Goal: Task Accomplishment & Management: Manage account settings

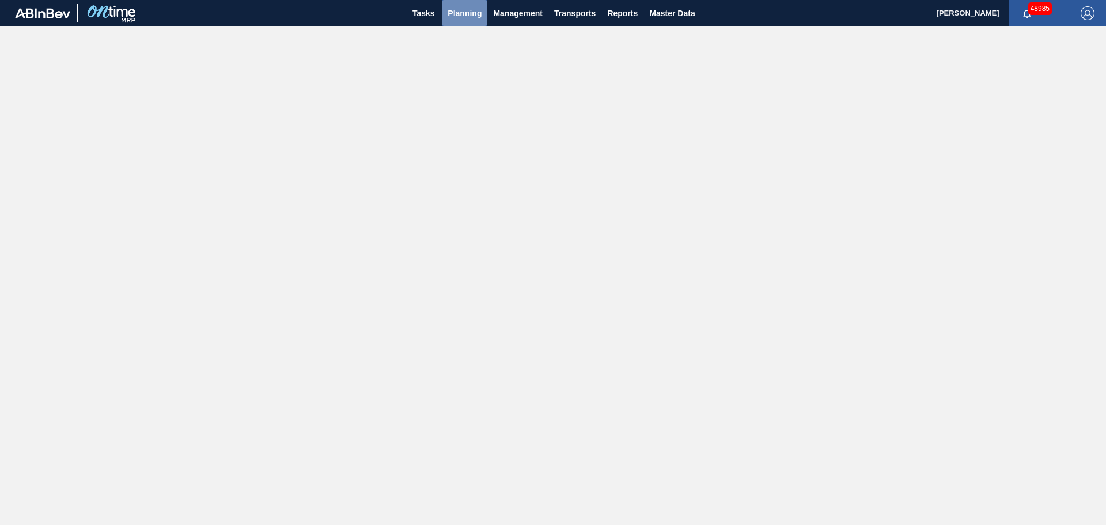
click at [458, 16] on span "Planning" at bounding box center [465, 13] width 34 height 14
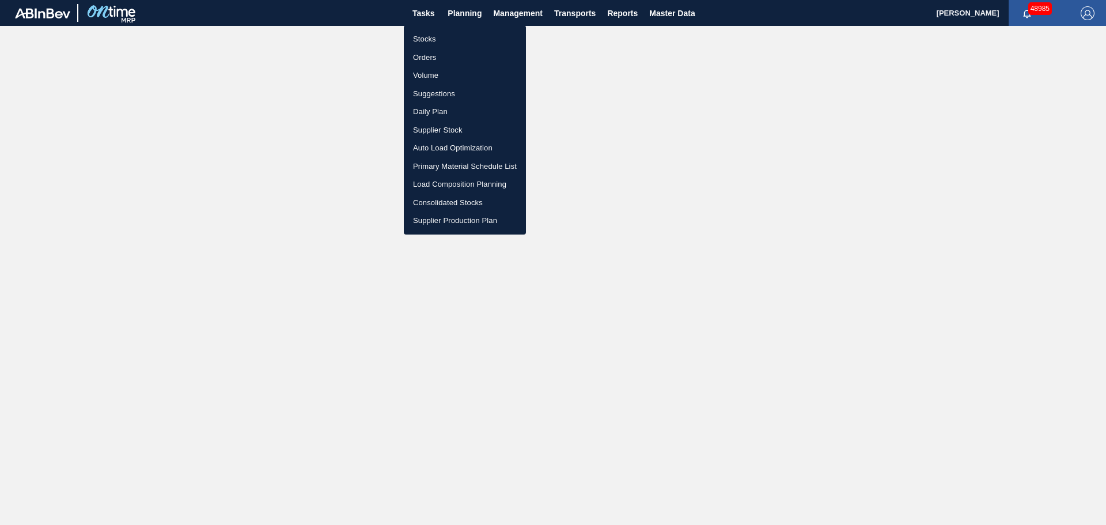
click at [417, 37] on li "Stocks" at bounding box center [465, 39] width 122 height 18
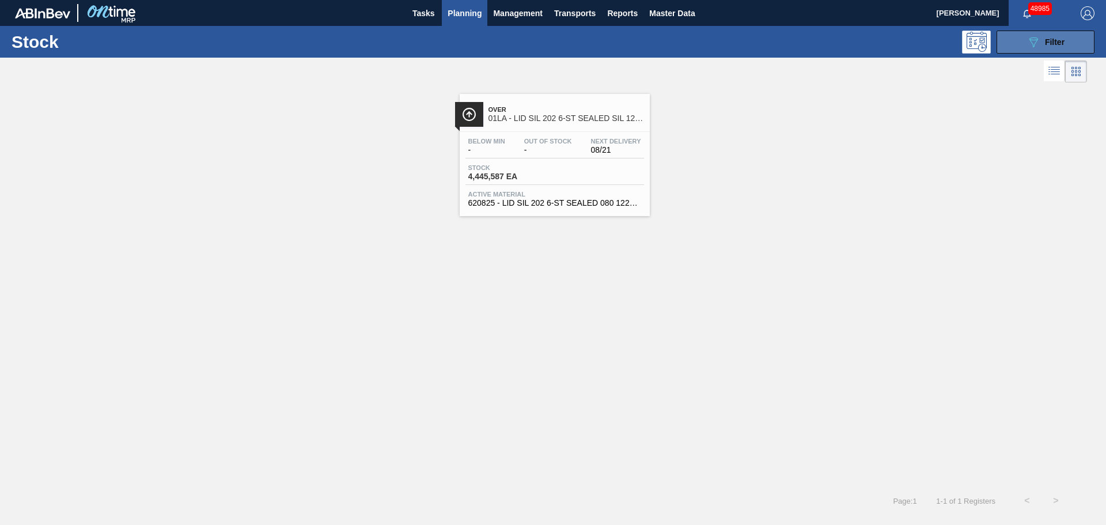
click at [1064, 42] on span "Filter" at bounding box center [1055, 41] width 20 height 9
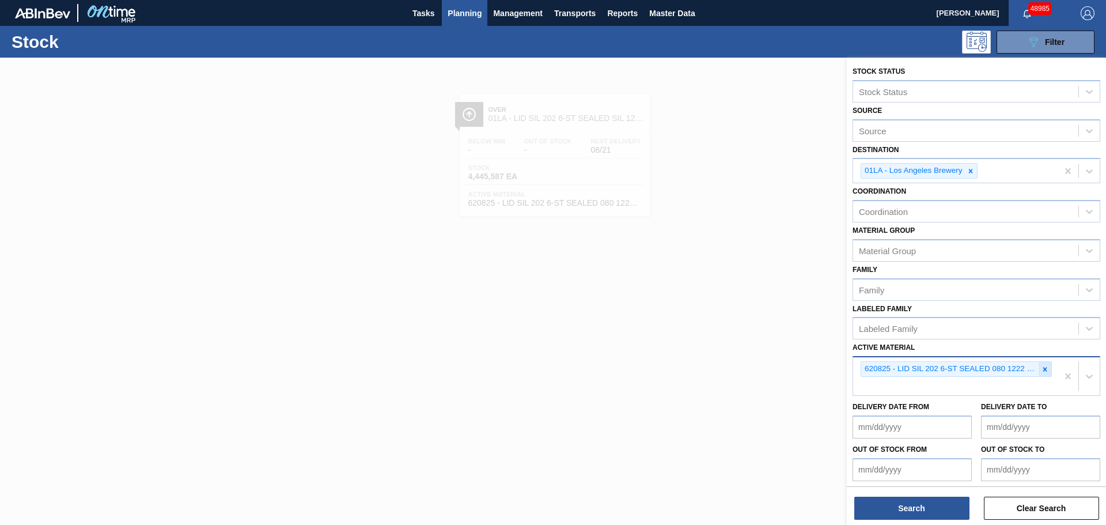
click at [1045, 372] on icon at bounding box center [1045, 369] width 8 height 8
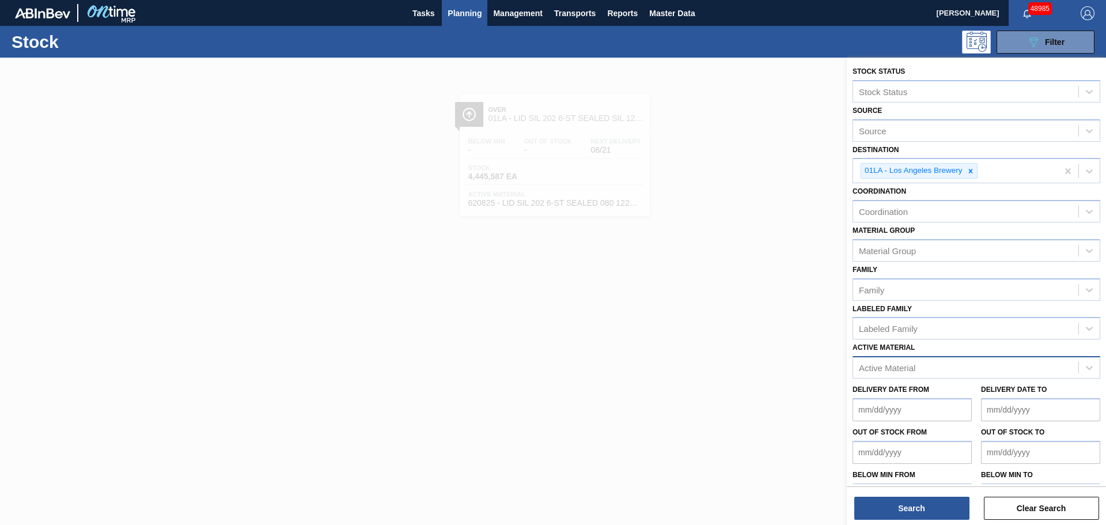
click at [896, 370] on div "Active Material" at bounding box center [887, 368] width 56 height 10
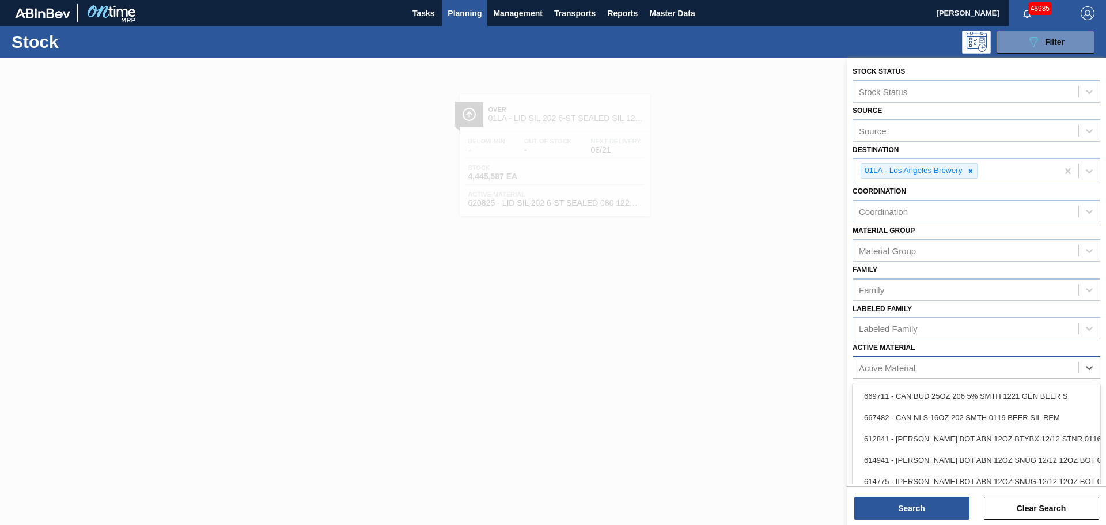
paste Material "676987"
type Material "676987"
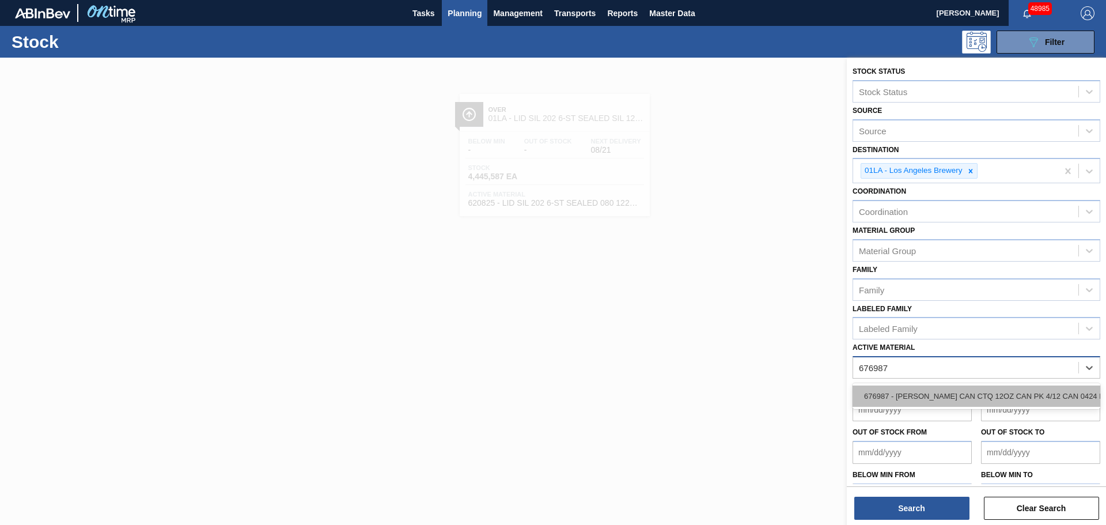
click at [909, 399] on div "676987 - [PERSON_NAME] CAN CTQ 12OZ CAN PK 4/12 CAN 0424 B" at bounding box center [977, 396] width 248 height 21
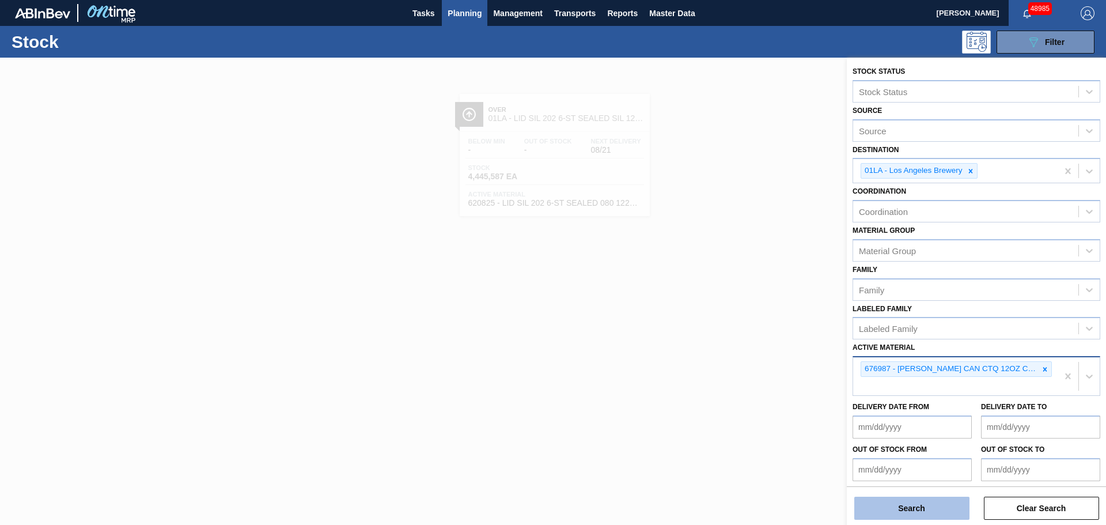
click at [922, 498] on button "Search" at bounding box center [912, 508] width 115 height 23
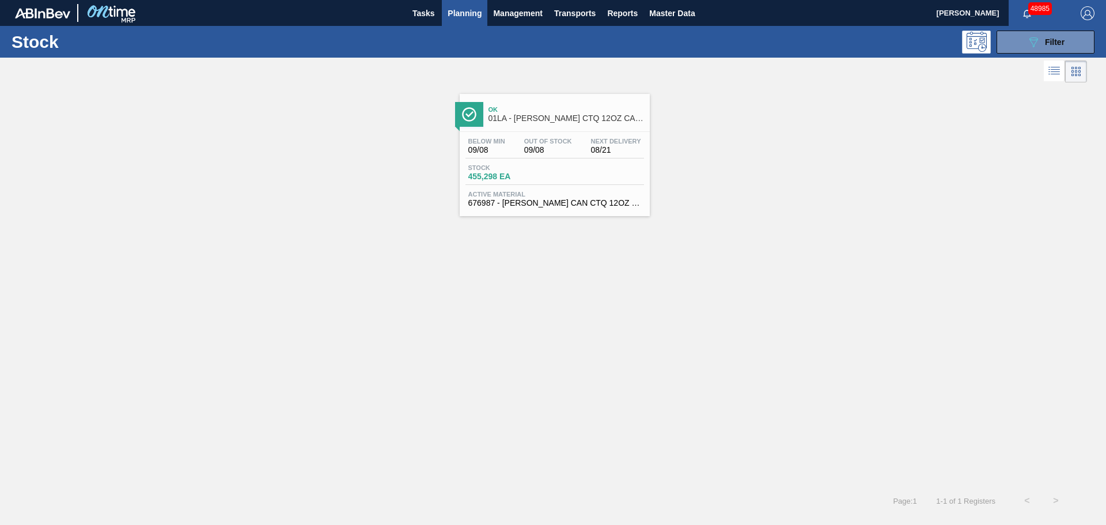
click at [566, 175] on div "Stock 455,298 EA" at bounding box center [555, 174] width 179 height 21
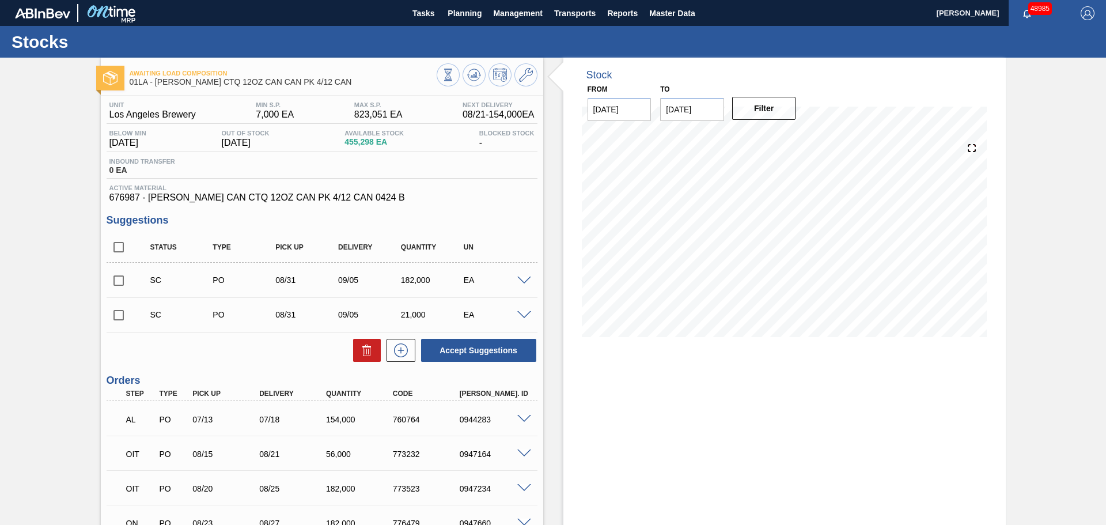
click at [687, 426] on div "Stock From [DATE] to [DATE] Filter 08/24 Stock Projection 207,920 SAP Planning …" at bounding box center [785, 380] width 443 height 645
click at [530, 77] on icon at bounding box center [526, 75] width 14 height 14
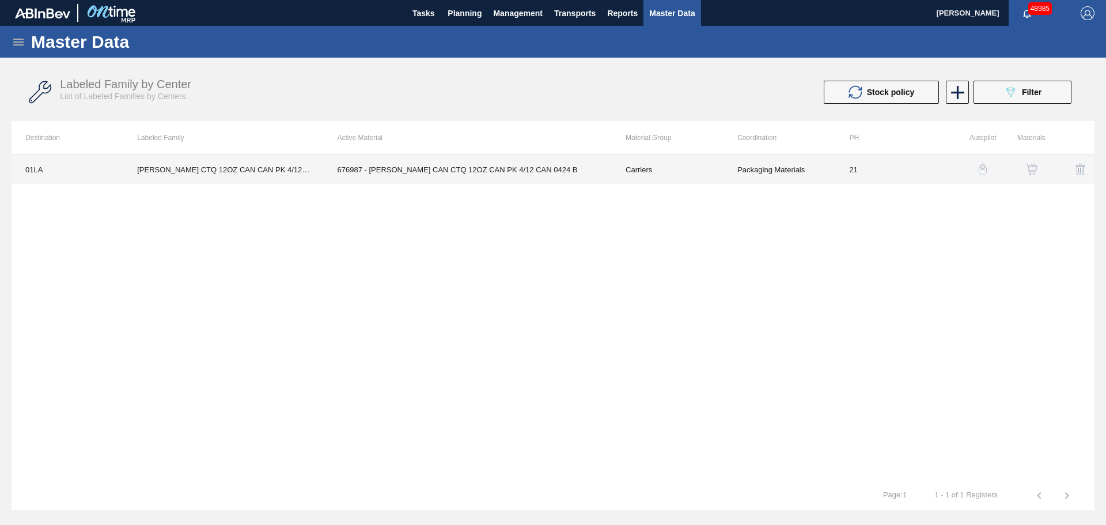
click at [430, 175] on td "676987 - [PERSON_NAME] CAN CTQ 12OZ CAN PK 4/12 CAN 0424 B" at bounding box center [468, 169] width 288 height 29
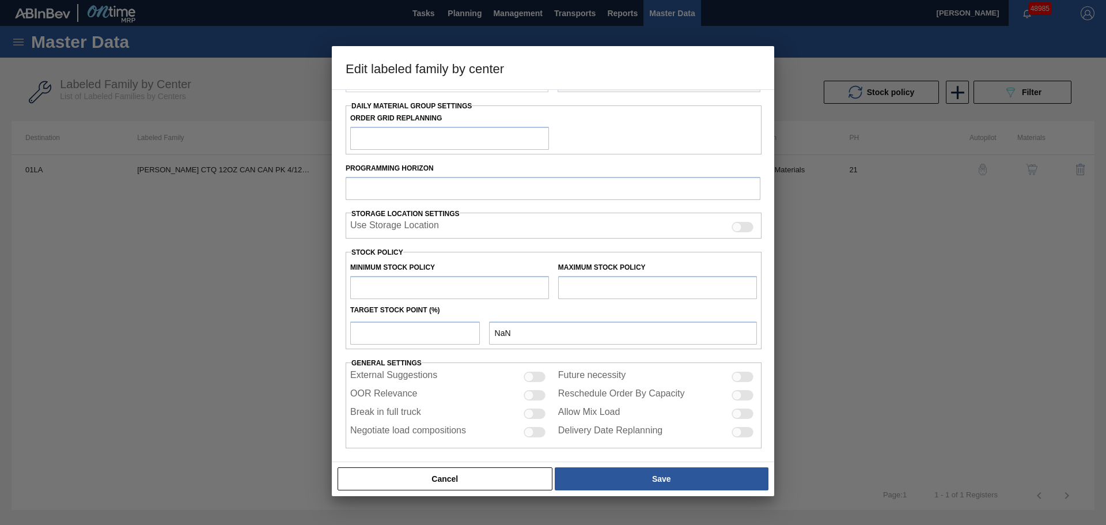
scroll to position [179, 0]
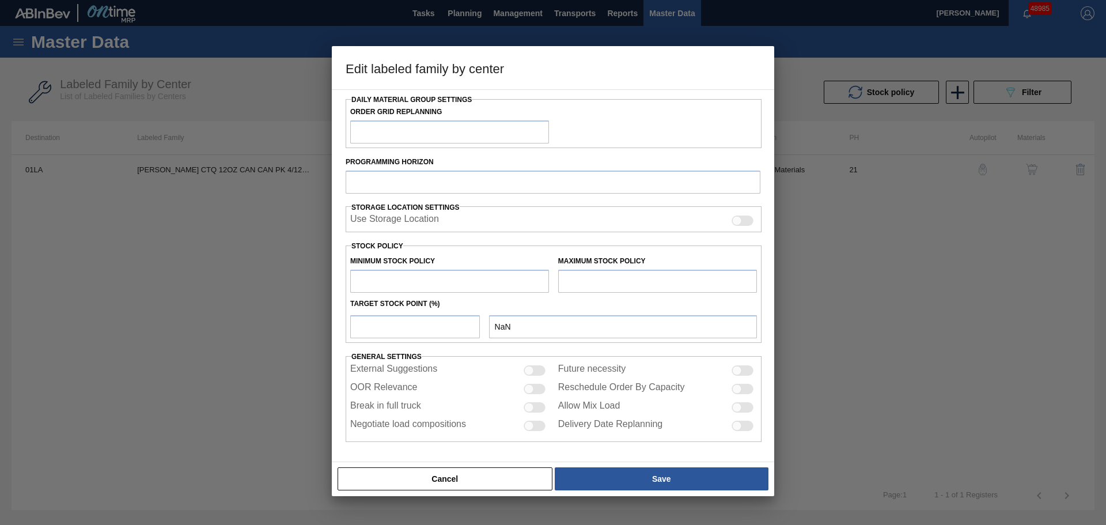
type input "Carriers"
type input "Can Carriers"
type input "[PERSON_NAME] CTQ 12OZ CAN CAN PK 4/12 CAN"
type input "01LA - Los Angeles Brewery"
type input "21"
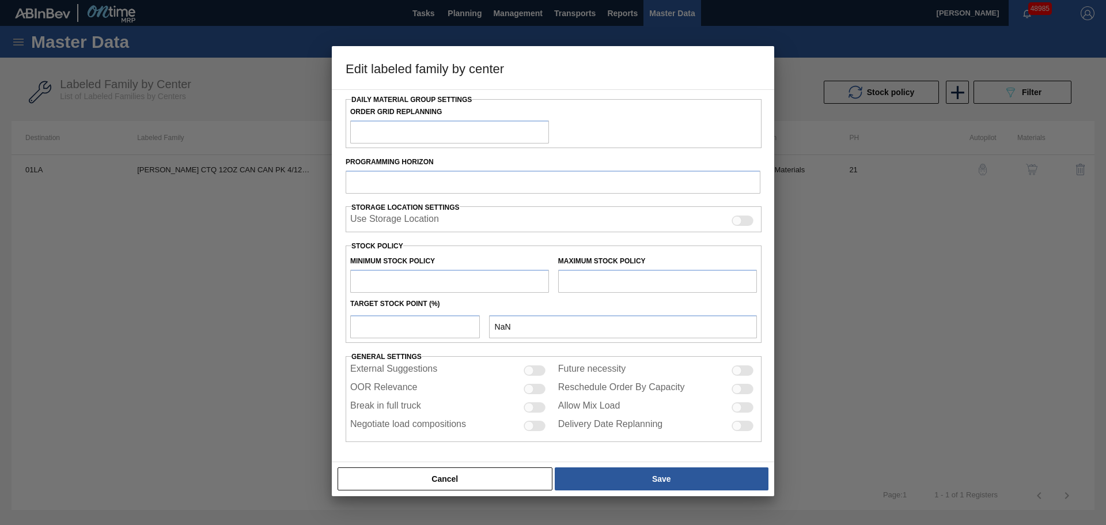
type input "7,000"
type input "823,051"
type input "0"
type input "7,000"
checkbox input "true"
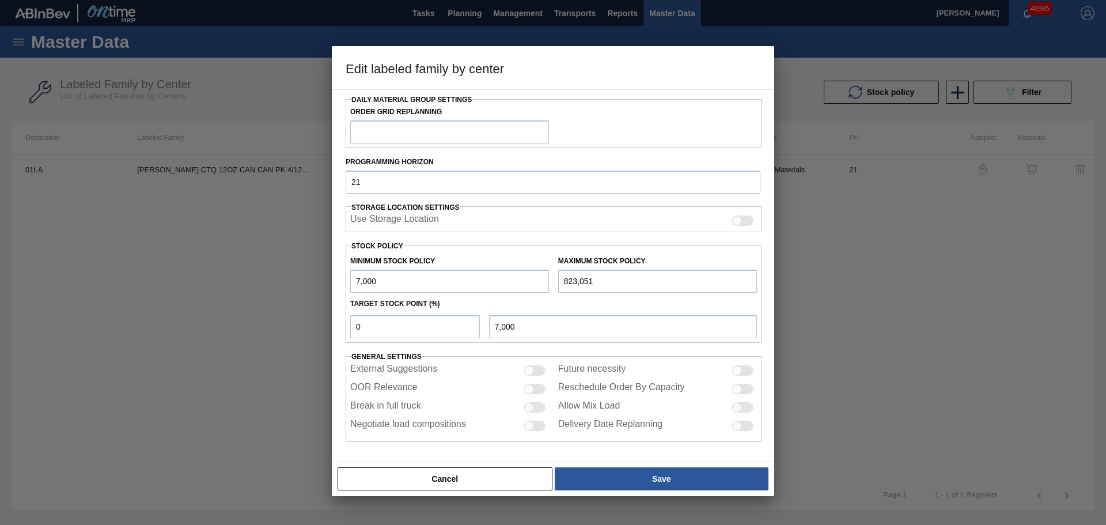
checkbox input "true"
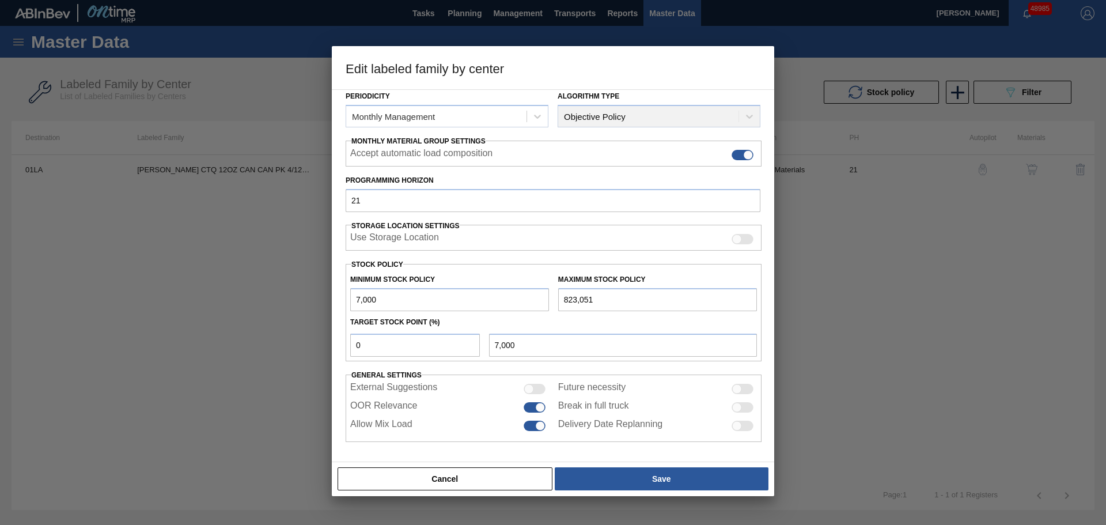
scroll to position [140, 0]
click at [449, 473] on button "Cancel" at bounding box center [445, 478] width 215 height 23
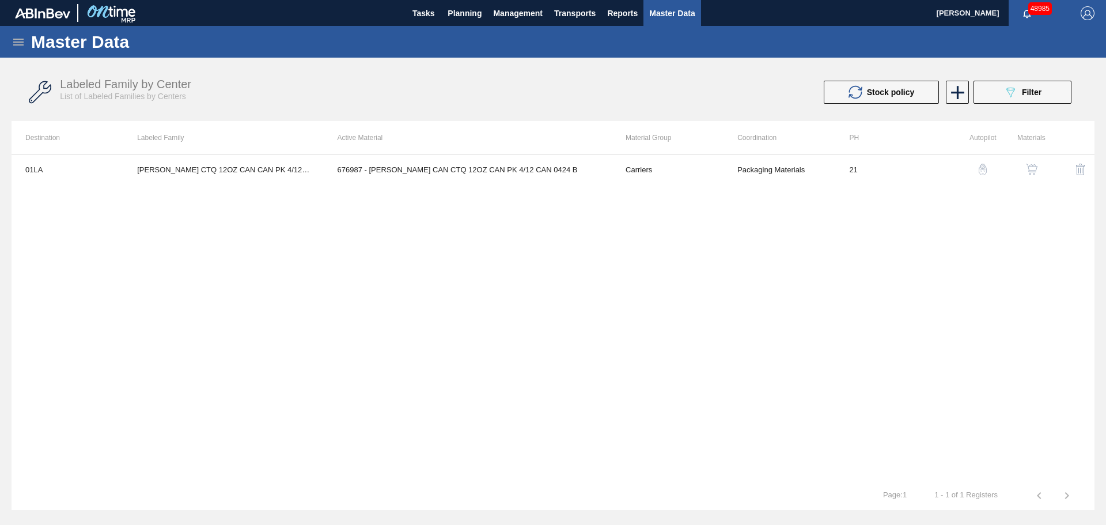
drag, startPoint x: 463, startPoint y: 22, endPoint x: 461, endPoint y: 32, distance: 9.4
click at [463, 22] on button "Planning" at bounding box center [465, 13] width 46 height 26
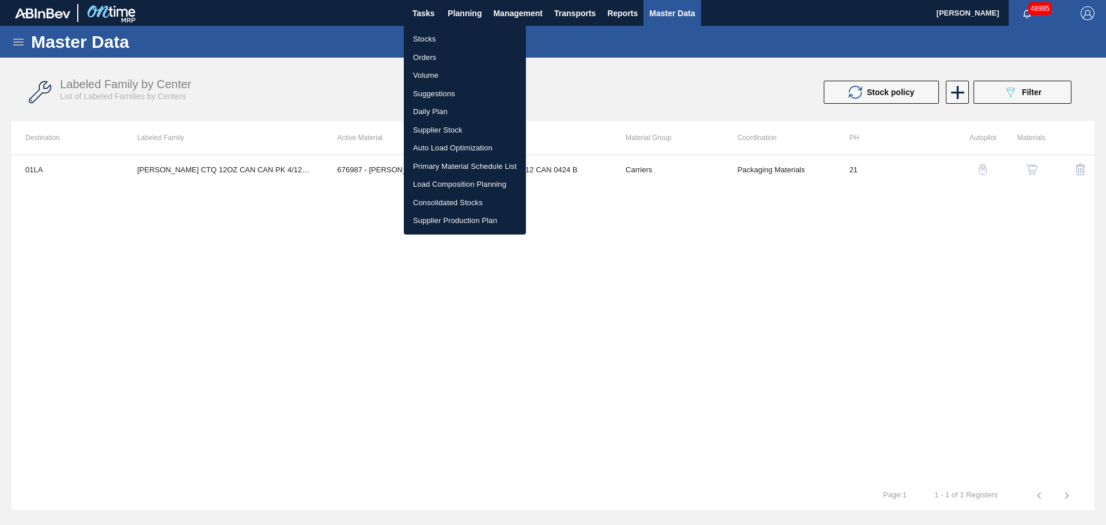
click at [430, 41] on li "Stocks" at bounding box center [465, 39] width 122 height 18
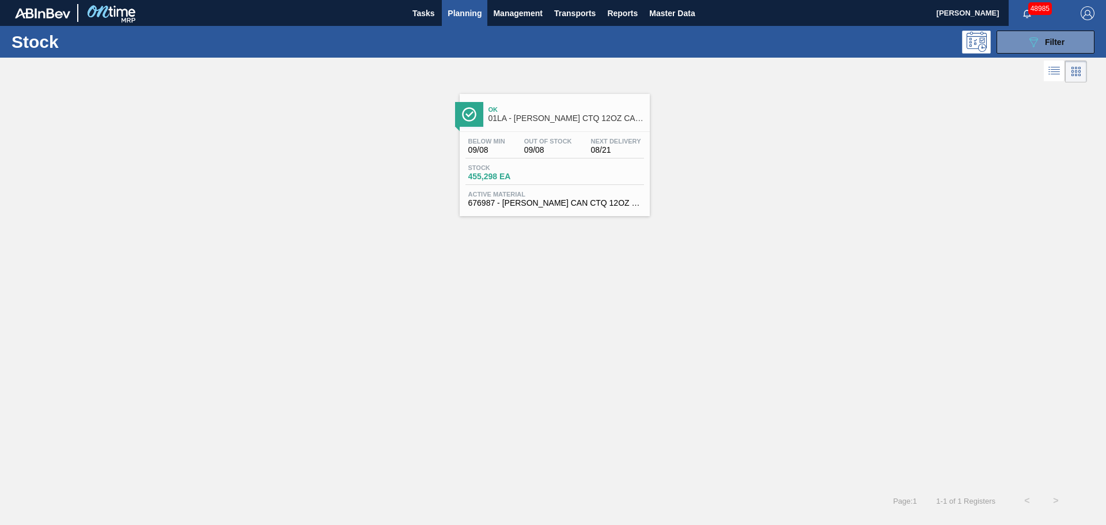
click at [601, 176] on div "Stock 455,298 EA" at bounding box center [555, 174] width 179 height 21
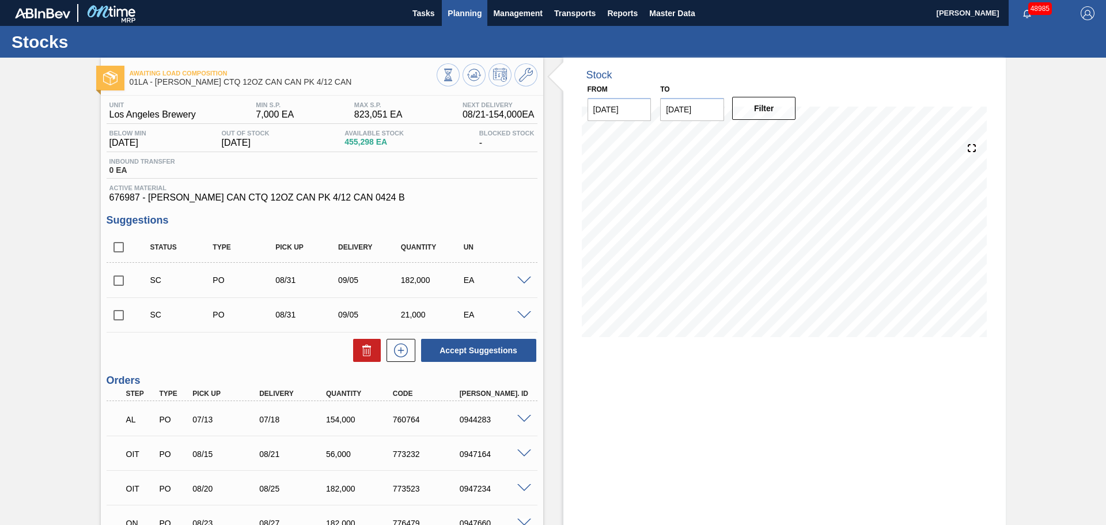
click at [466, 21] on button "Planning" at bounding box center [465, 13] width 46 height 26
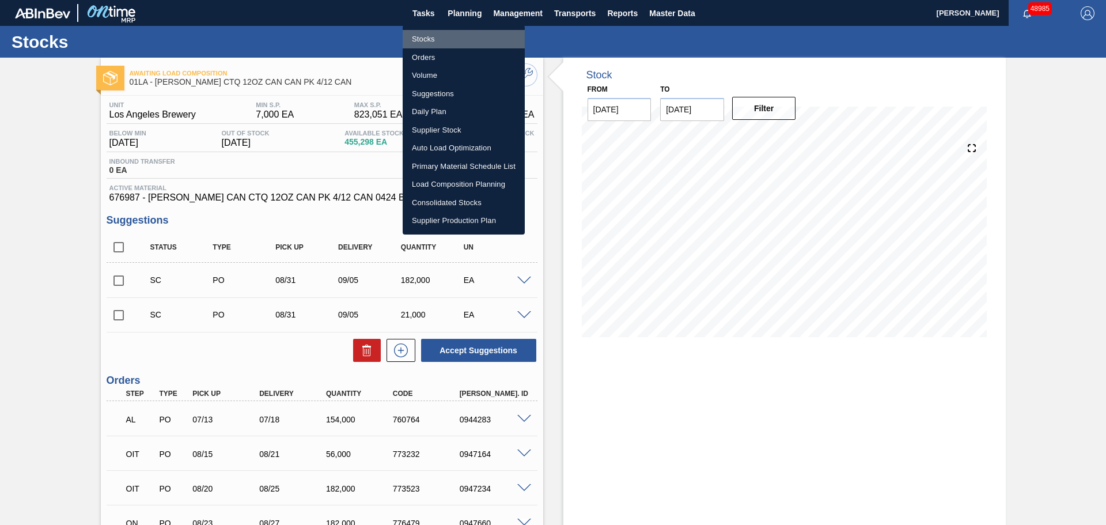
click at [440, 39] on li "Stocks" at bounding box center [464, 39] width 122 height 18
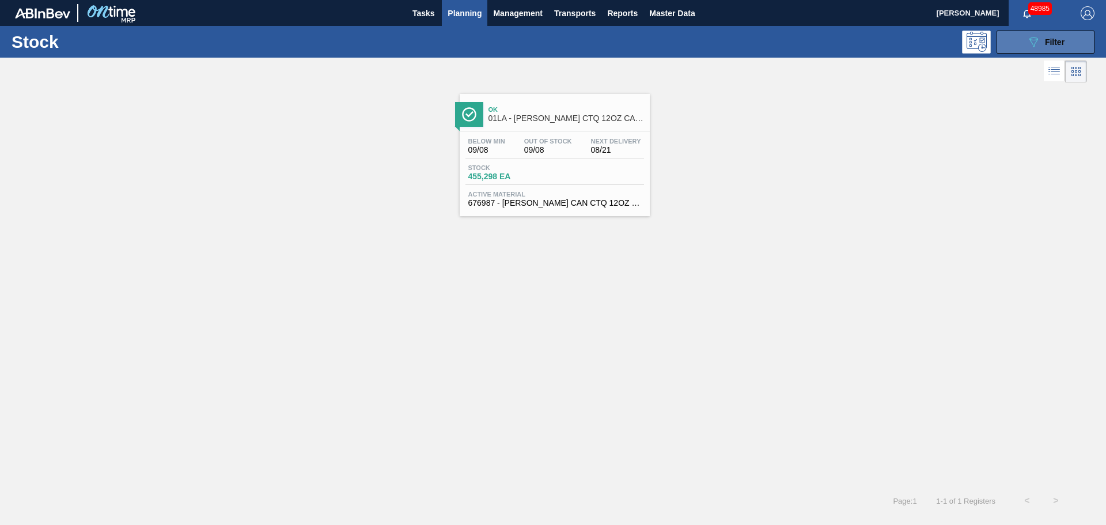
click at [1032, 42] on icon "089F7B8B-B2A5-4AFE-B5C0-19BA573D28AC" at bounding box center [1034, 42] width 14 height 14
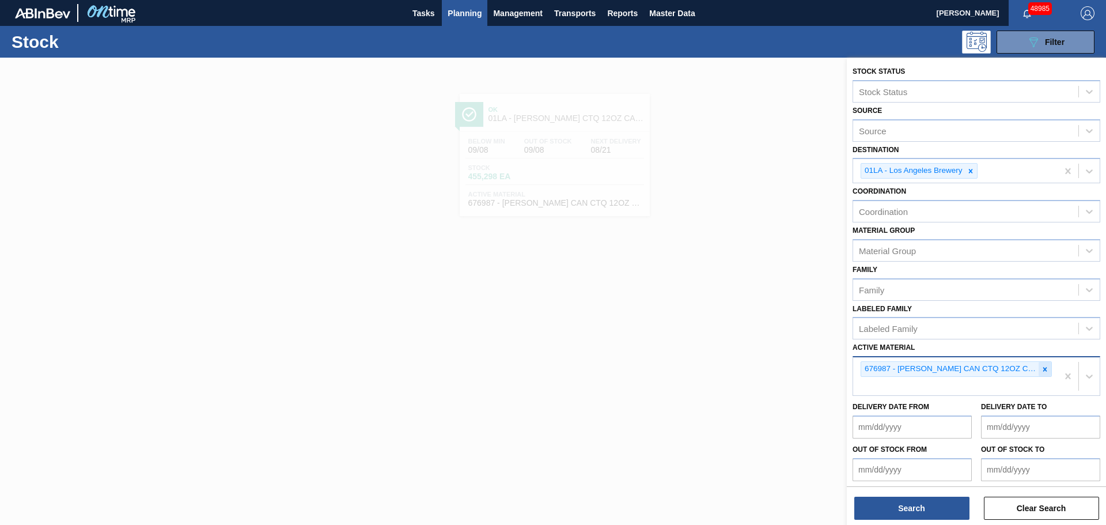
click at [1045, 373] on icon at bounding box center [1045, 369] width 8 height 8
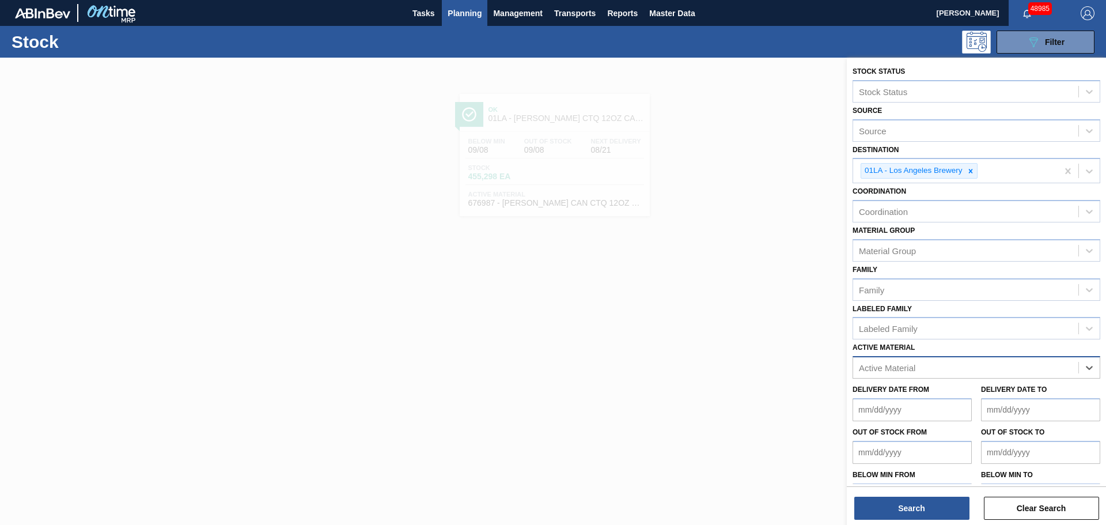
click at [1001, 371] on div "Active Material" at bounding box center [965, 368] width 225 height 17
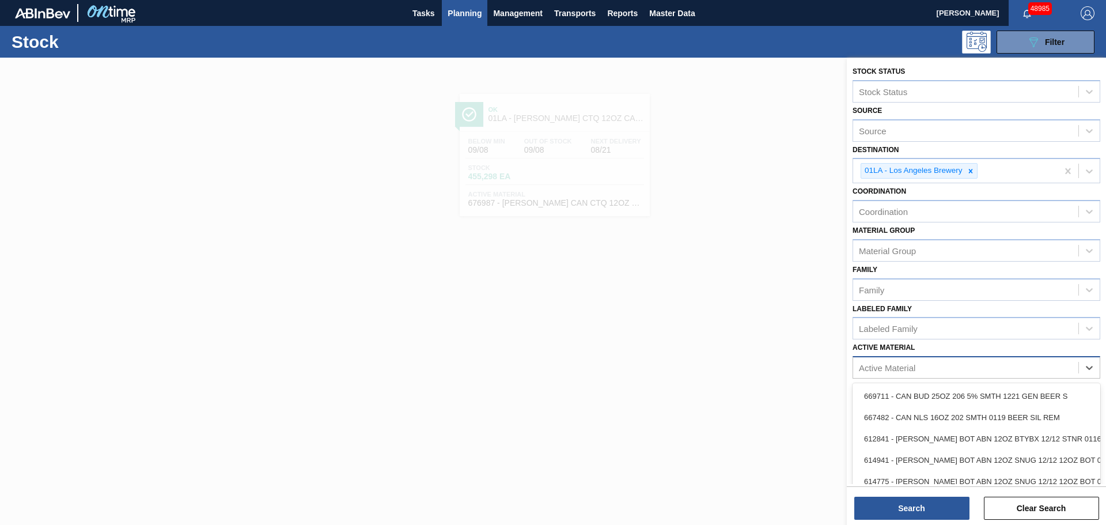
paste Material "676988"
type Material "676988"
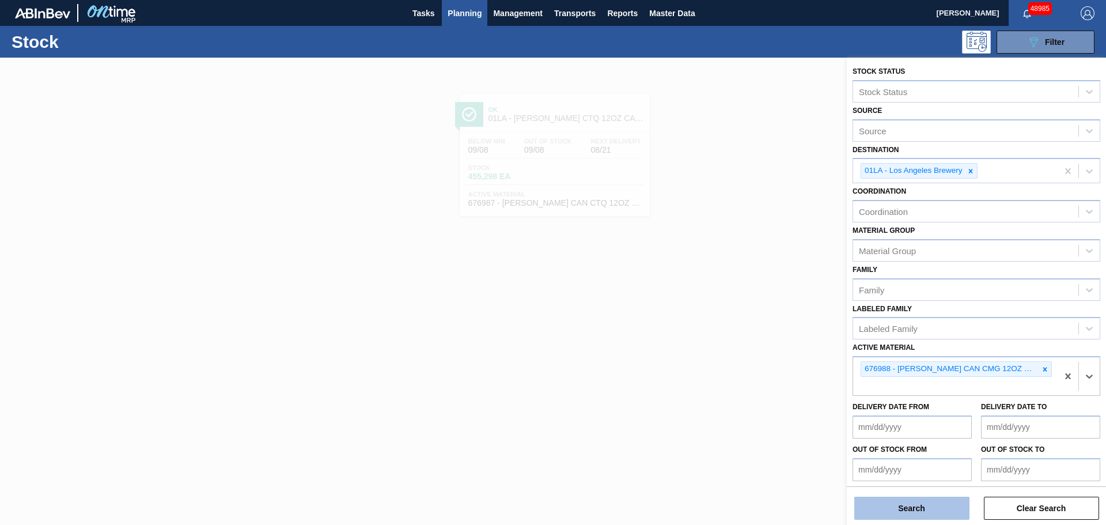
click at [901, 515] on button "Search" at bounding box center [912, 508] width 115 height 23
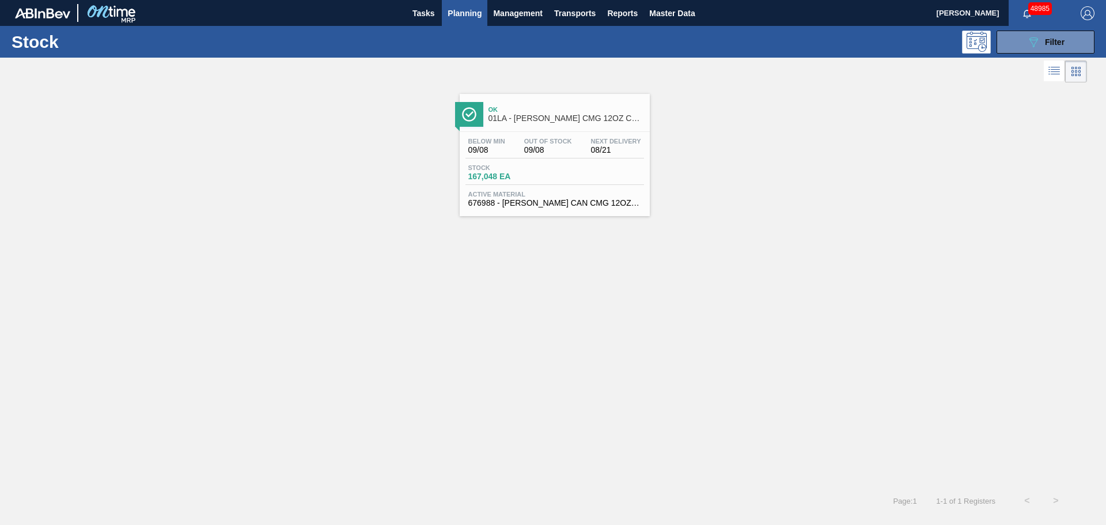
click at [615, 152] on span "08/21" at bounding box center [616, 150] width 50 height 9
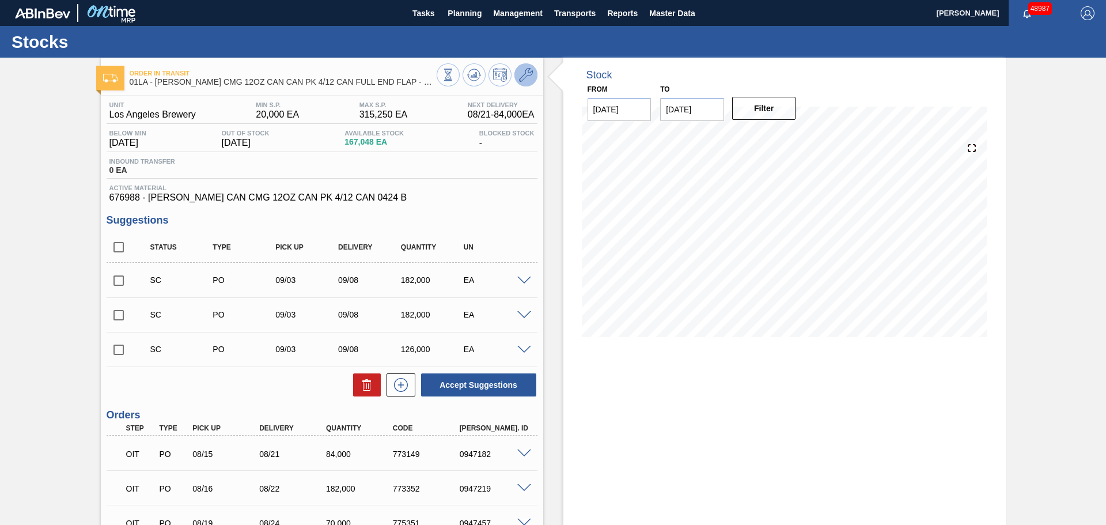
click at [526, 85] on button at bounding box center [526, 74] width 23 height 23
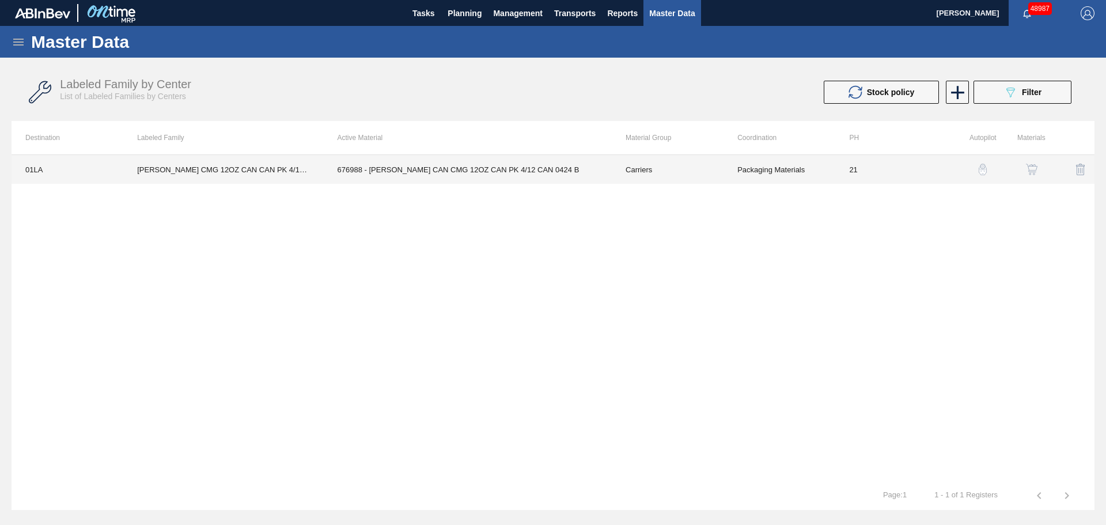
click at [439, 170] on td "676988 - [PERSON_NAME] CAN CMG 12OZ CAN PK 4/12 CAN 0424 B" at bounding box center [468, 169] width 288 height 29
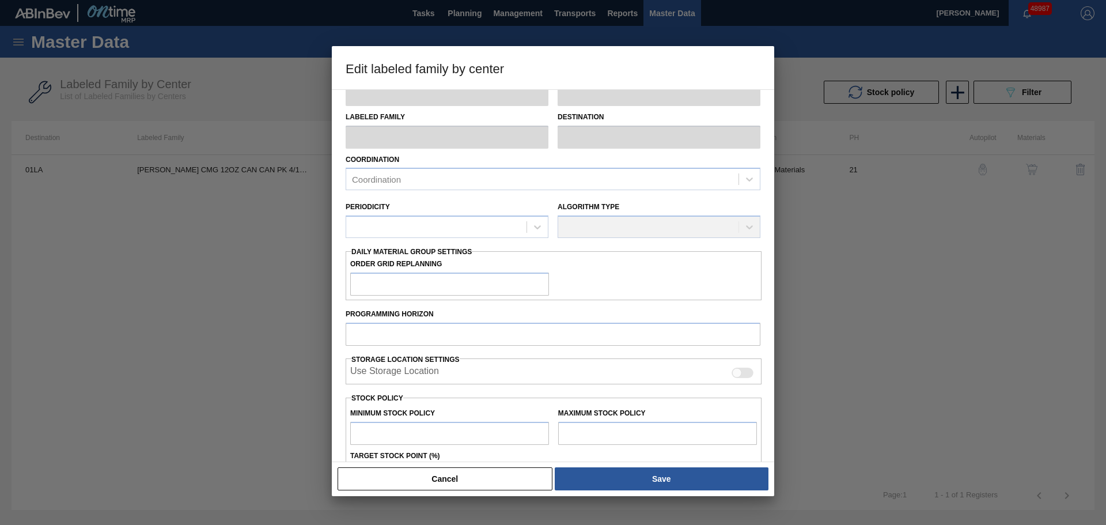
scroll to position [140, 0]
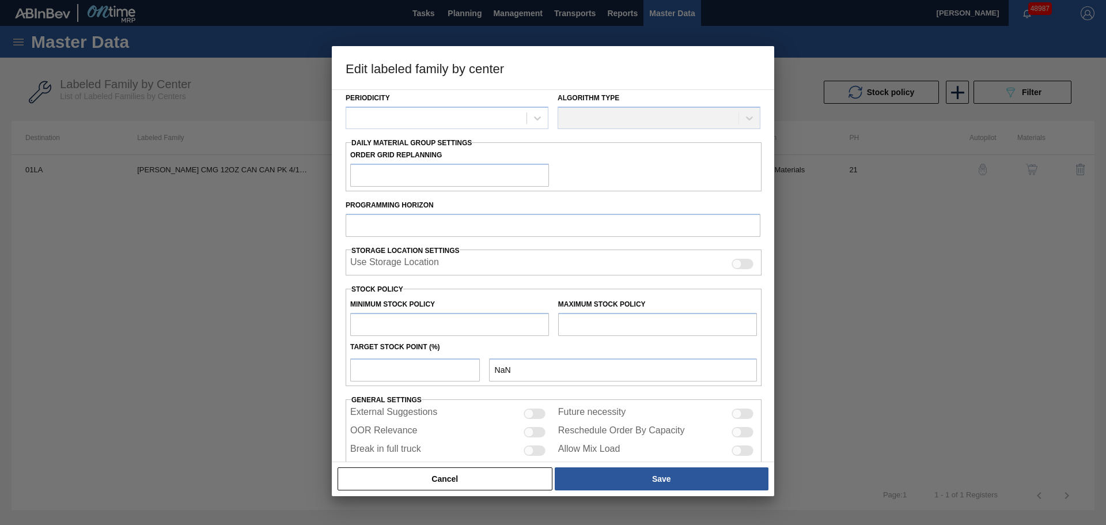
type input "Carriers"
type input "Can Carriers"
type input "[PERSON_NAME] CMG 12OZ CAN CAN PK 4/12 CAN FULL END FLAP - SPOT UV"
type input "01LA - Los Angeles Brewery"
type input "21"
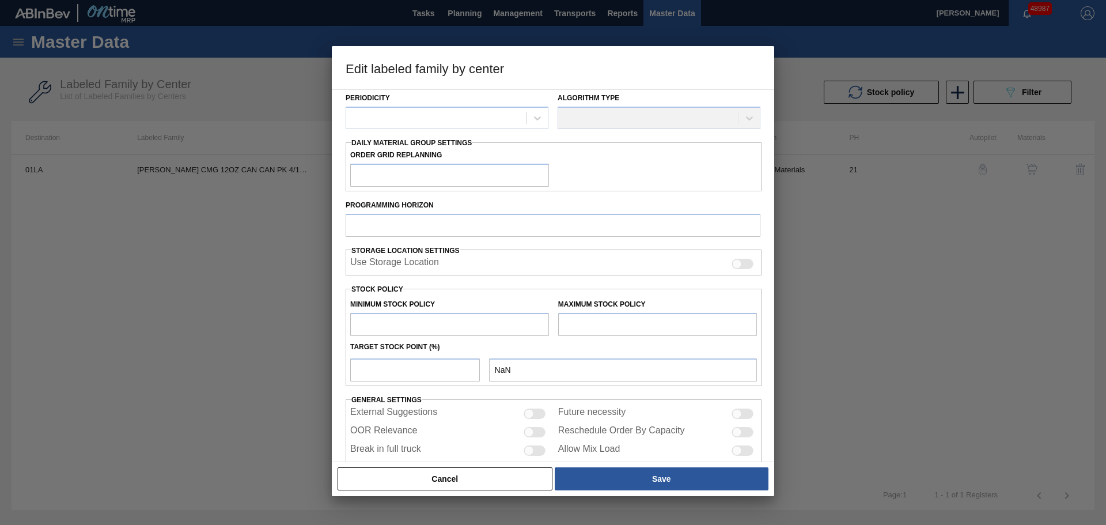
type input "20,000"
type input "315,250"
type input "100"
type input "315,250"
checkbox input "true"
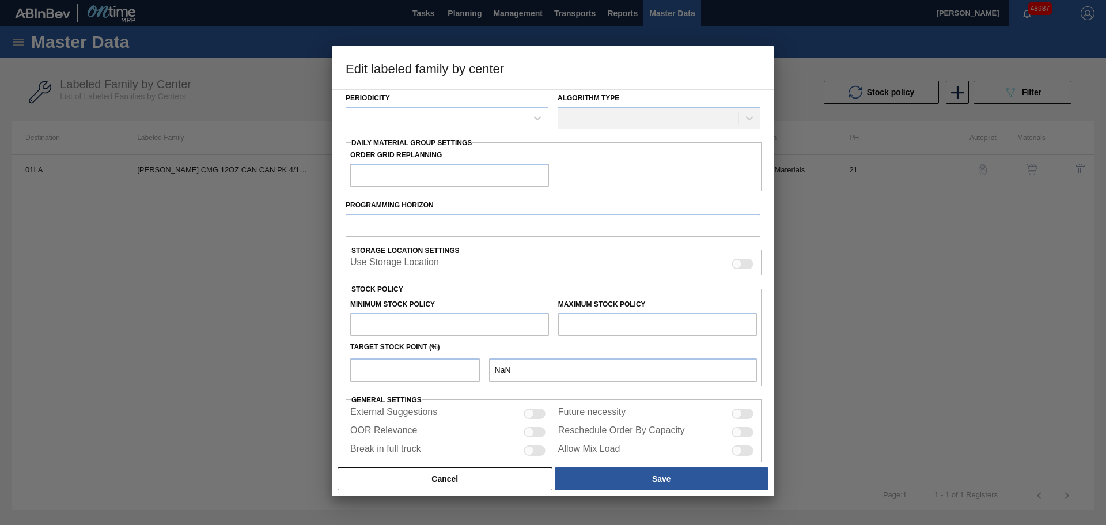
checkbox input "true"
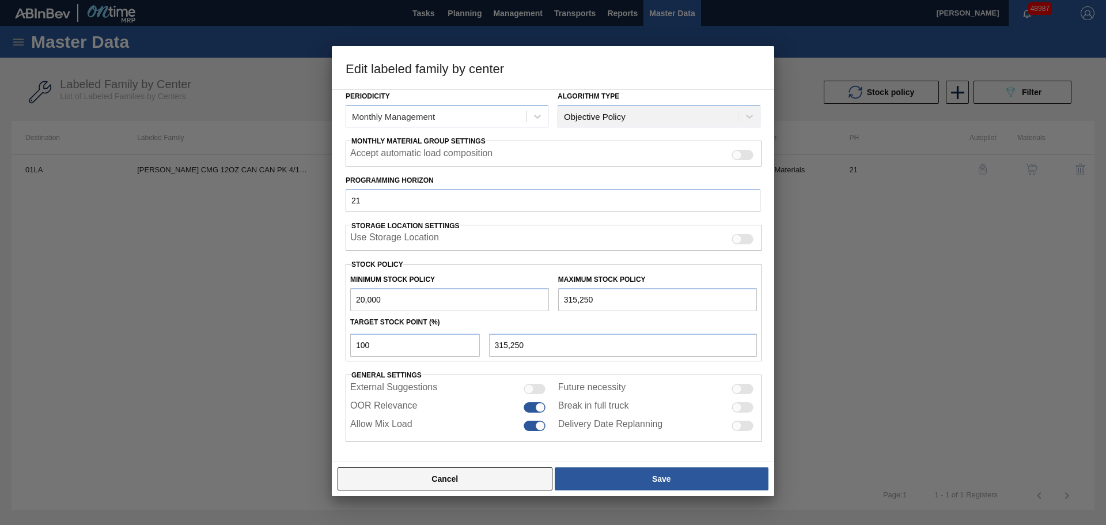
click at [441, 479] on button "Cancel" at bounding box center [445, 478] width 215 height 23
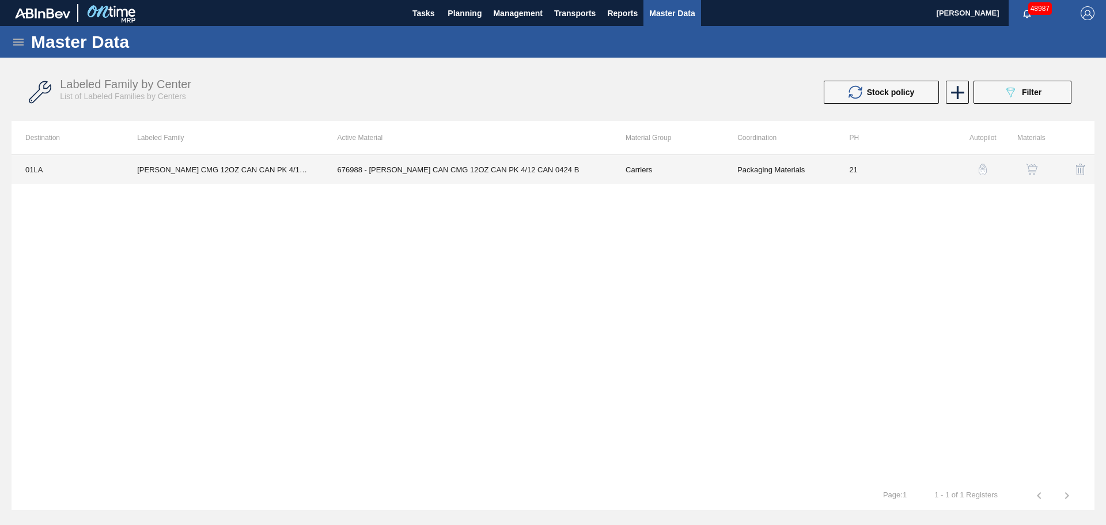
click at [413, 177] on td "676988 - [PERSON_NAME] CAN CMG 12OZ CAN PK 4/12 CAN 0424 B" at bounding box center [468, 169] width 288 height 29
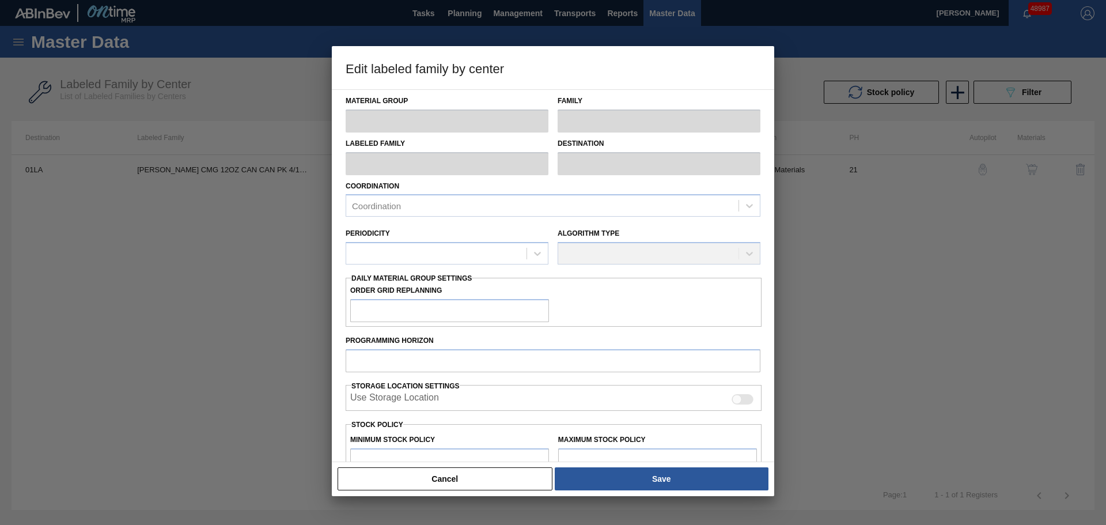
type input "Carriers"
type input "Can Carriers"
type input "[PERSON_NAME] CMG 12OZ CAN CAN PK 4/12 CAN FULL END FLAP - SPOT UV"
type input "01LA - Los Angeles Brewery"
type input "21"
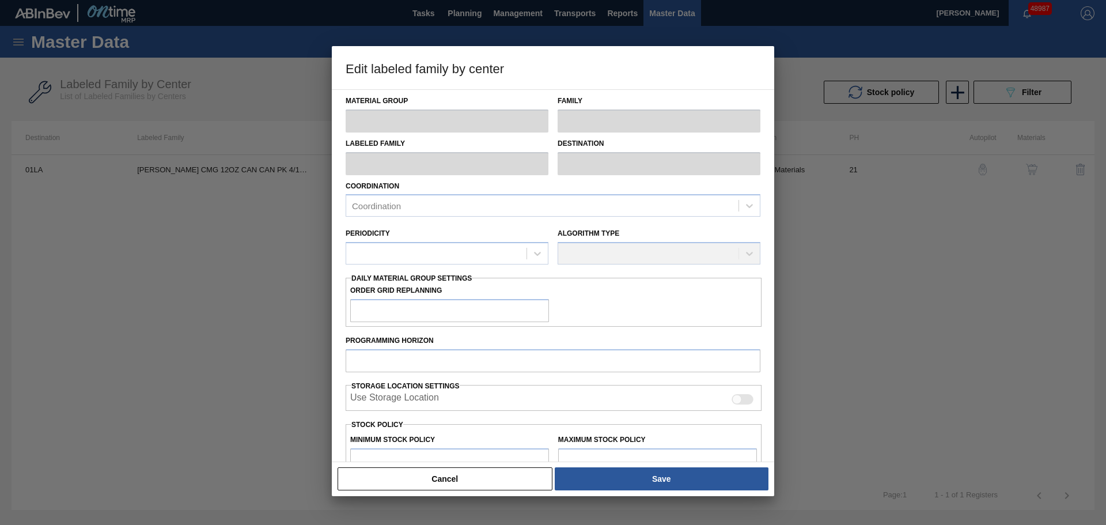
type input "20,000"
type input "315,250"
type input "100"
type input "315,250"
checkbox input "true"
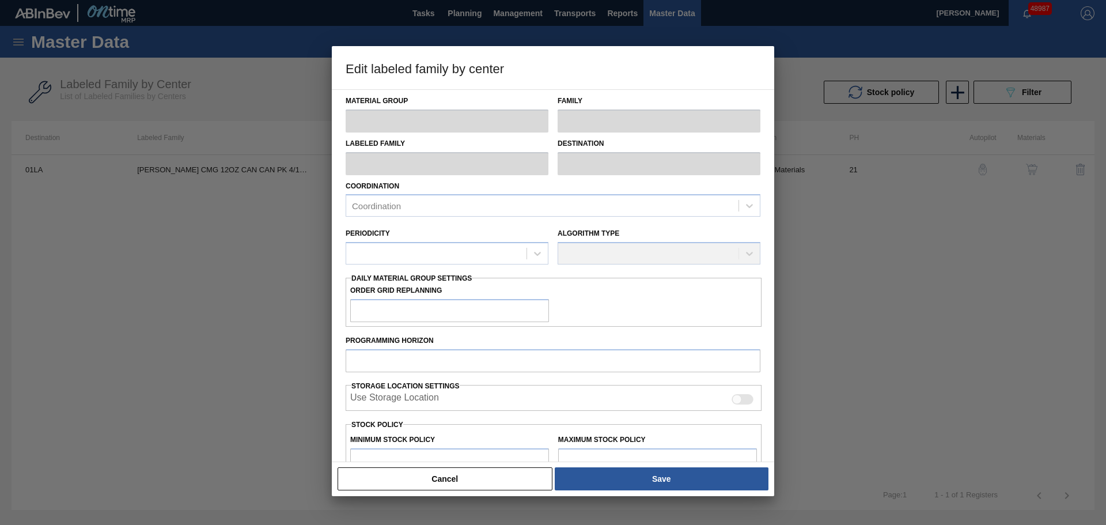
checkbox input "true"
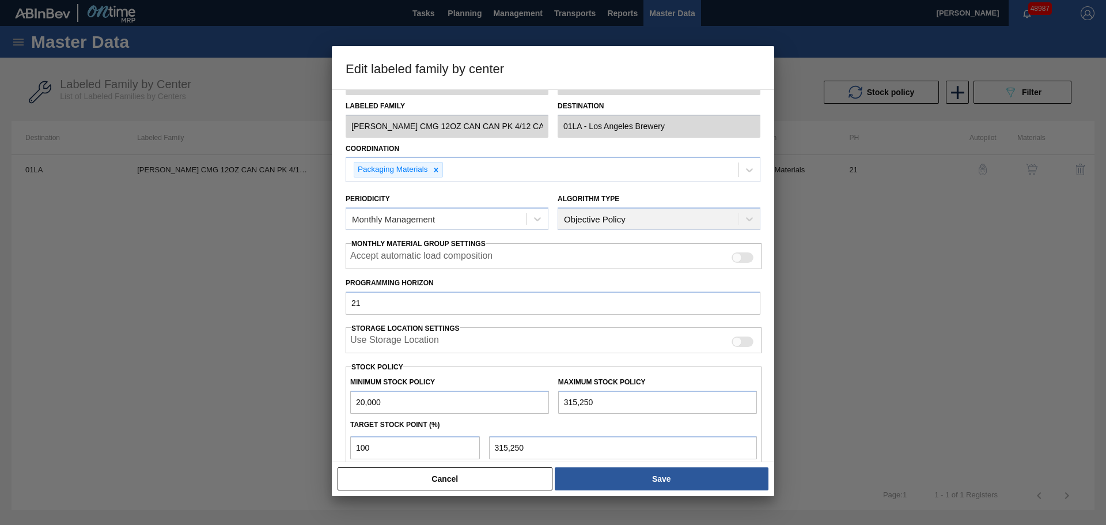
scroll to position [58, 0]
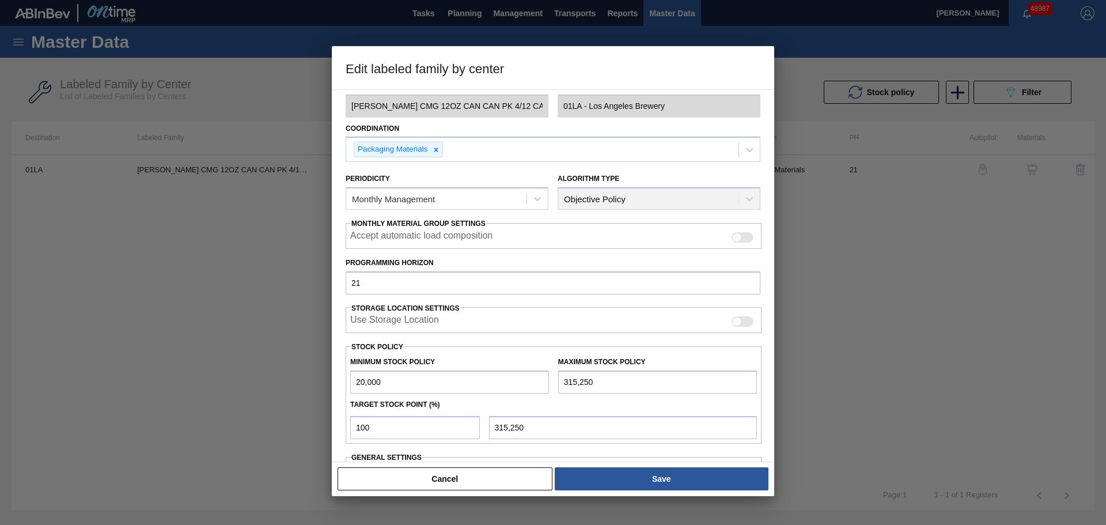
drag, startPoint x: 610, startPoint y: 381, endPoint x: 539, endPoint y: 387, distance: 71.1
click at [539, 387] on div "Minimum Stock Policy 20,000 Maximum Stock Policy 315,250" at bounding box center [554, 372] width 416 height 43
paste input "480,766"
type input "480,766"
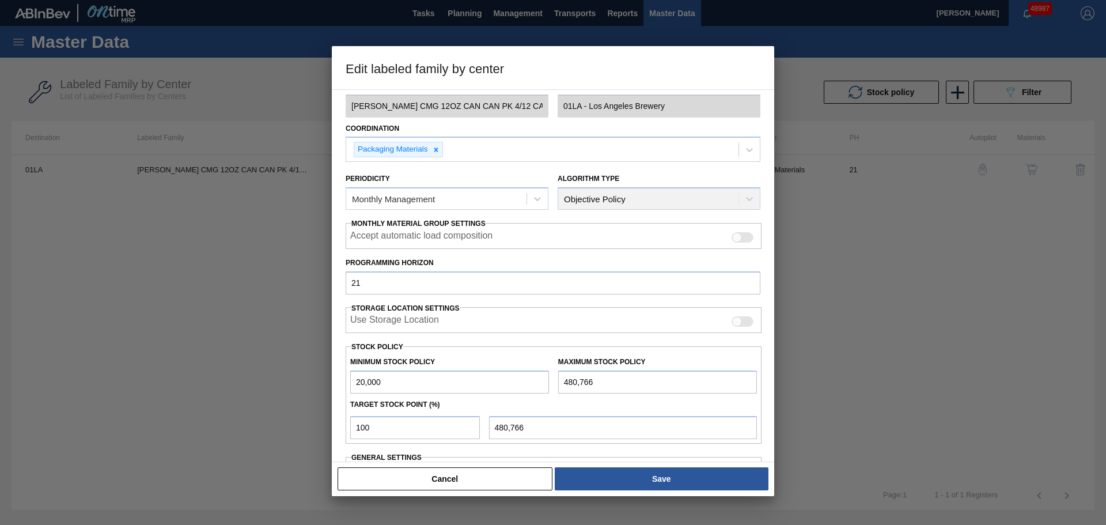
type input "480,766"
drag, startPoint x: 387, startPoint y: 428, endPoint x: 354, endPoint y: 432, distance: 33.0
click at [354, 432] on input "100" at bounding box center [415, 427] width 130 height 23
type input "8"
type input "56,861"
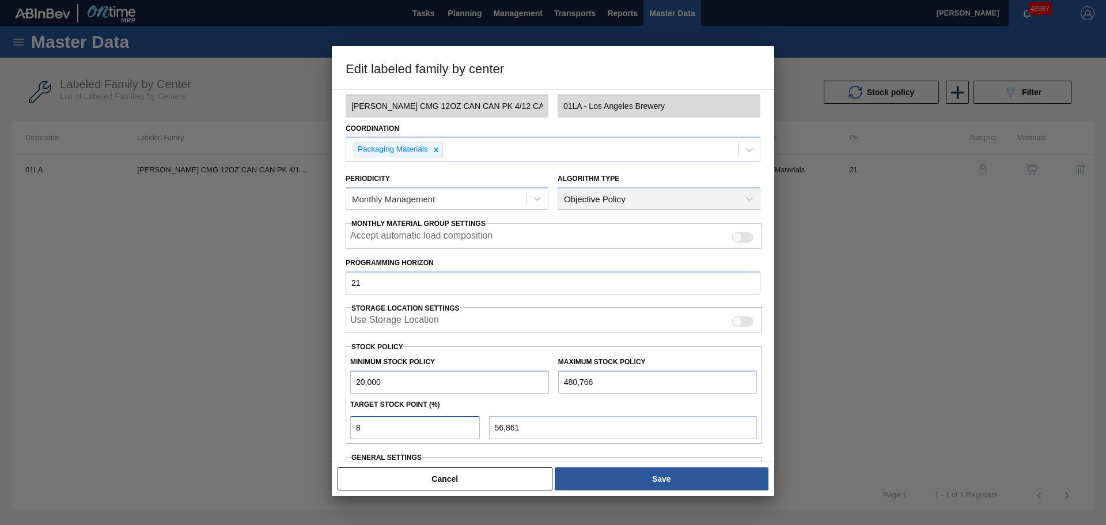
type input "20,000"
type input "4"
type input "38,431"
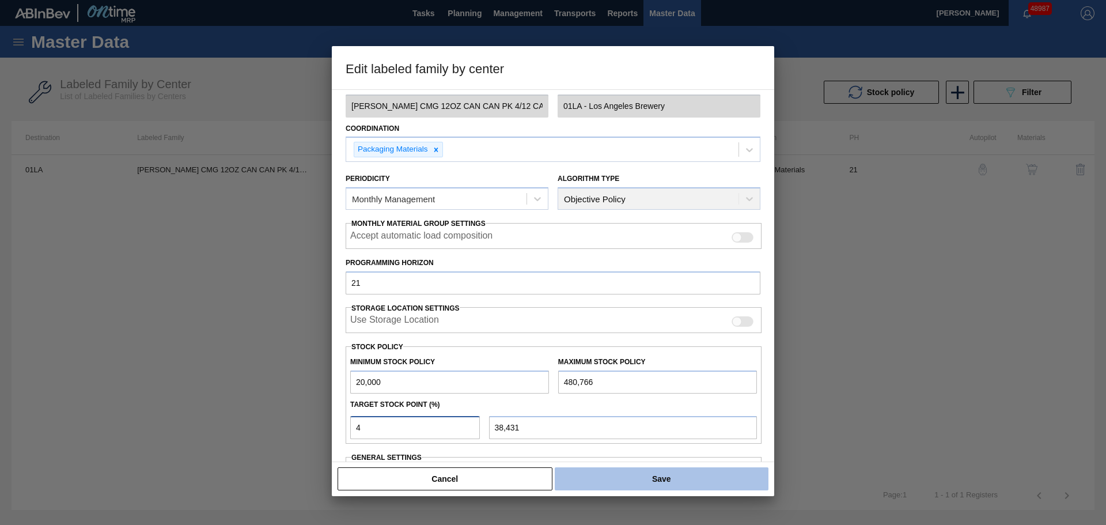
type input "4"
click at [604, 480] on button "Save" at bounding box center [662, 478] width 214 height 23
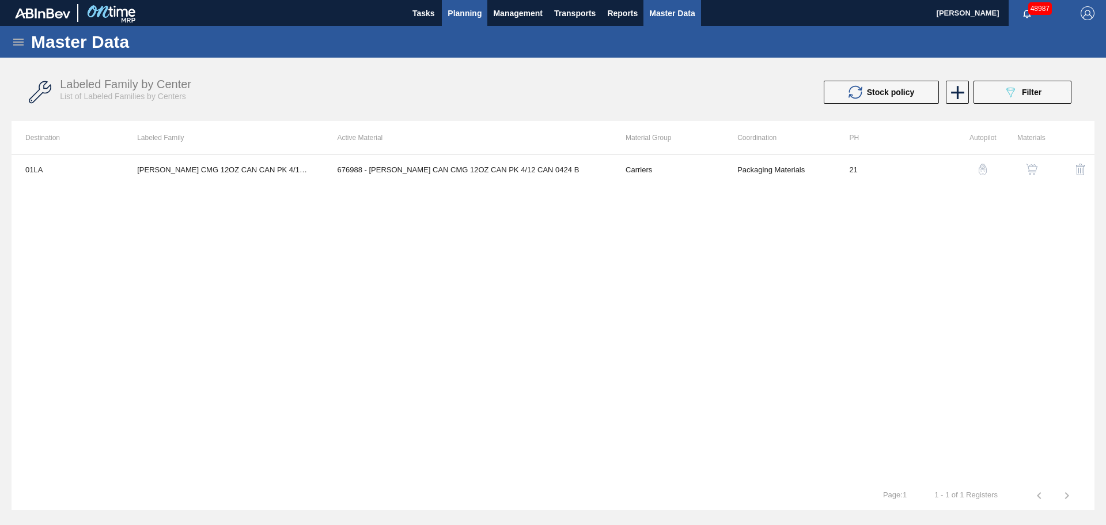
click at [466, 16] on span "Planning" at bounding box center [465, 13] width 34 height 14
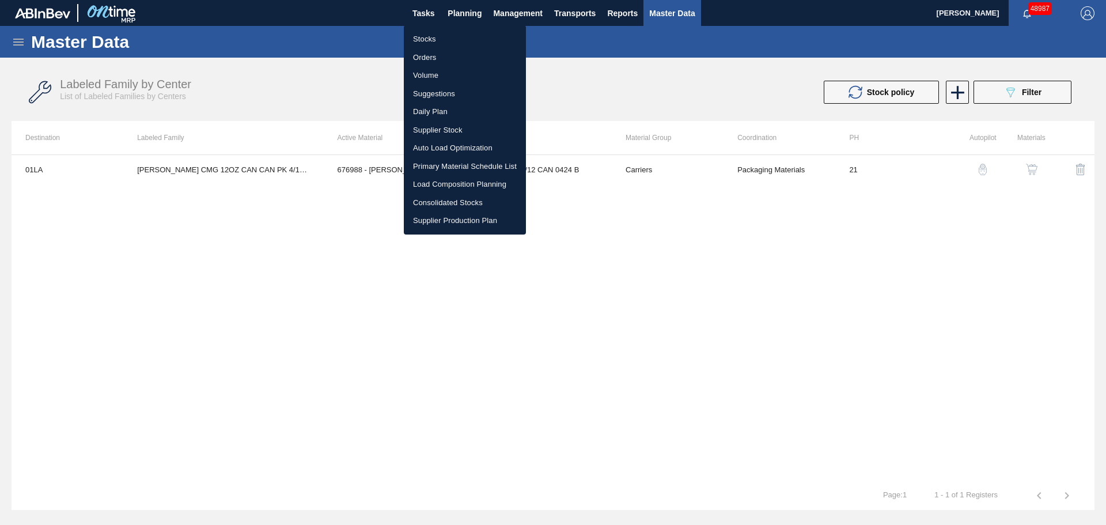
click at [432, 37] on li "Stocks" at bounding box center [465, 39] width 122 height 18
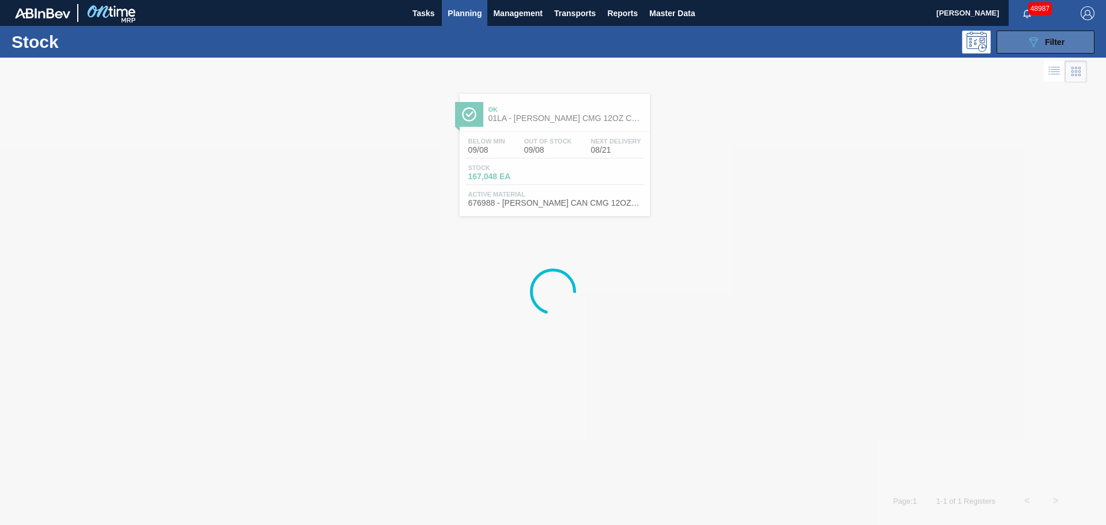
click at [1034, 43] on icon "089F7B8B-B2A5-4AFE-B5C0-19BA573D28AC" at bounding box center [1034, 42] width 14 height 14
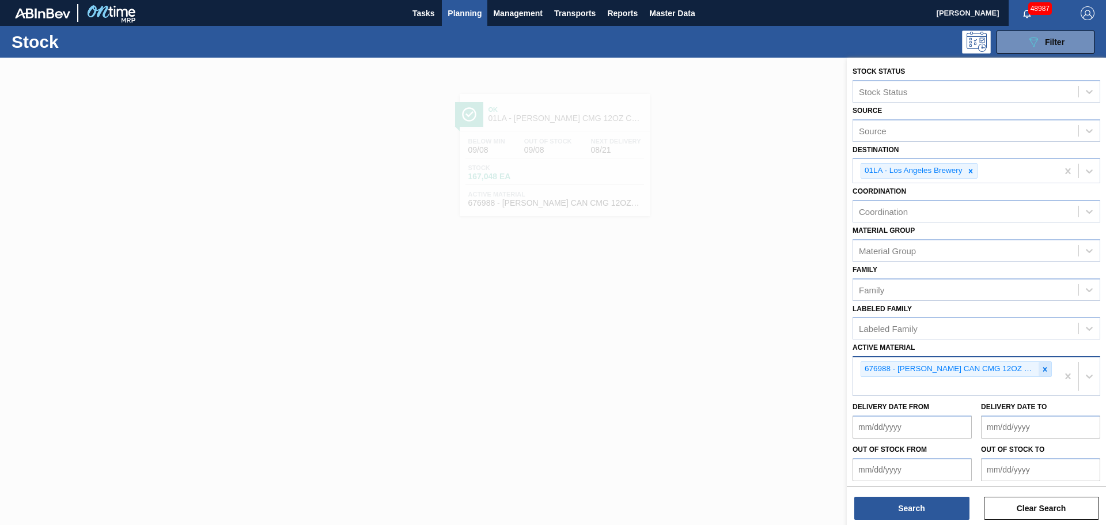
click at [1044, 369] on icon at bounding box center [1046, 369] width 4 height 4
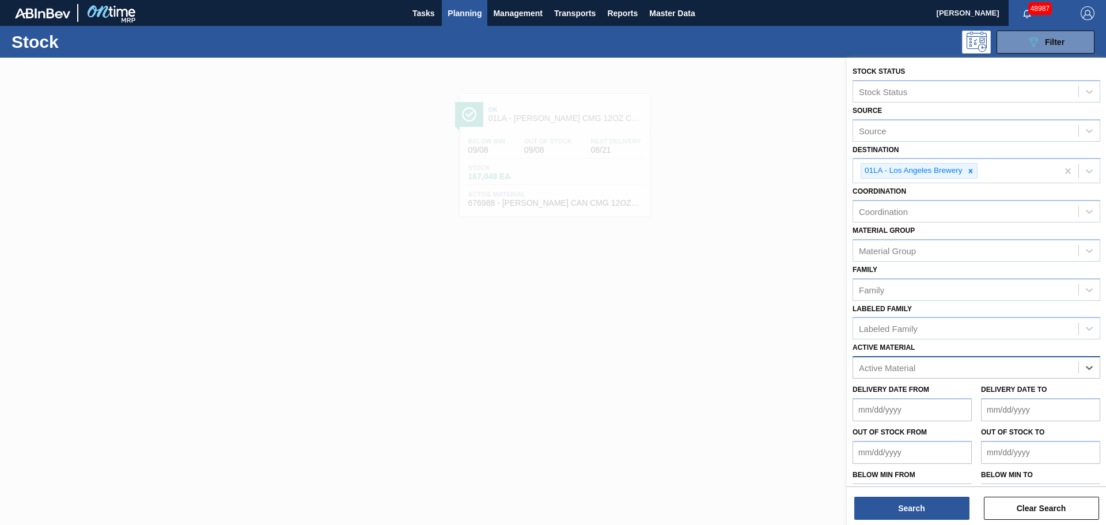
paste Material "676987"
type Material "676987"
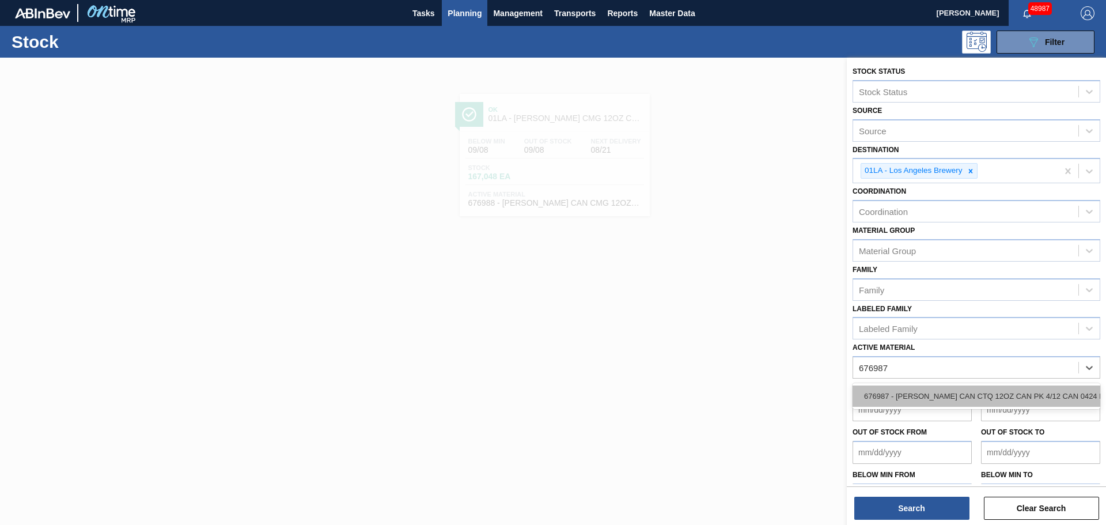
click at [918, 395] on div "676987 - [PERSON_NAME] CAN CTQ 12OZ CAN PK 4/12 CAN 0424 B" at bounding box center [977, 396] width 248 height 21
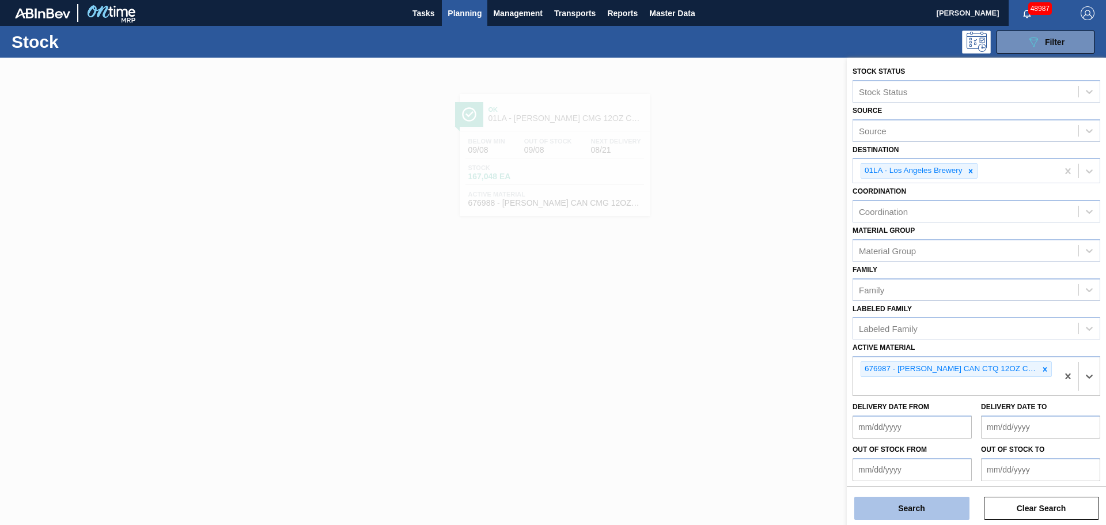
click at [889, 513] on button "Search" at bounding box center [912, 508] width 115 height 23
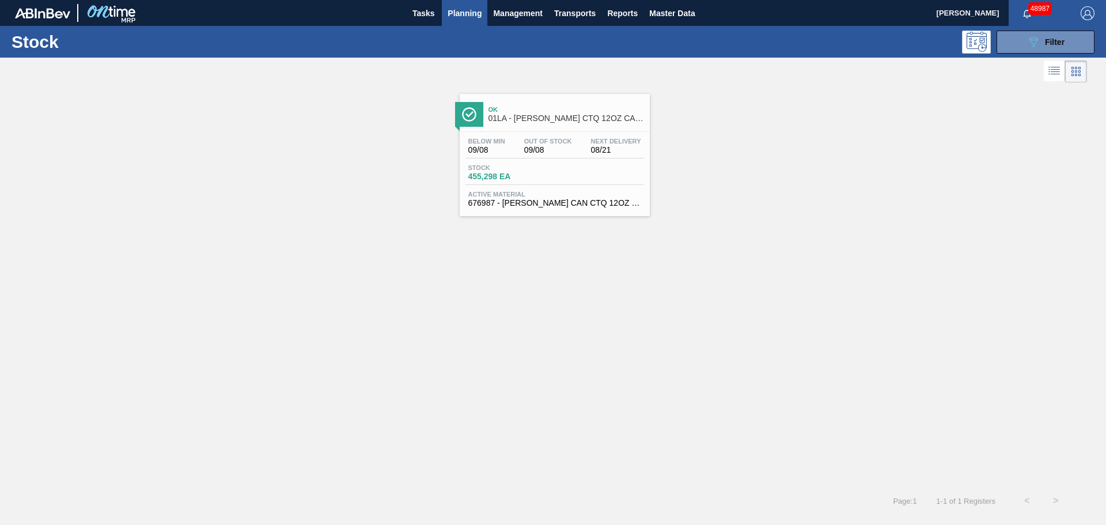
click at [555, 174] on div "Stock 455,298 EA" at bounding box center [555, 174] width 179 height 21
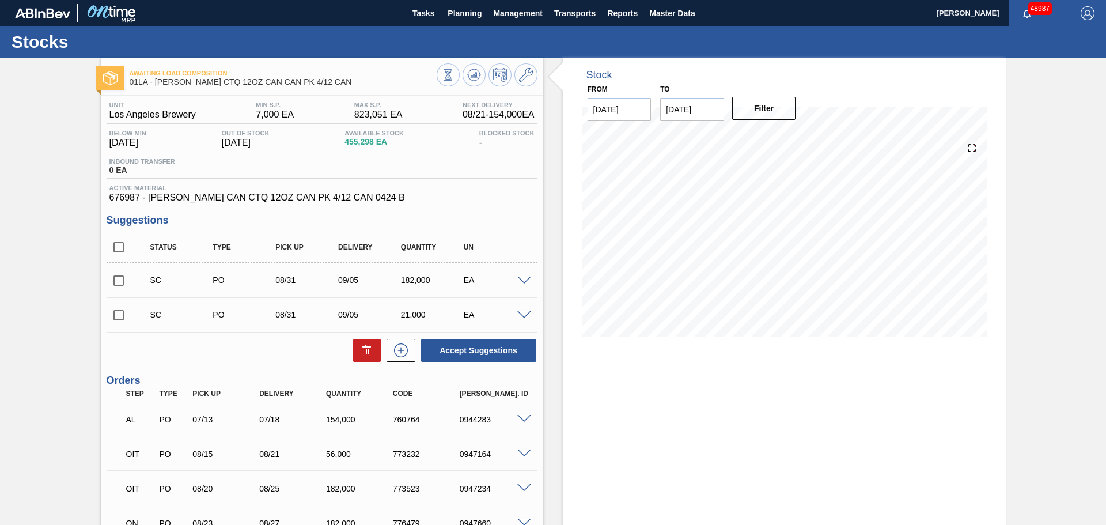
click at [739, 469] on div "Stock From [DATE] to [DATE] Filter" at bounding box center [785, 380] width 443 height 645
click at [463, 17] on span "Planning" at bounding box center [465, 13] width 34 height 14
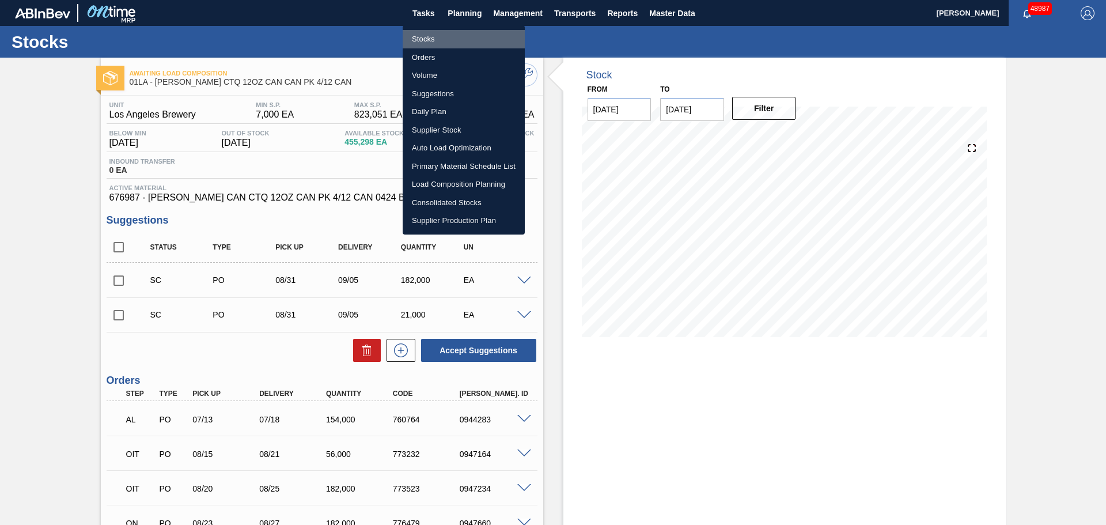
click at [440, 33] on li "Stocks" at bounding box center [464, 39] width 122 height 18
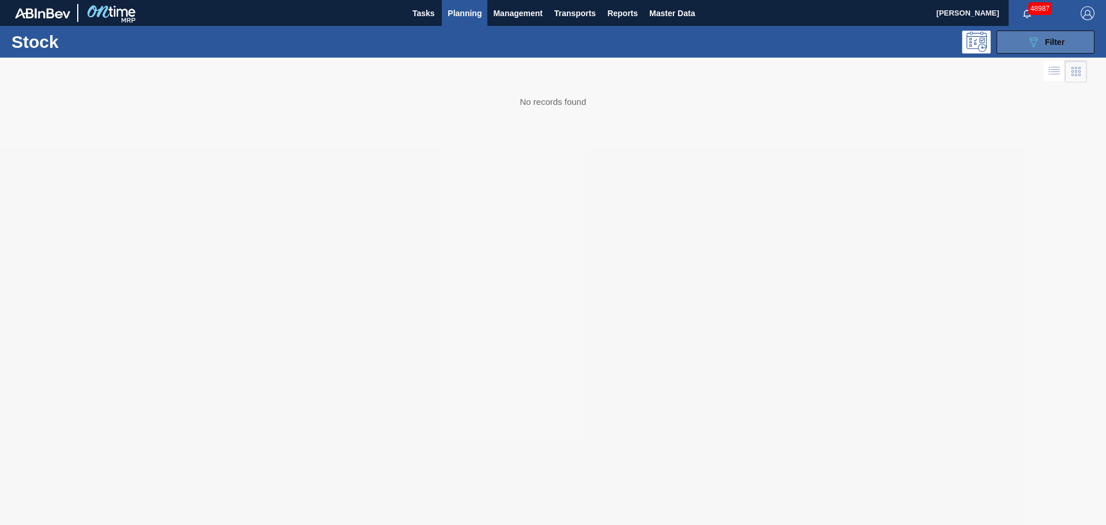
click at [1045, 40] on span "Filter" at bounding box center [1055, 41] width 20 height 9
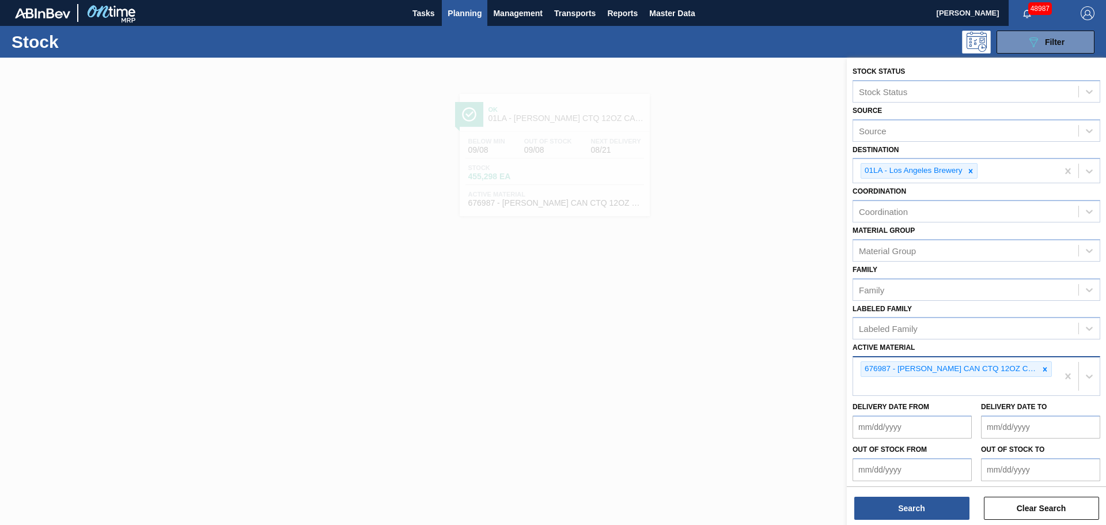
click at [1043, 368] on icon at bounding box center [1045, 369] width 8 height 8
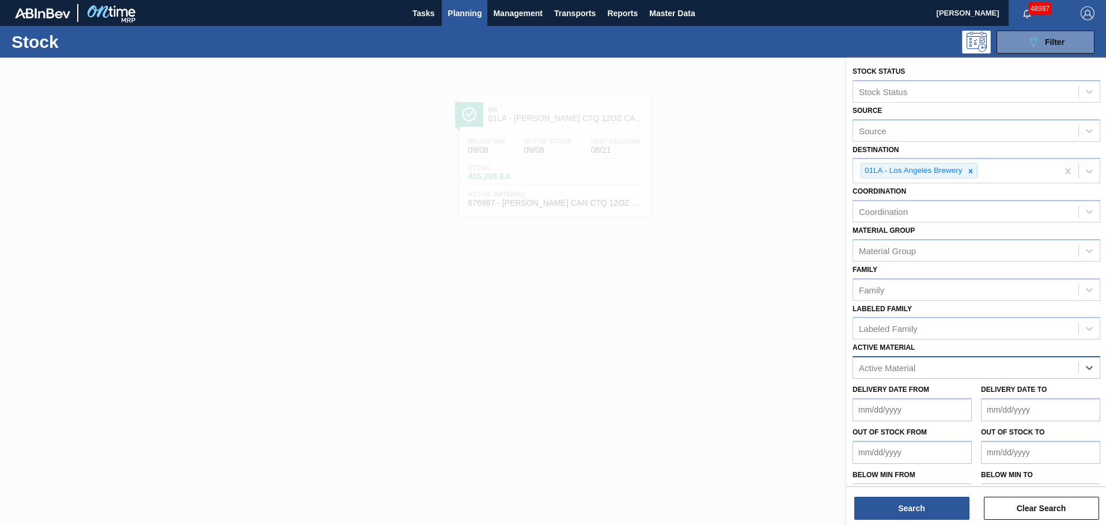
click at [915, 367] on div "Active Material" at bounding box center [887, 368] width 56 height 10
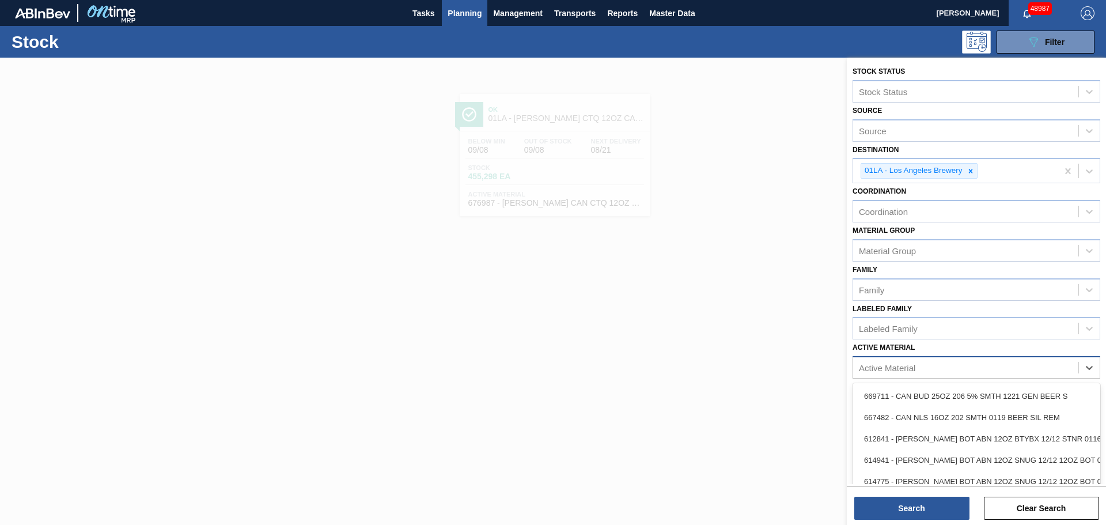
paste Material "676989"
type Material "676989"
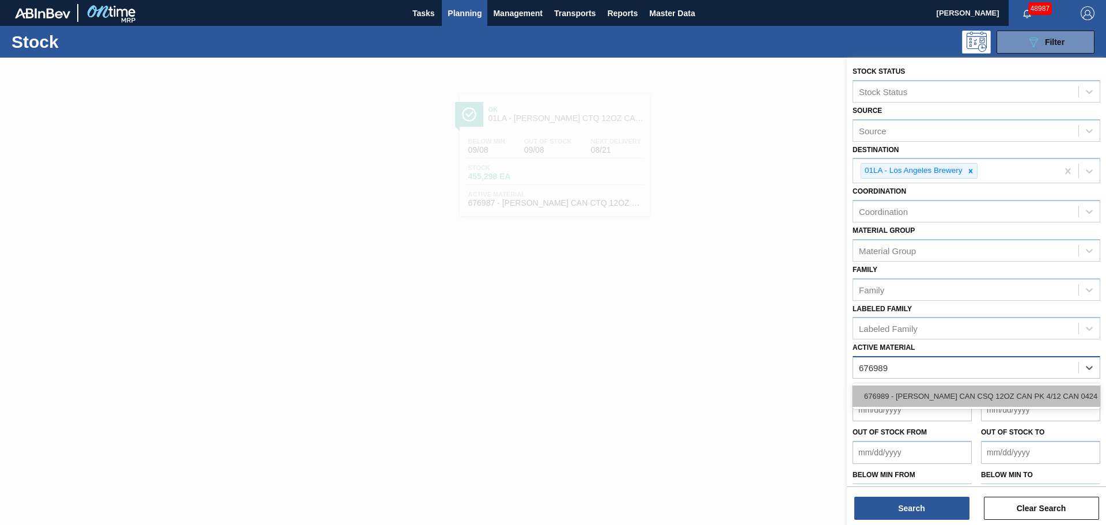
click at [919, 390] on div "676989 - [PERSON_NAME] CAN CSQ 12OZ CAN PK 4/12 CAN 0424 B" at bounding box center [977, 396] width 248 height 21
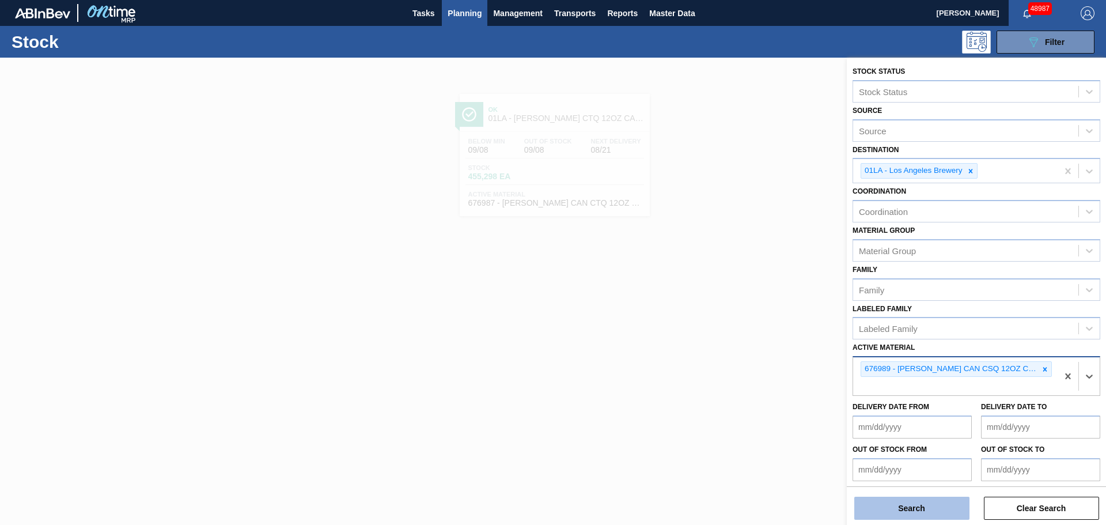
click at [922, 508] on button "Search" at bounding box center [912, 508] width 115 height 23
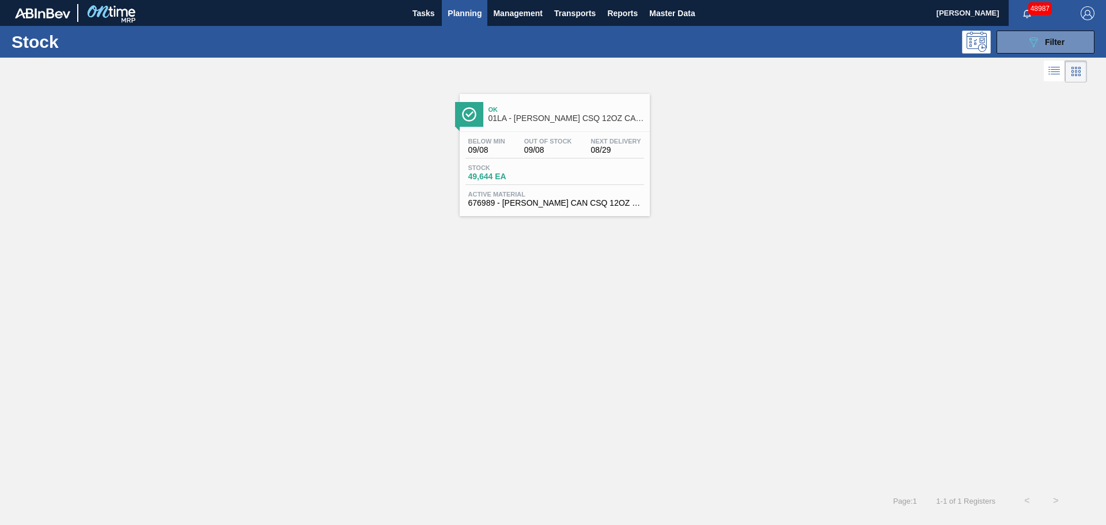
click at [566, 164] on div "Stock 49,644 EA" at bounding box center [555, 174] width 179 height 21
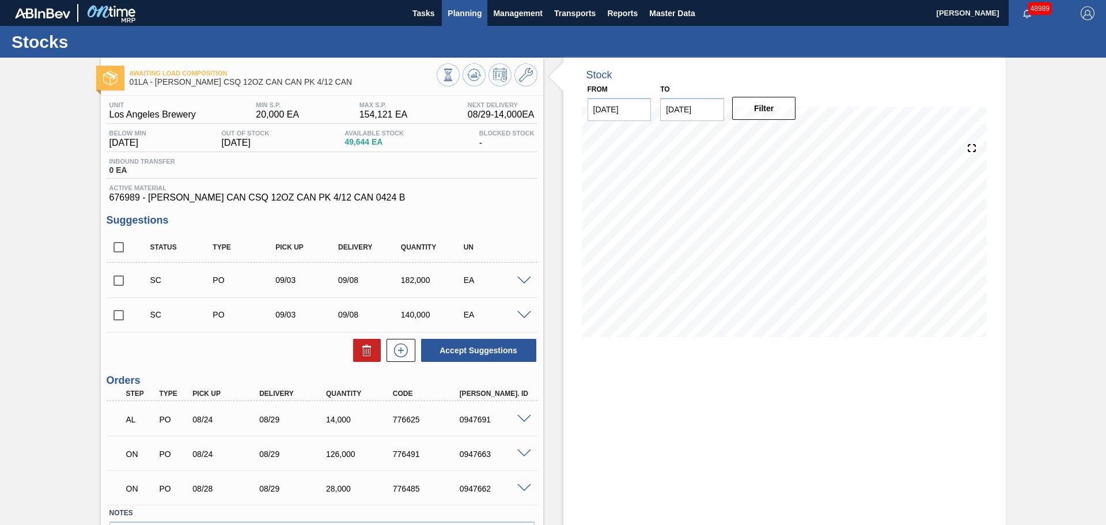
click at [454, 17] on span "Planning" at bounding box center [465, 13] width 34 height 14
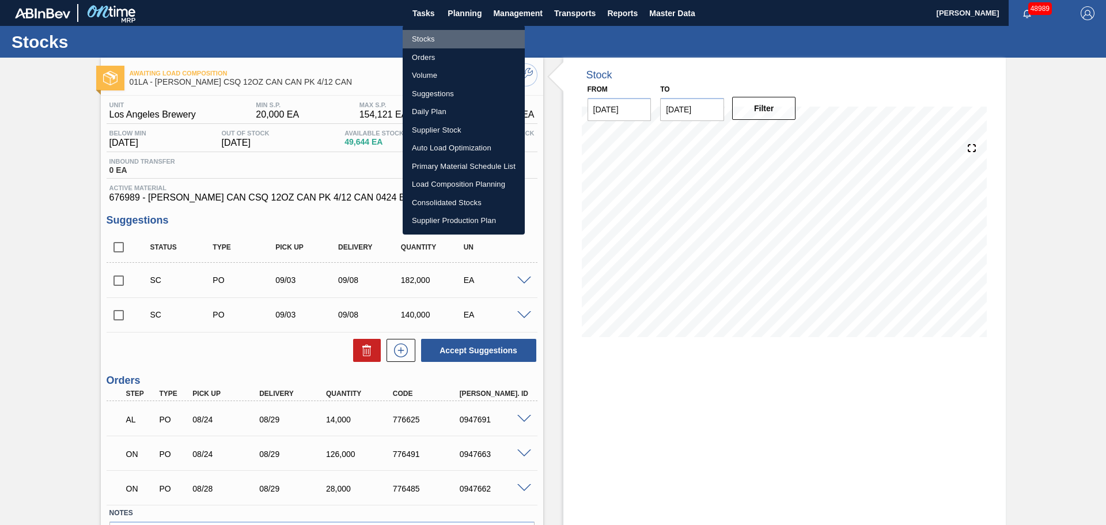
click at [425, 36] on li "Stocks" at bounding box center [464, 39] width 122 height 18
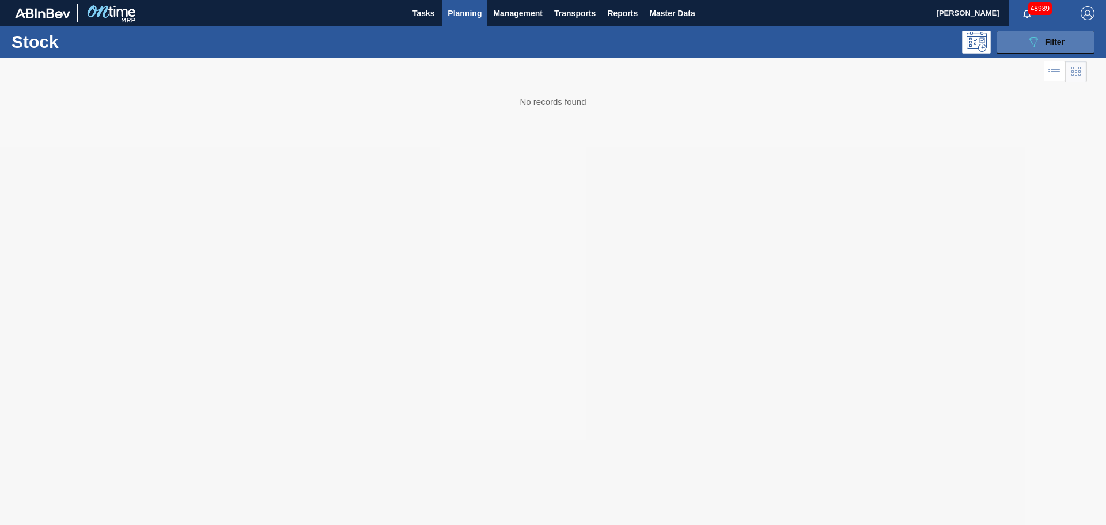
click at [1050, 43] on span "Filter" at bounding box center [1055, 41] width 20 height 9
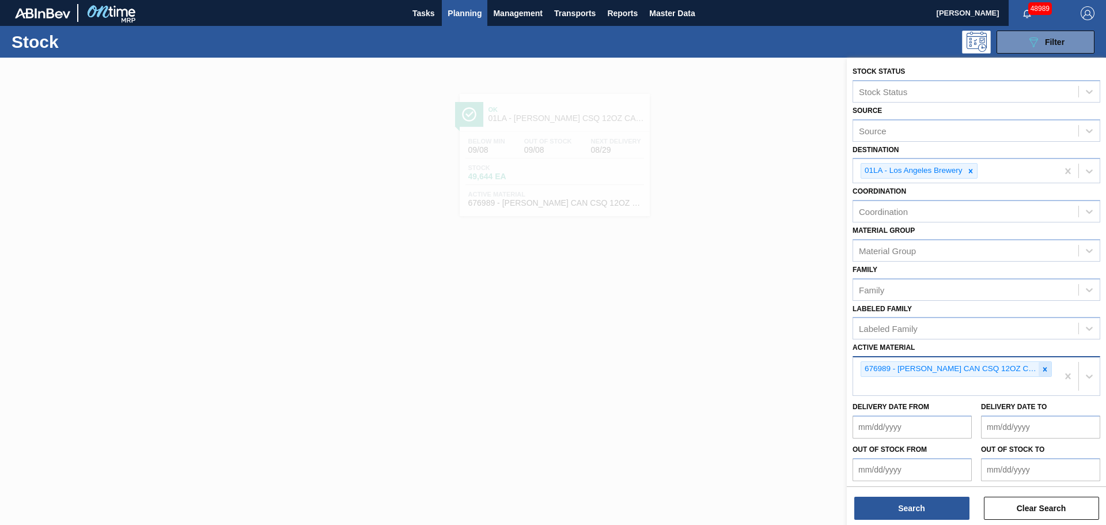
click at [1045, 369] on icon at bounding box center [1045, 369] width 8 height 8
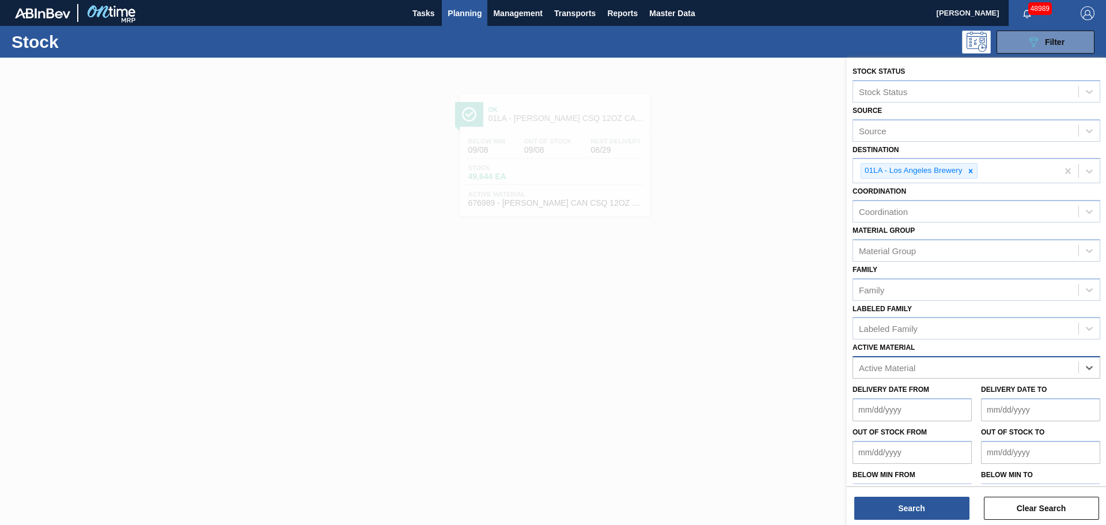
paste Material "677043"
type Material "677043"
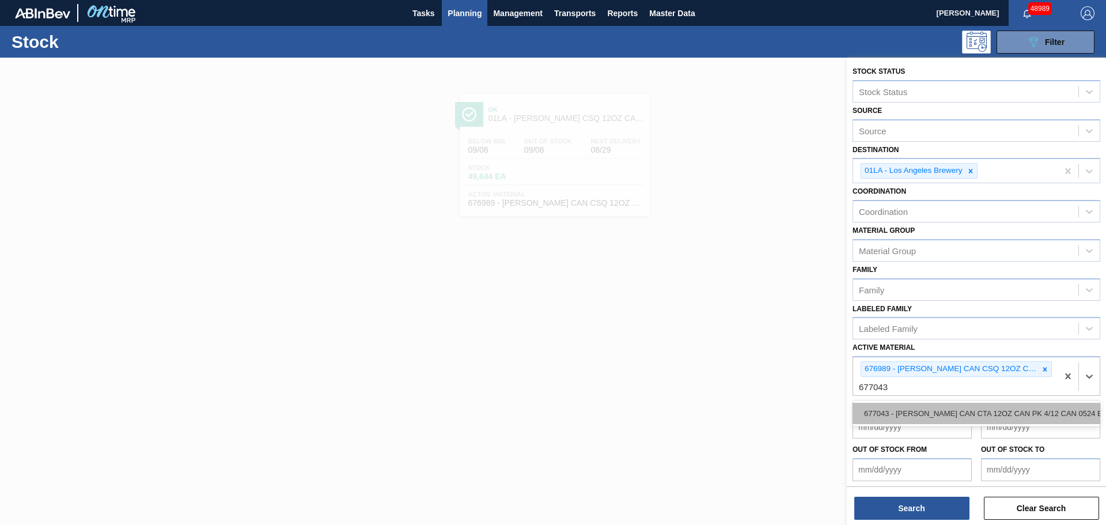
click at [920, 414] on div "677043 - [PERSON_NAME] CAN CTA 12OZ CAN PK 4/12 CAN 0524 B" at bounding box center [977, 413] width 248 height 21
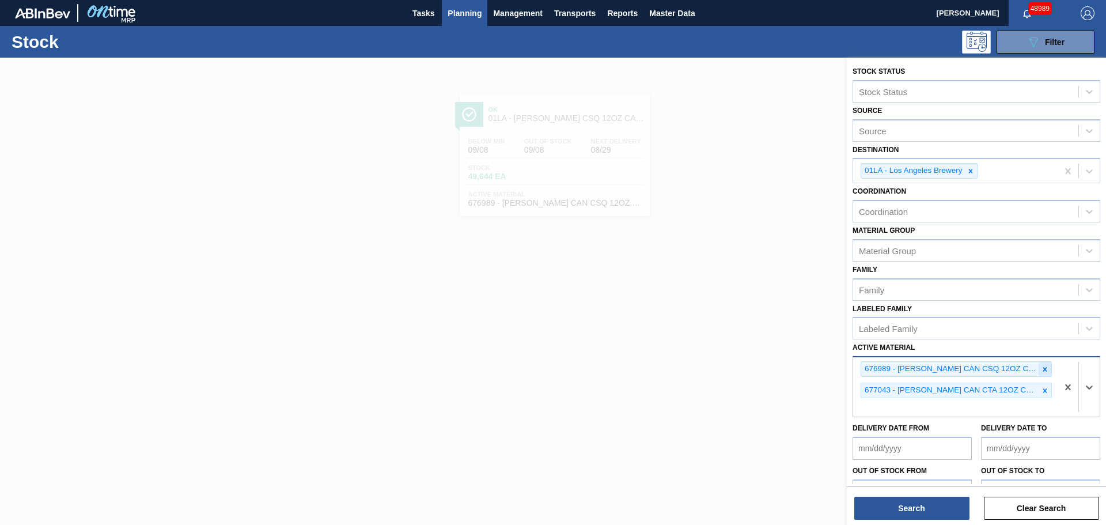
click at [1045, 371] on icon at bounding box center [1046, 369] width 4 height 4
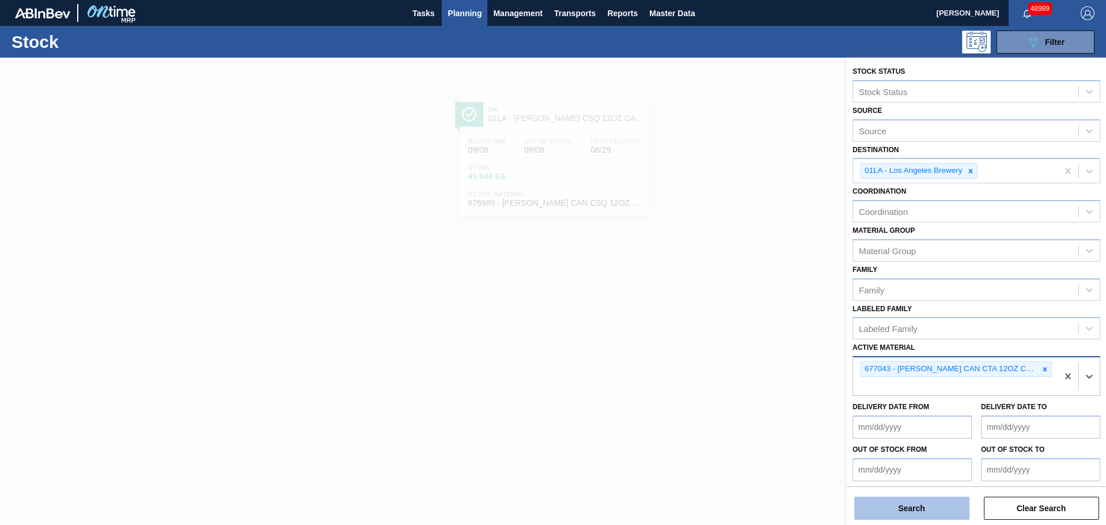
click at [921, 507] on button "Search" at bounding box center [912, 508] width 115 height 23
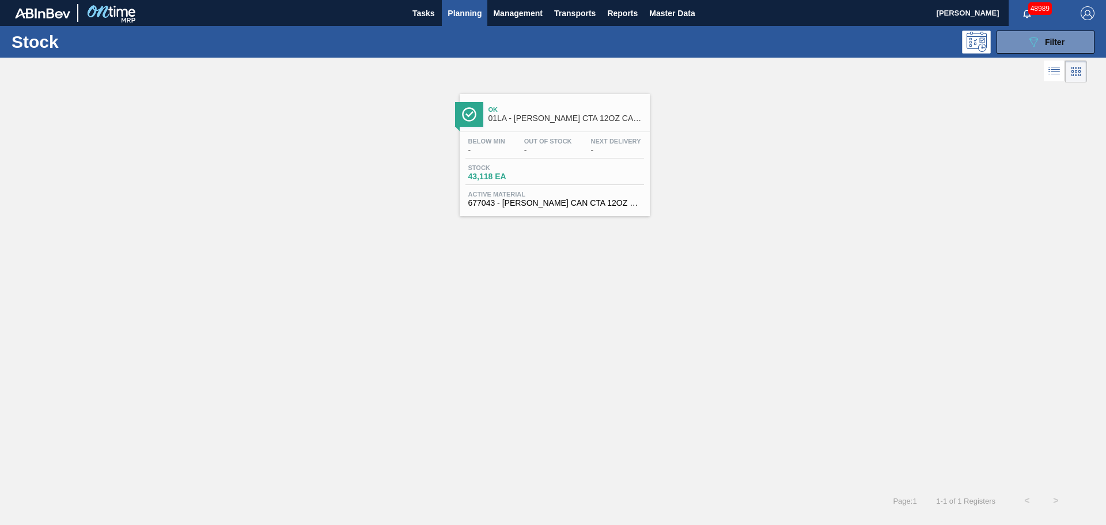
click at [541, 171] on div "Stock 43,118 EA" at bounding box center [509, 172] width 86 height 17
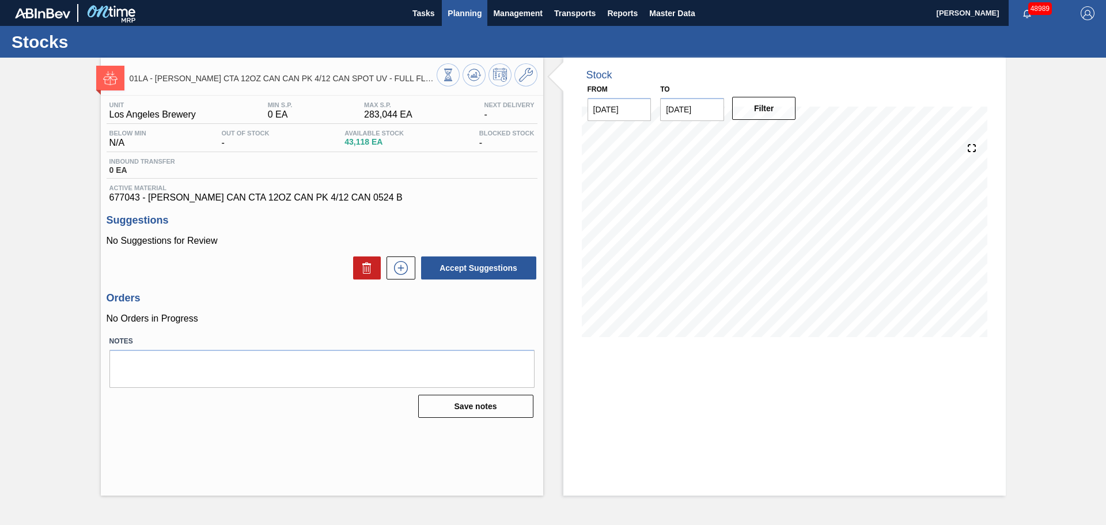
click at [457, 12] on span "Planning" at bounding box center [465, 13] width 34 height 14
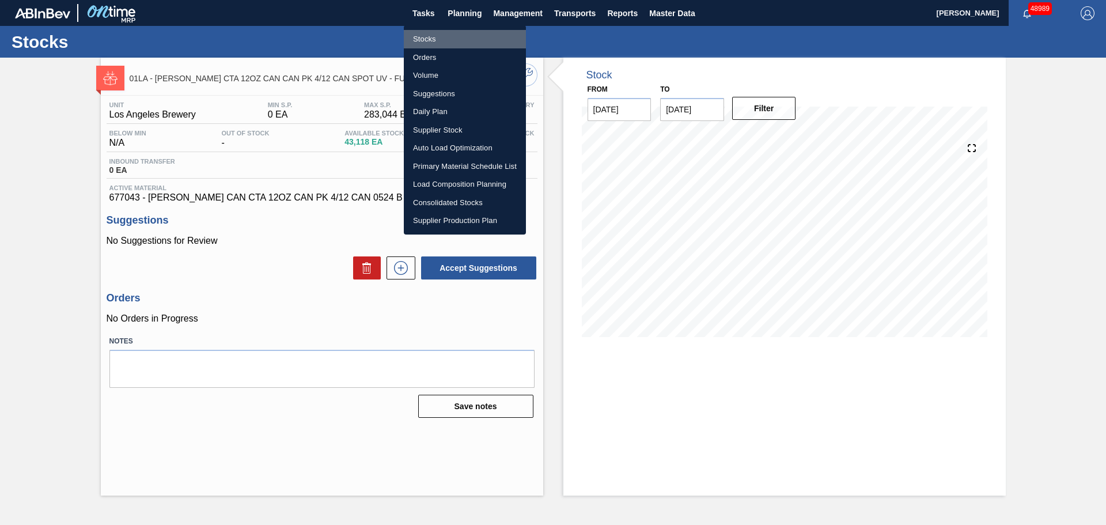
click at [426, 38] on li "Stocks" at bounding box center [465, 39] width 122 height 18
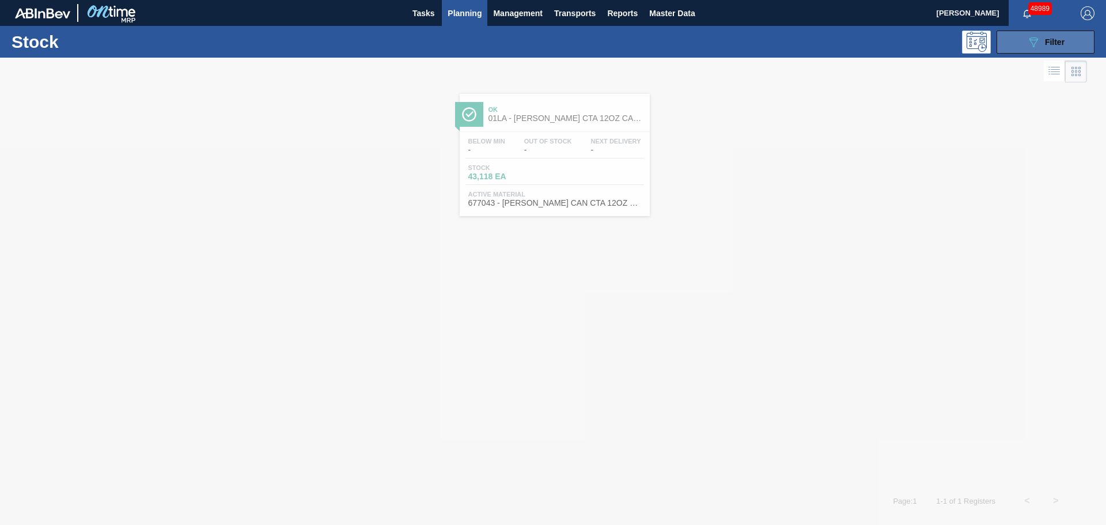
click at [1060, 41] on span "Filter" at bounding box center [1055, 41] width 20 height 9
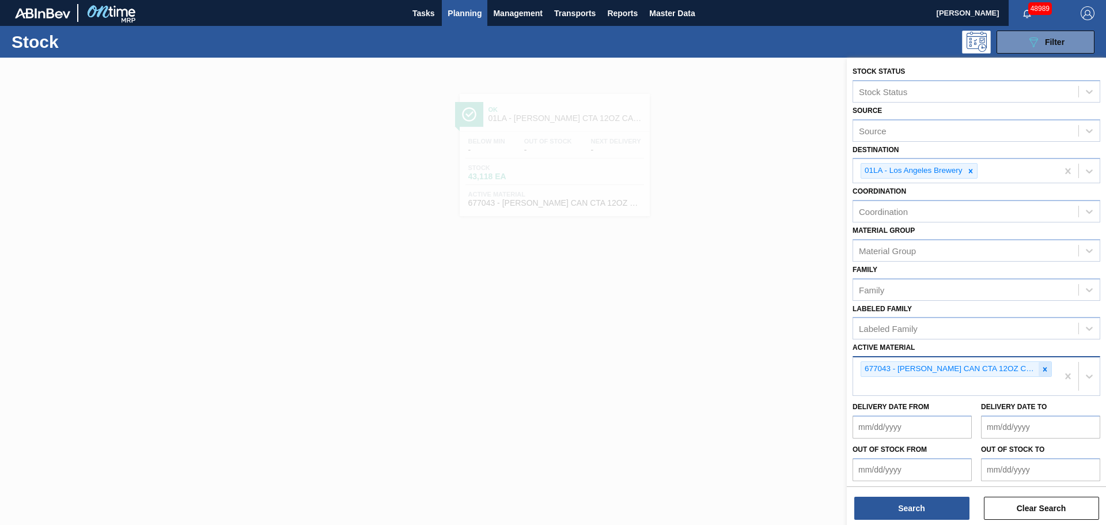
click at [1044, 368] on icon at bounding box center [1045, 369] width 8 height 8
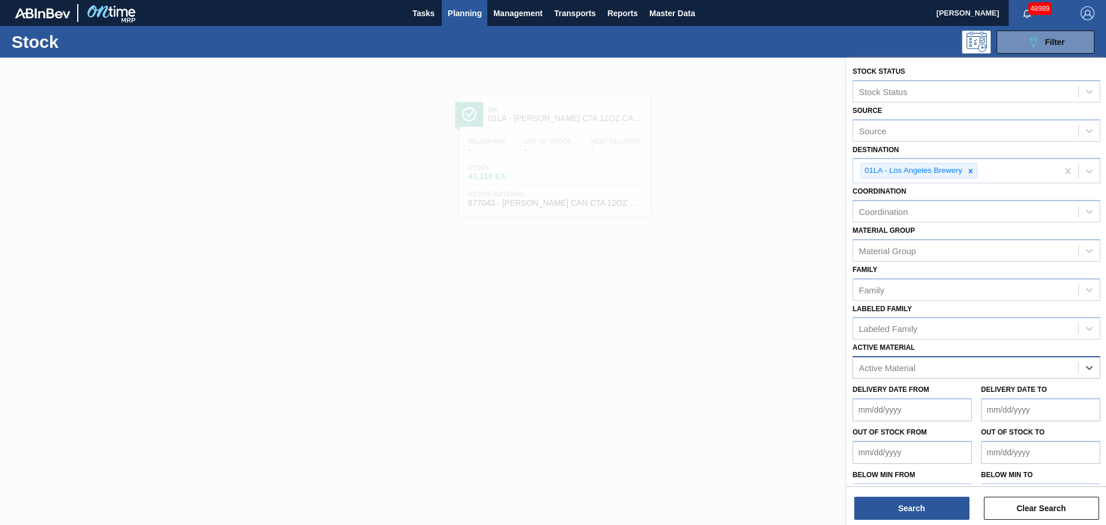
paste Material "677190"
type Material "677190"
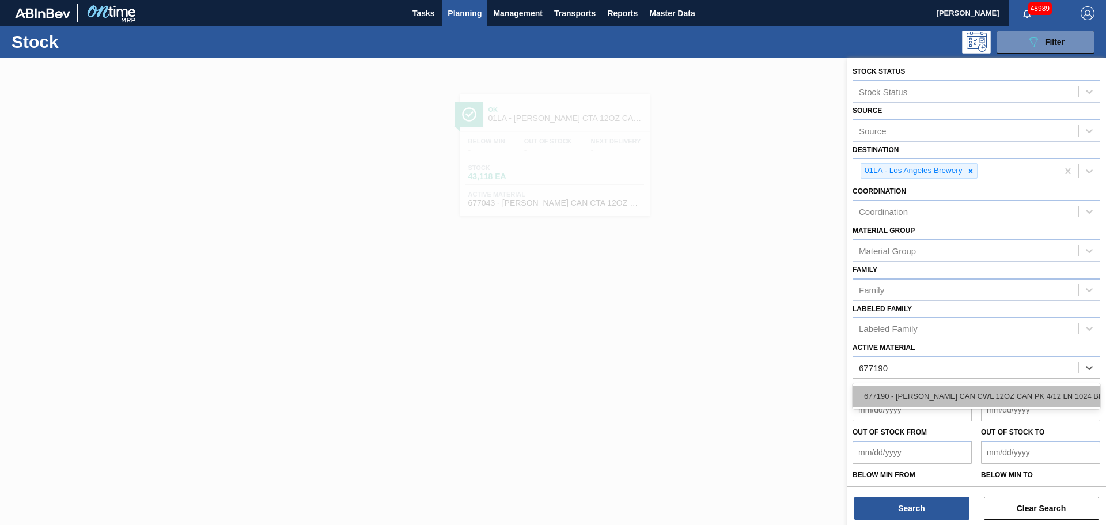
click at [947, 402] on div "677190 - [PERSON_NAME] CAN CWL 12OZ CAN PK 4/12 LN 1024 BE" at bounding box center [977, 396] width 248 height 21
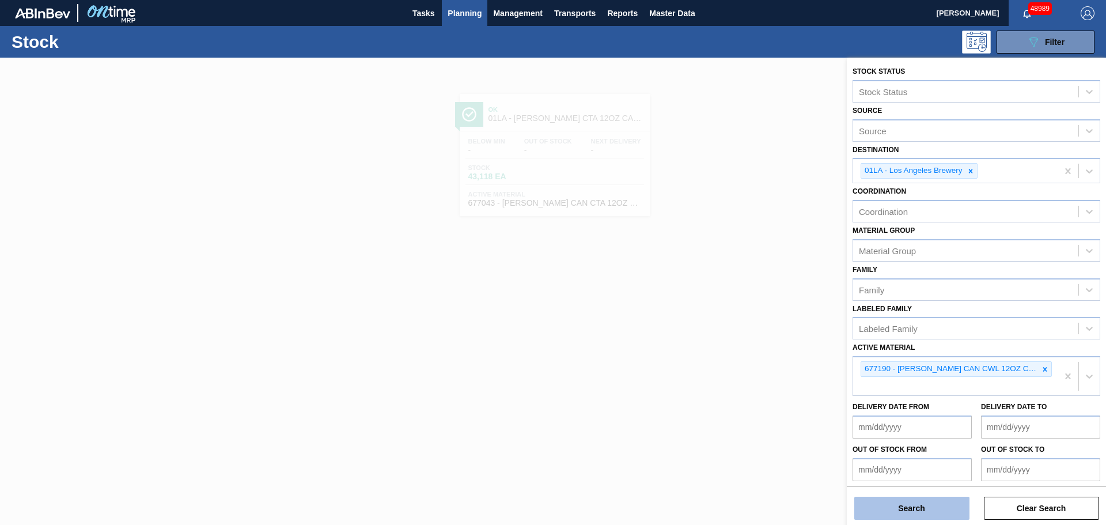
click at [903, 506] on button "Search" at bounding box center [912, 508] width 115 height 23
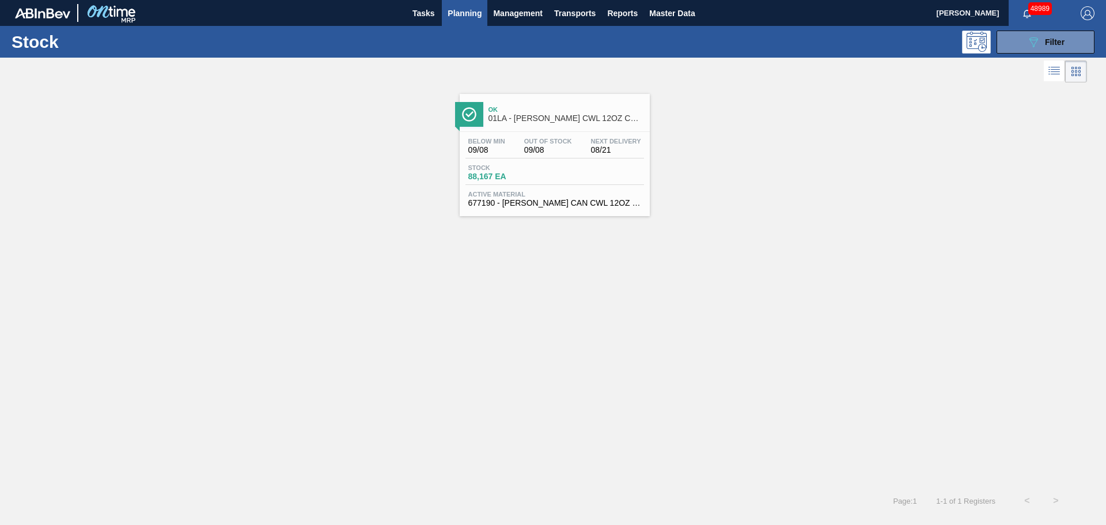
click at [557, 116] on span "01LA - [PERSON_NAME] CWL 12OZ CAN 4/12 CAN PACK" at bounding box center [567, 118] width 156 height 9
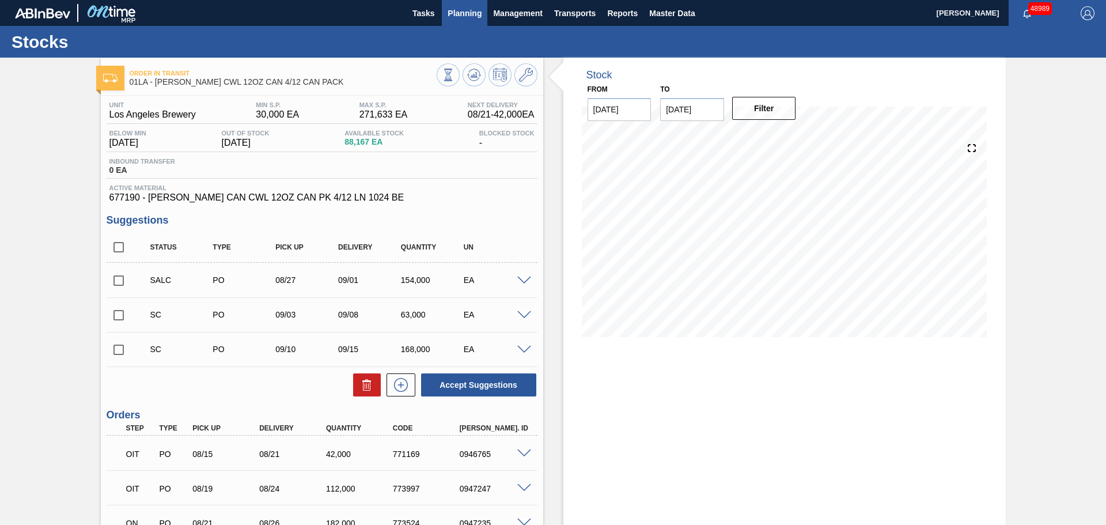
click at [465, 14] on span "Planning" at bounding box center [465, 13] width 34 height 14
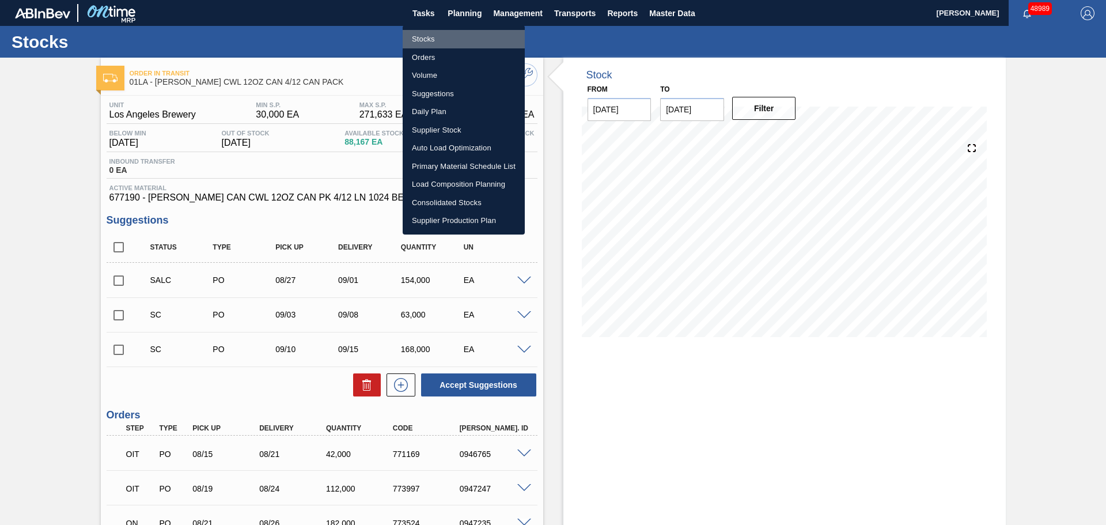
click at [427, 41] on li "Stocks" at bounding box center [464, 39] width 122 height 18
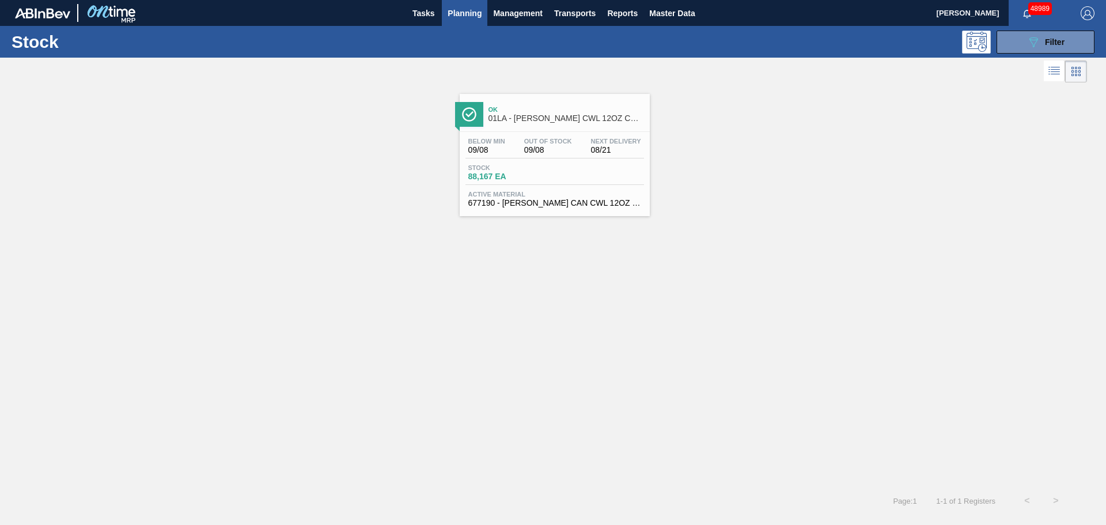
click at [1074, 29] on div "Stock 089F7B8B-B2A5-4AFE-B5C0-19BA573D28AC Filter" at bounding box center [553, 42] width 1106 height 32
click at [1067, 40] on button "089F7B8B-B2A5-4AFE-B5C0-19BA573D28AC Filter" at bounding box center [1046, 42] width 98 height 23
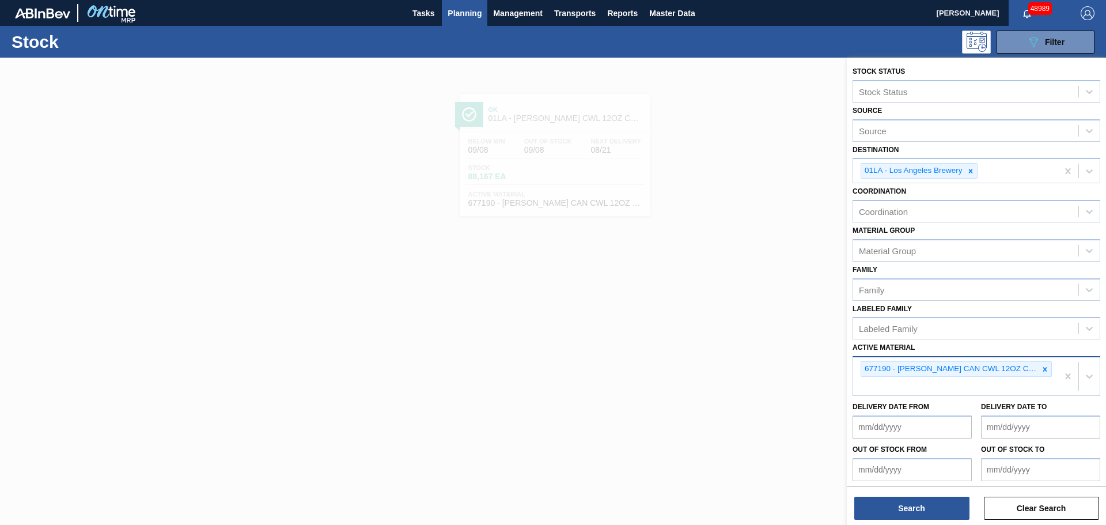
click at [1042, 369] on icon at bounding box center [1045, 369] width 8 height 8
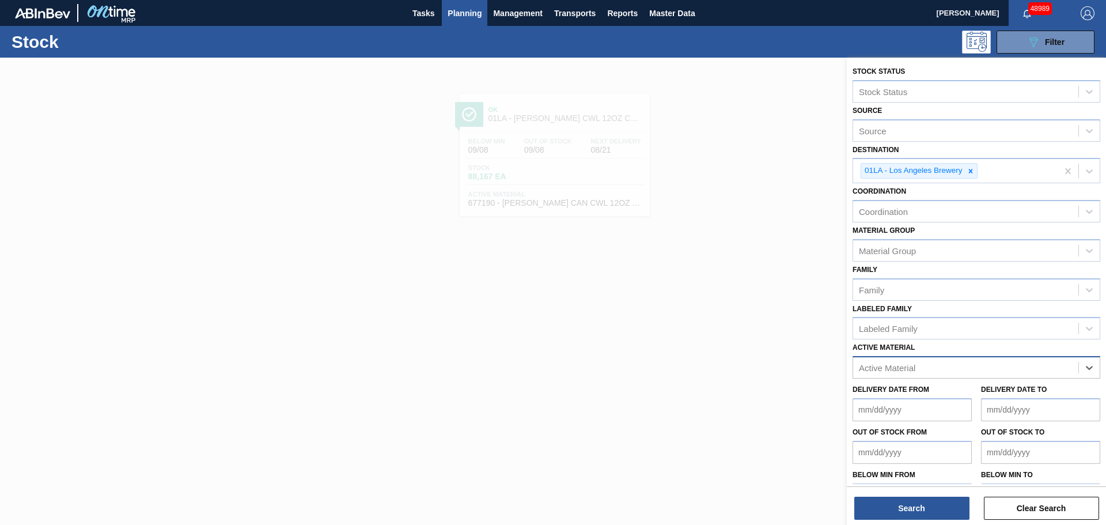
paste Material "677191"
type Material "677191"
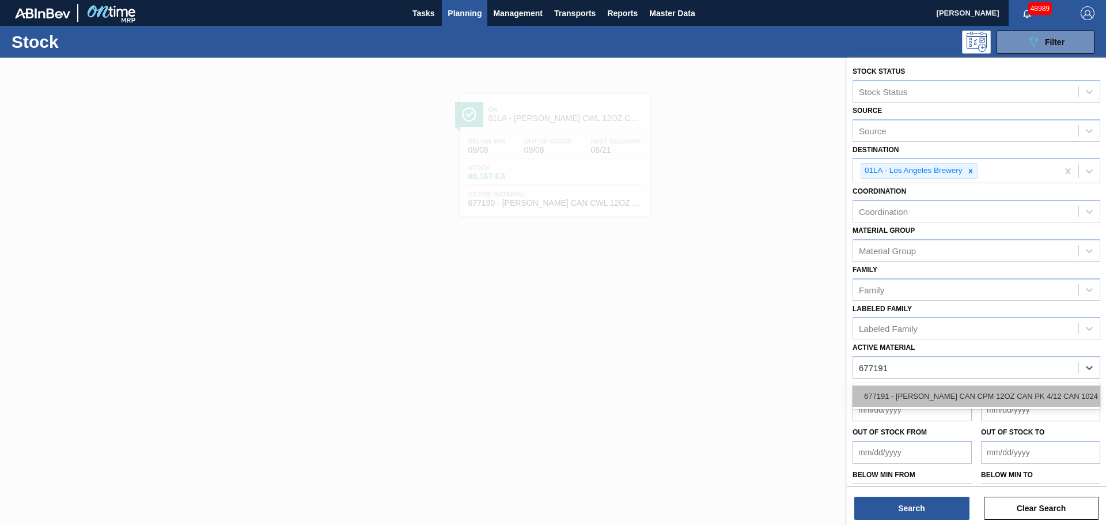
click at [984, 398] on div "677191 - [PERSON_NAME] CAN CPM 12OZ CAN PK 4/12 CAN 1024 B" at bounding box center [977, 396] width 248 height 21
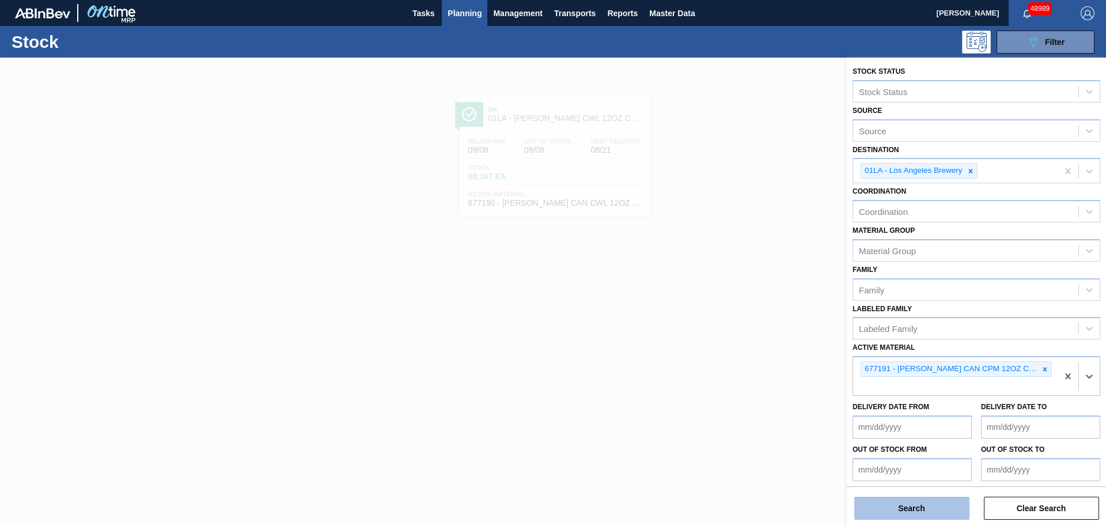
click at [921, 513] on button "Search" at bounding box center [912, 508] width 115 height 23
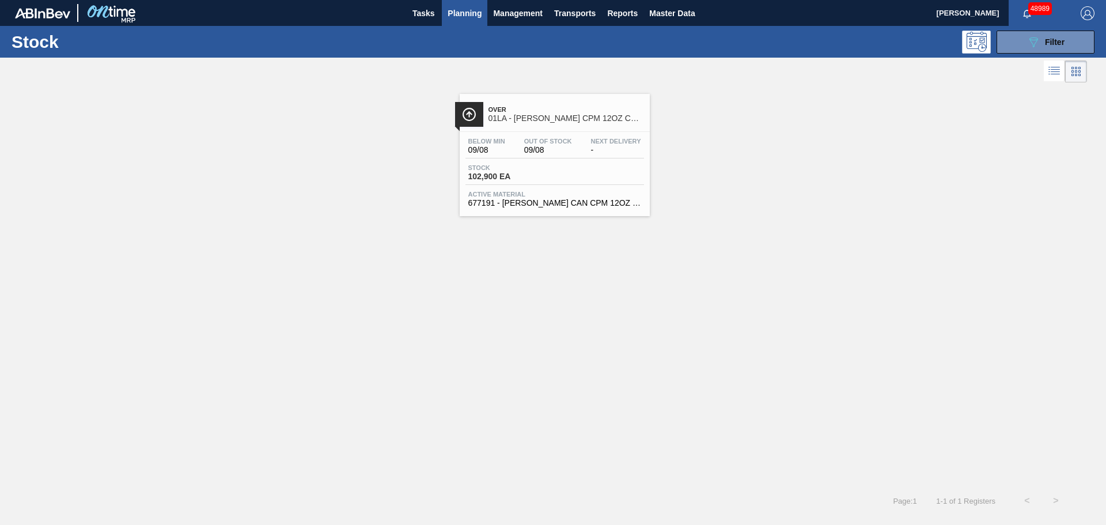
click at [562, 145] on div "Out Of Stock 09/08" at bounding box center [549, 146] width 54 height 17
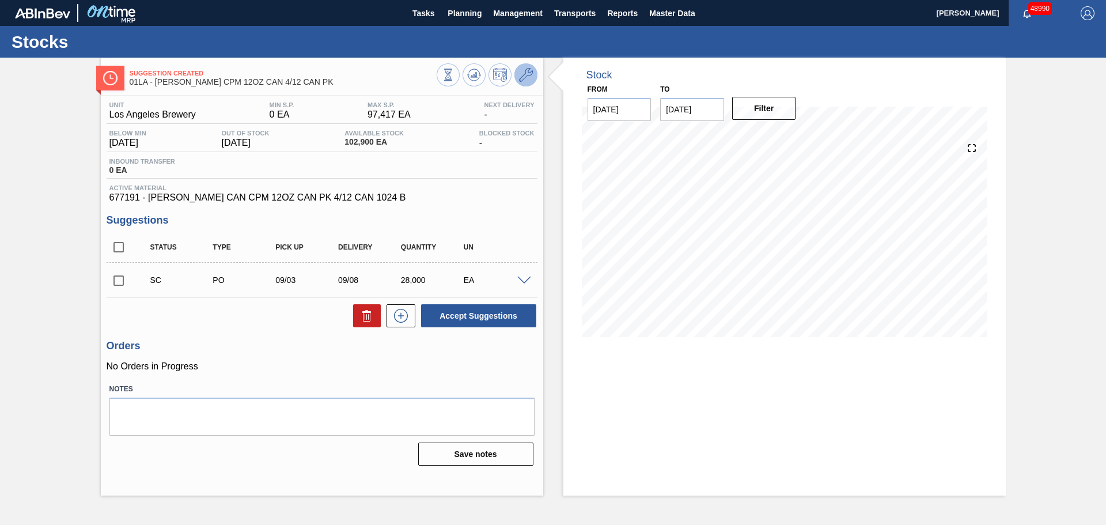
click at [534, 74] on button at bounding box center [526, 74] width 23 height 23
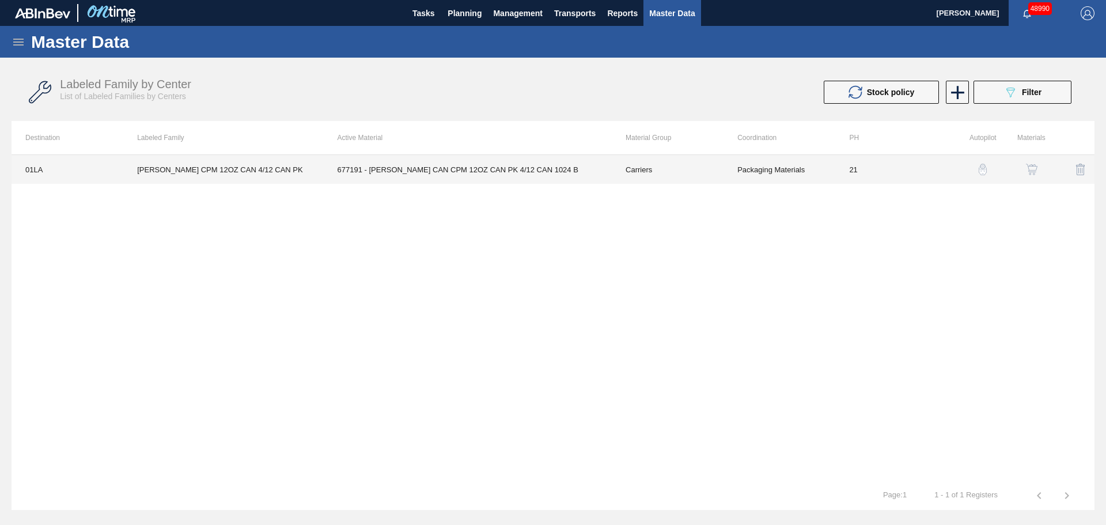
click at [498, 172] on td "677191 - [PERSON_NAME] CAN CPM 12OZ CAN PK 4/12 CAN 1024 B" at bounding box center [468, 169] width 288 height 29
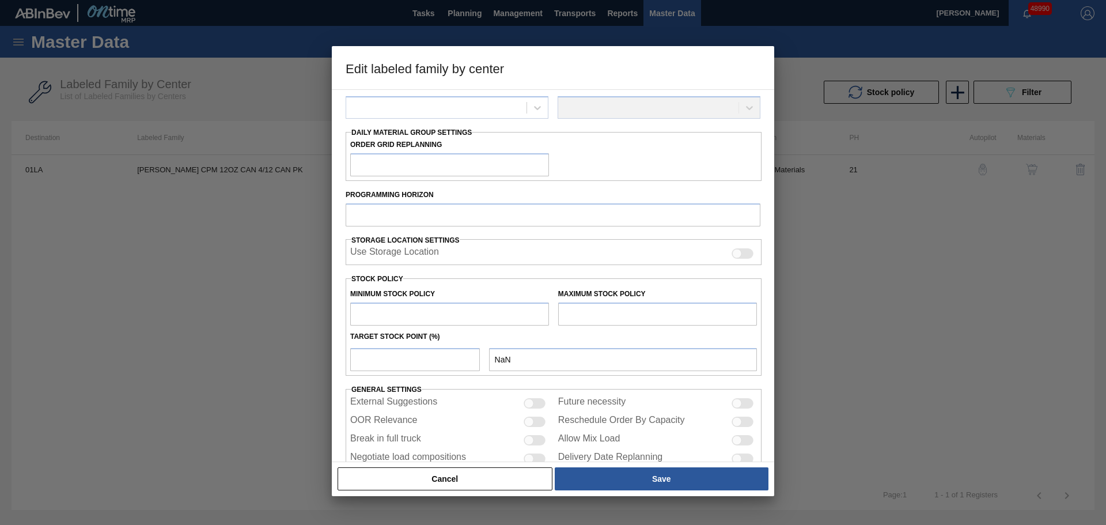
scroll to position [179, 0]
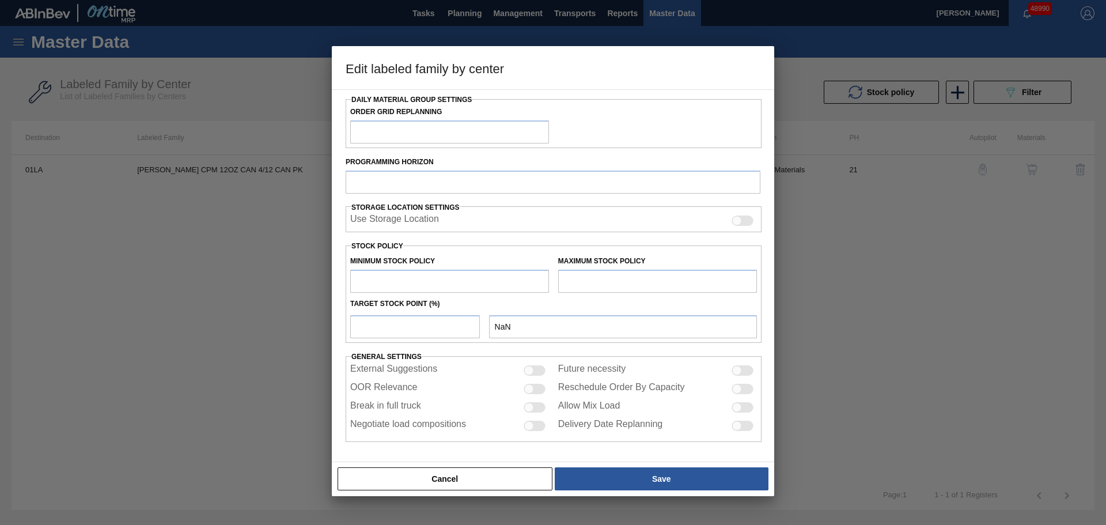
type input "Carriers"
type input "Can Carriers"
type input "[PERSON_NAME] CPM 12OZ CAN 4/12 CAN PK"
type input "01LA - Los Angeles Brewery"
type input "21"
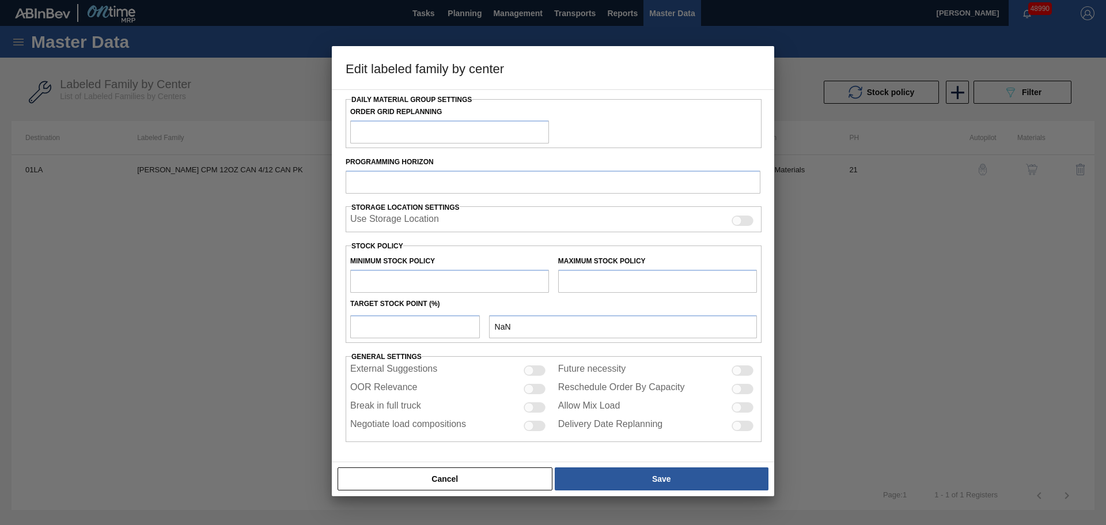
type input "0"
type input "97,417"
type input "0"
checkbox input "true"
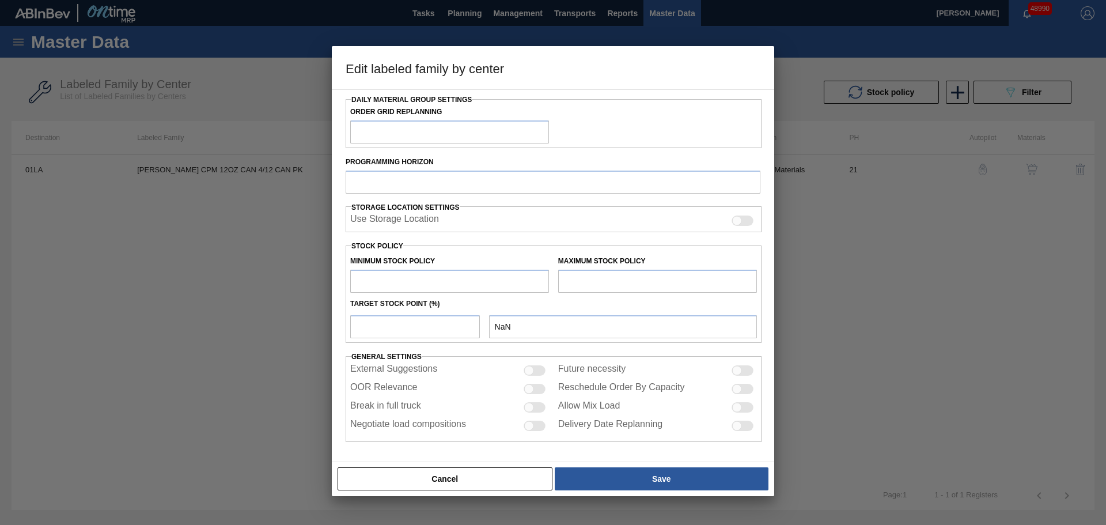
checkbox input "true"
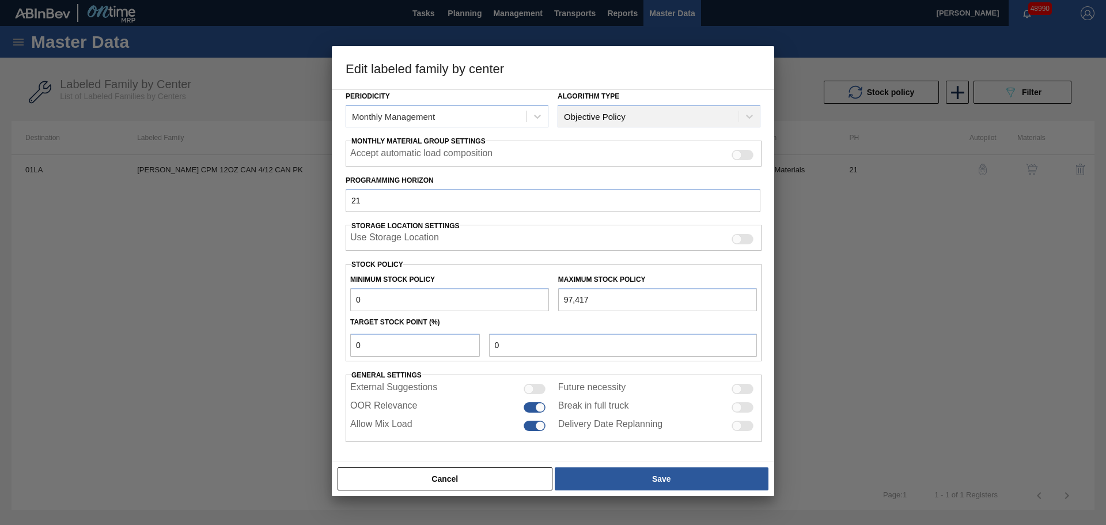
drag, startPoint x: 600, startPoint y: 301, endPoint x: 525, endPoint y: 301, distance: 75.5
click at [525, 301] on div "Minimum Stock Policy 0 Maximum Stock Policy 97,417" at bounding box center [554, 290] width 416 height 43
paste input "145,329"
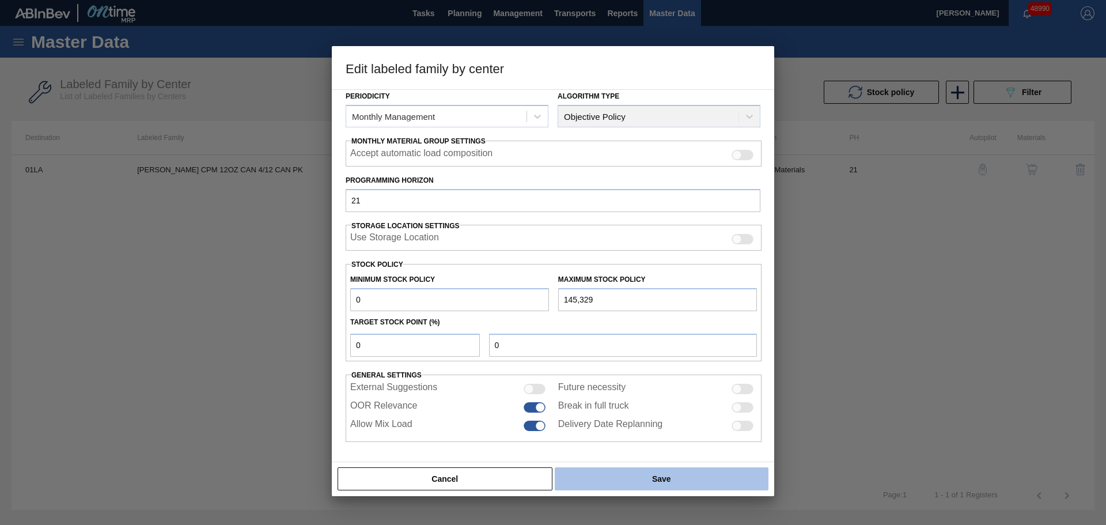
type input "145,329"
click at [644, 481] on button "Save" at bounding box center [662, 478] width 214 height 23
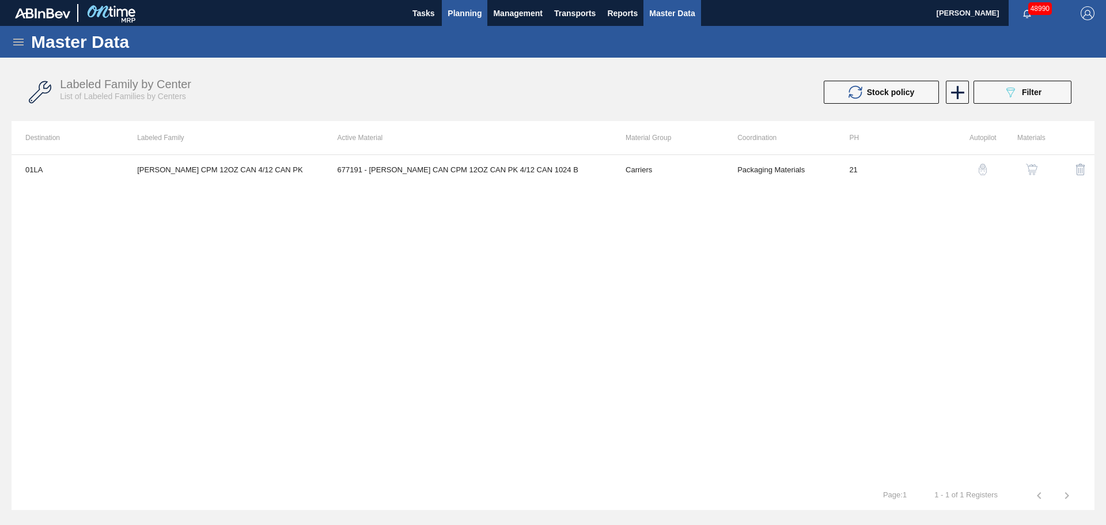
click at [467, 16] on span "Planning" at bounding box center [465, 13] width 34 height 14
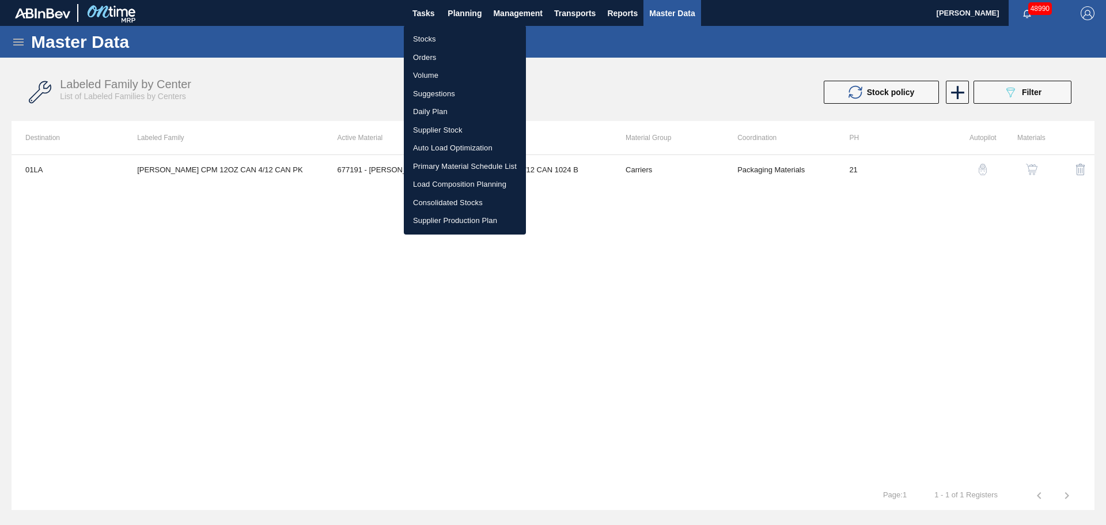
click at [428, 40] on li "Stocks" at bounding box center [465, 39] width 122 height 18
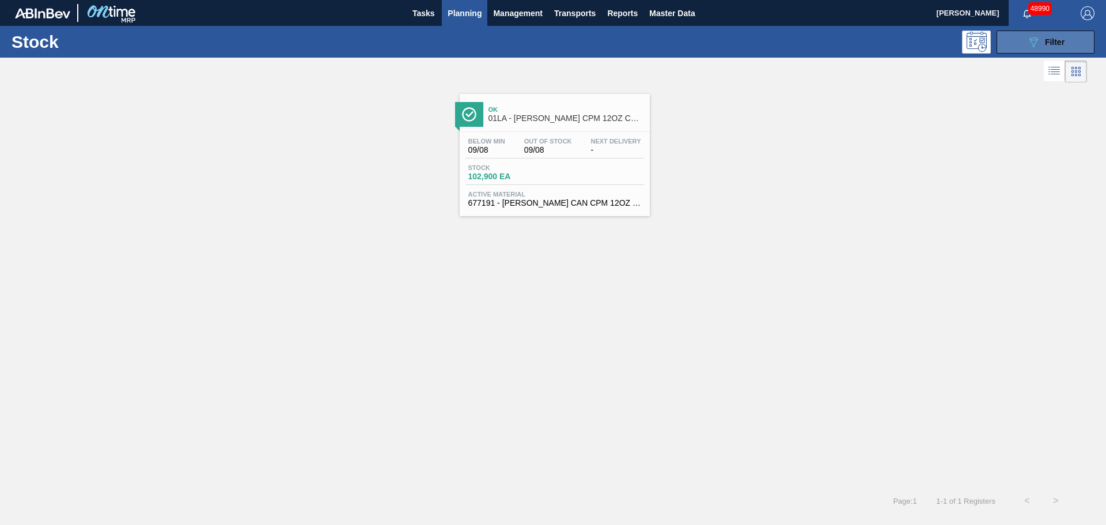
click at [1040, 42] on icon "089F7B8B-B2A5-4AFE-B5C0-19BA573D28AC" at bounding box center [1034, 42] width 14 height 14
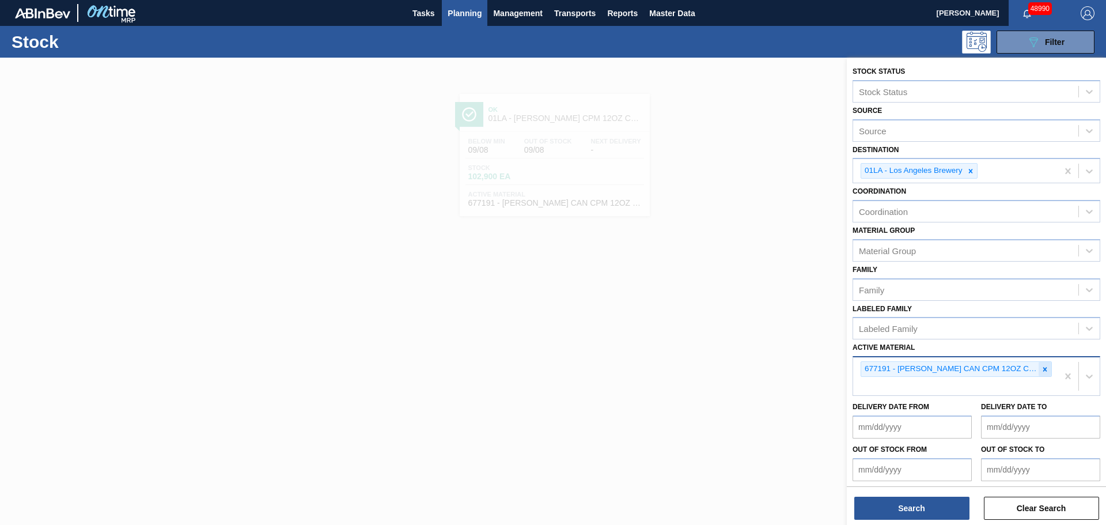
click at [1044, 370] on icon at bounding box center [1045, 369] width 8 height 8
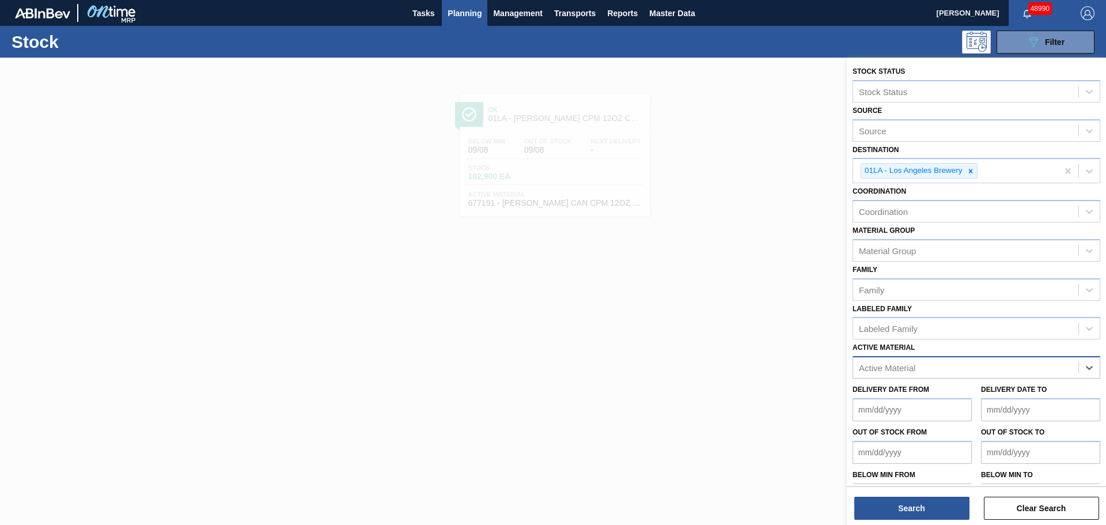
paste Material "677190"
type Material "677190"
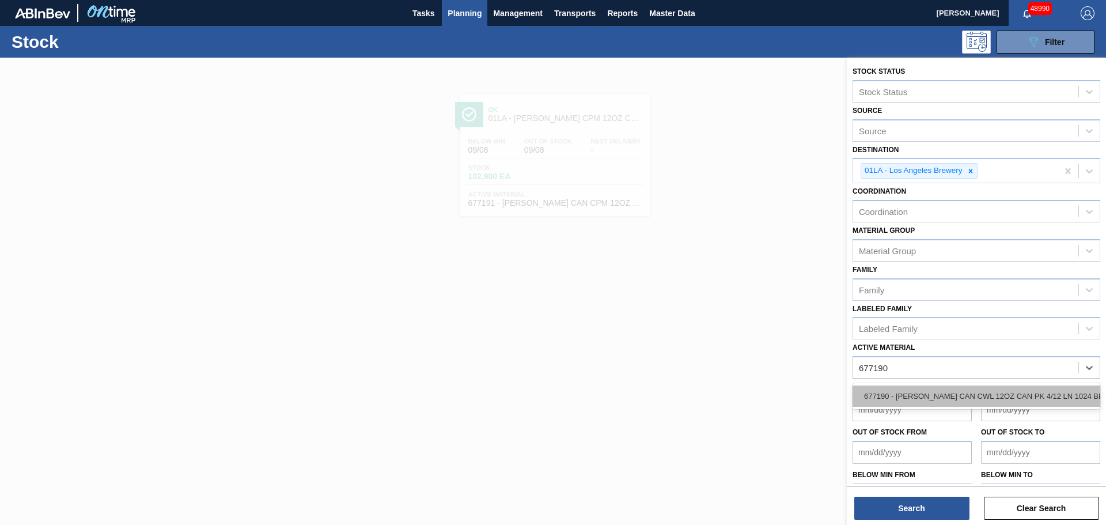
click at [904, 395] on div "677190 - [PERSON_NAME] CAN CWL 12OZ CAN PK 4/12 LN 1024 BE" at bounding box center [977, 396] width 248 height 21
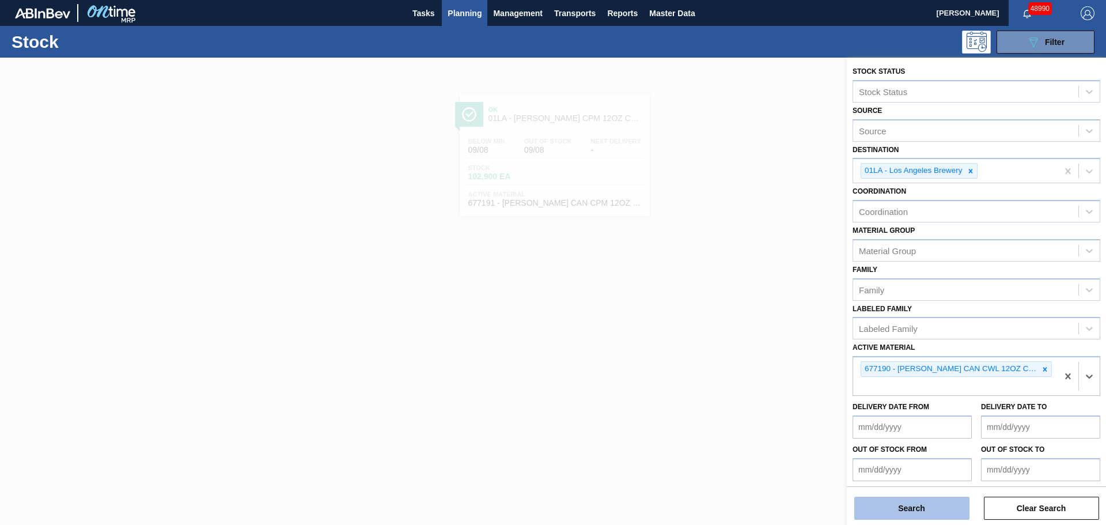
click at [909, 509] on button "Search" at bounding box center [912, 508] width 115 height 23
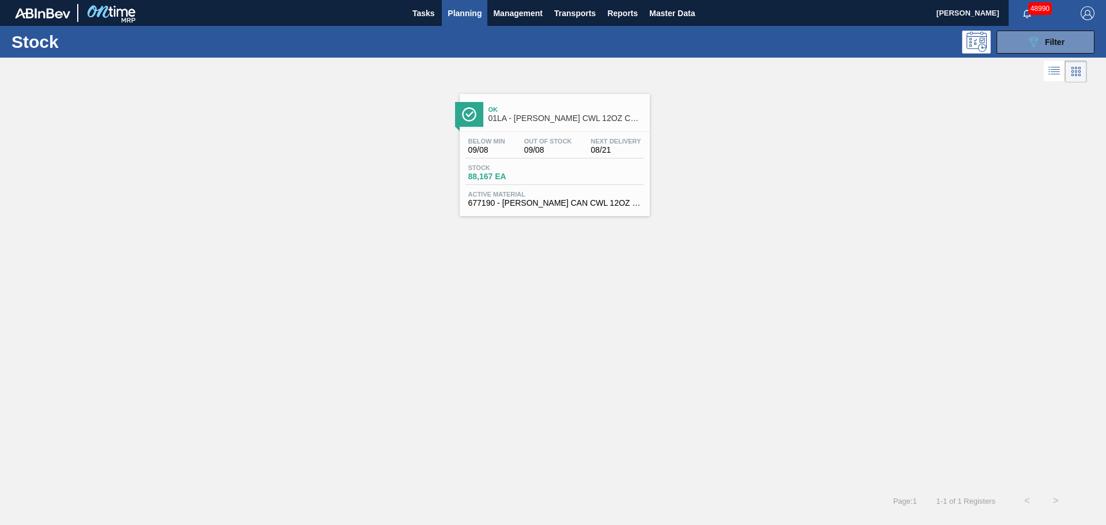
click at [575, 168] on div "Stock 88,167 EA" at bounding box center [555, 174] width 179 height 21
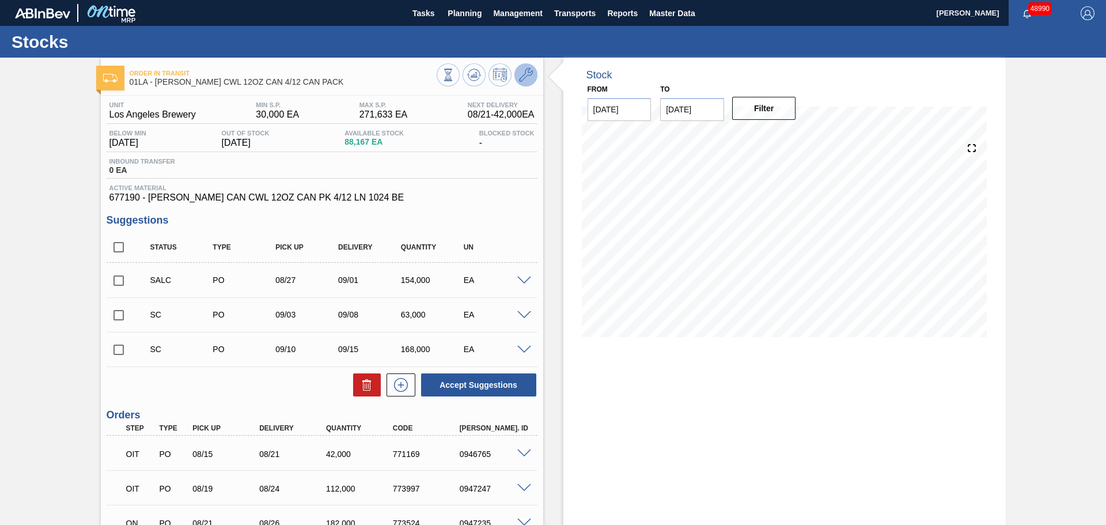
click at [524, 74] on icon at bounding box center [526, 75] width 14 height 14
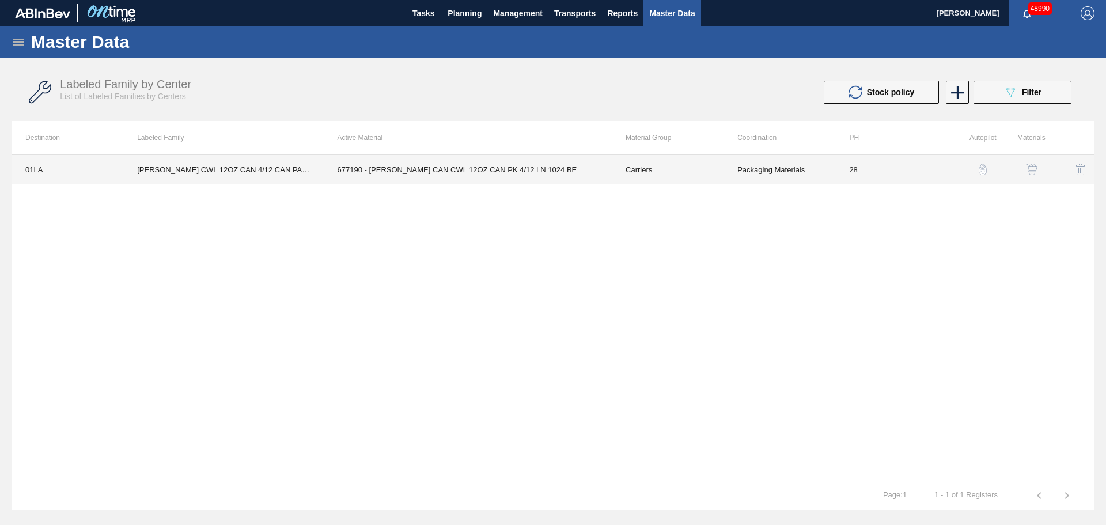
click at [480, 169] on td "677190 - [PERSON_NAME] CAN CWL 12OZ CAN PK 4/12 LN 1024 BE" at bounding box center [468, 169] width 288 height 29
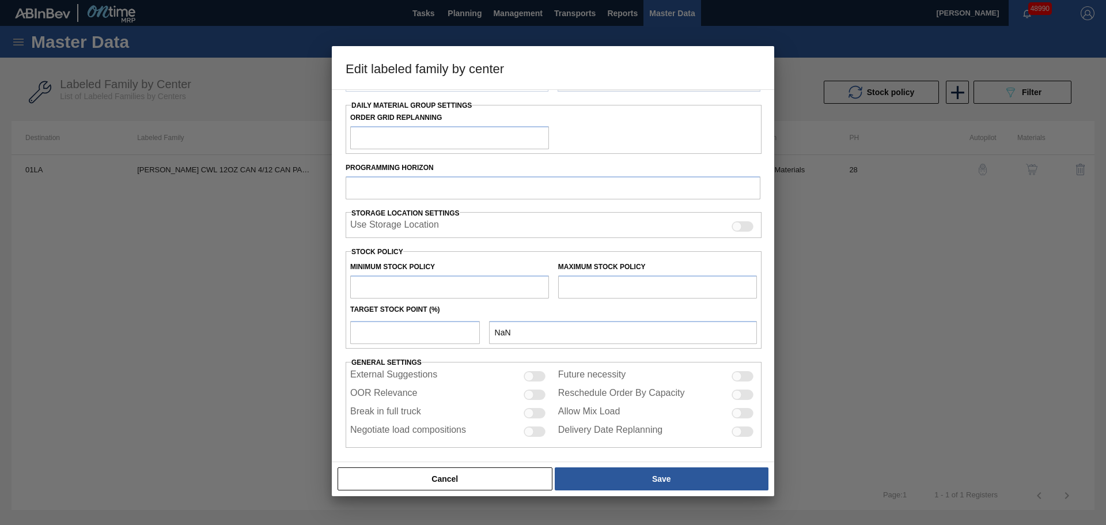
type input "Carriers"
type input "Can Carriers"
type input "[PERSON_NAME] CWL 12OZ CAN 4/12 CAN PACK"
type input "01LA - Los Angeles Brewery"
type input "28"
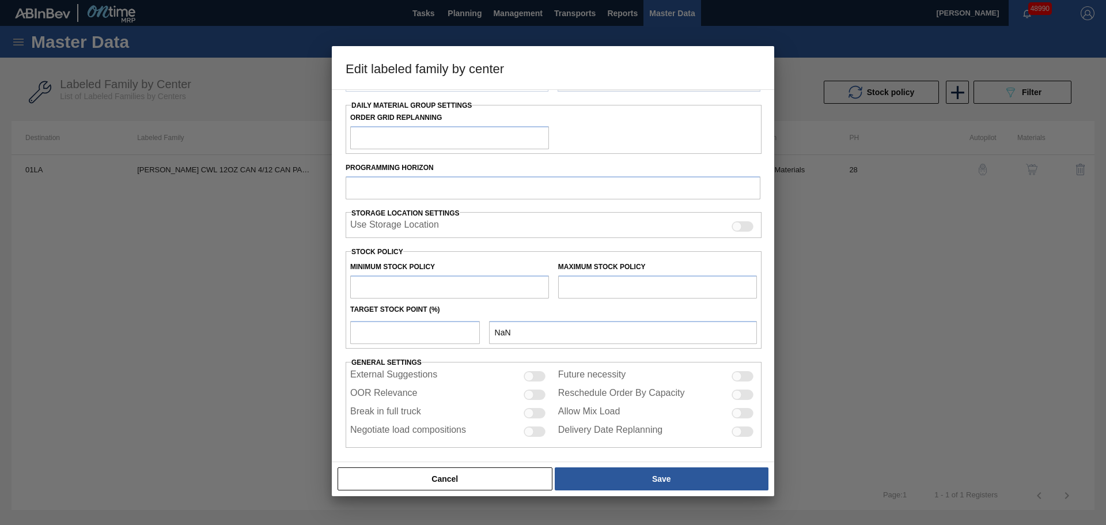
type input "30,000"
type input "271,633"
type input "0"
type input "30,000"
checkbox input "true"
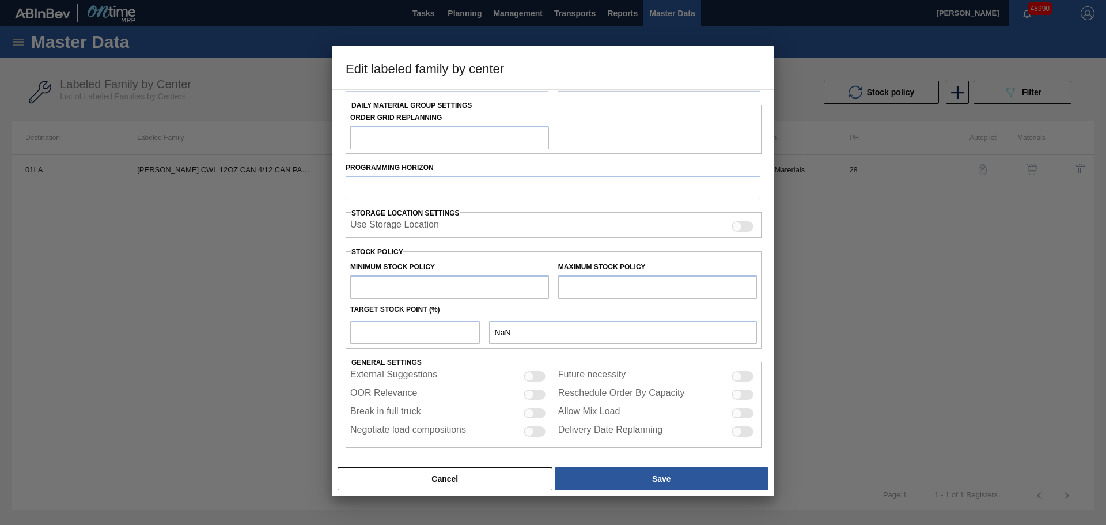
checkbox input "true"
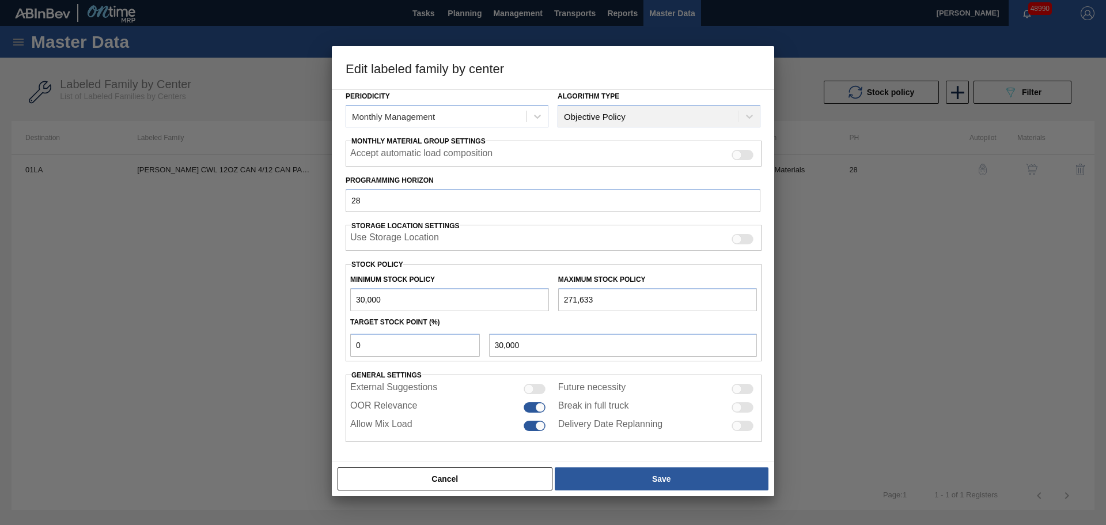
scroll to position [140, 0]
drag, startPoint x: 615, startPoint y: 295, endPoint x: 507, endPoint y: 296, distance: 107.8
click at [507, 296] on div "Minimum Stock Policy 30,000 Maximum Stock Policy 271,633" at bounding box center [554, 290] width 416 height 43
paste input "647,749"
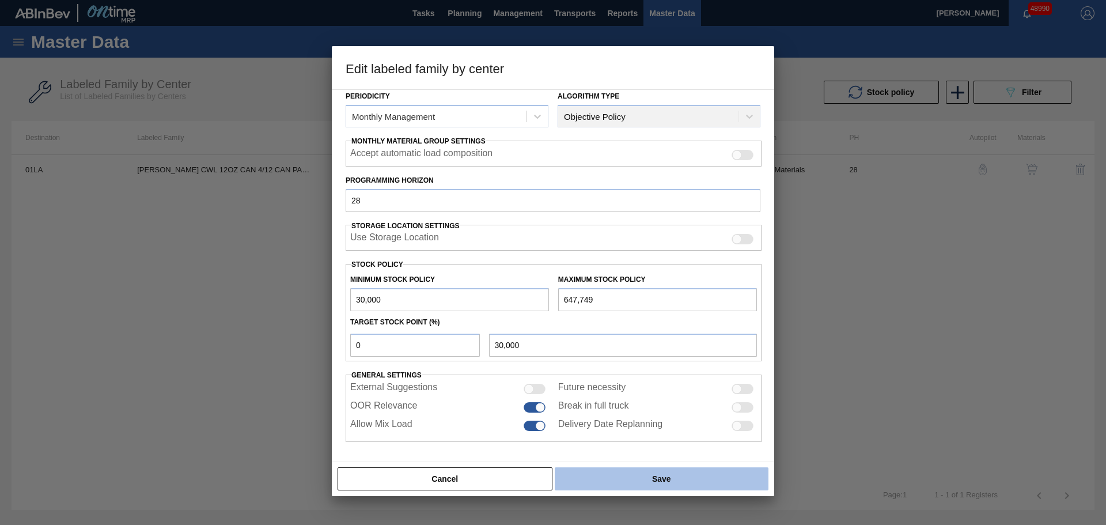
type input "647,749"
click at [644, 479] on button "Save" at bounding box center [662, 478] width 214 height 23
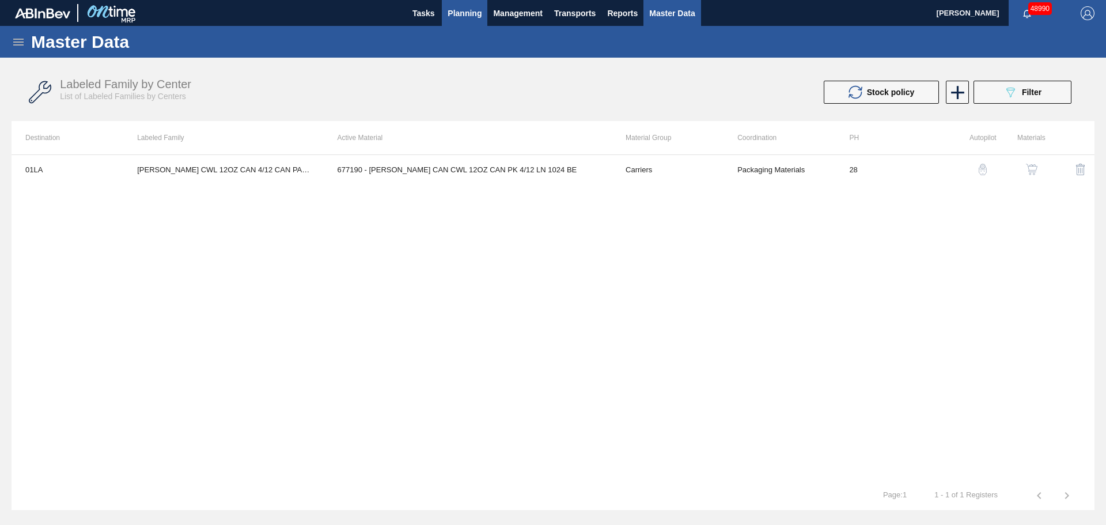
click at [457, 13] on span "Planning" at bounding box center [465, 13] width 34 height 14
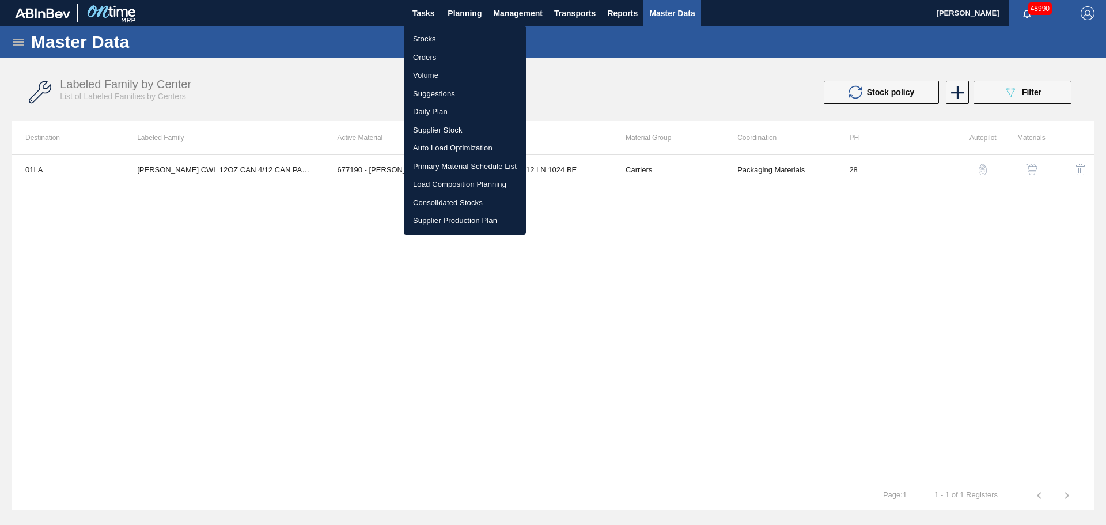
click at [437, 36] on li "Stocks" at bounding box center [465, 39] width 122 height 18
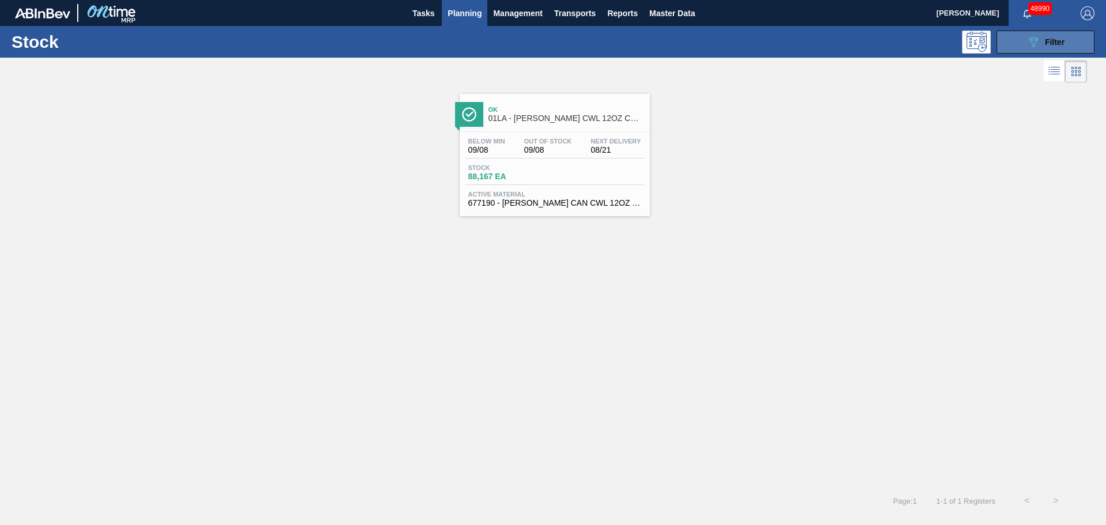
click at [1033, 46] on icon at bounding box center [1034, 42] width 9 height 10
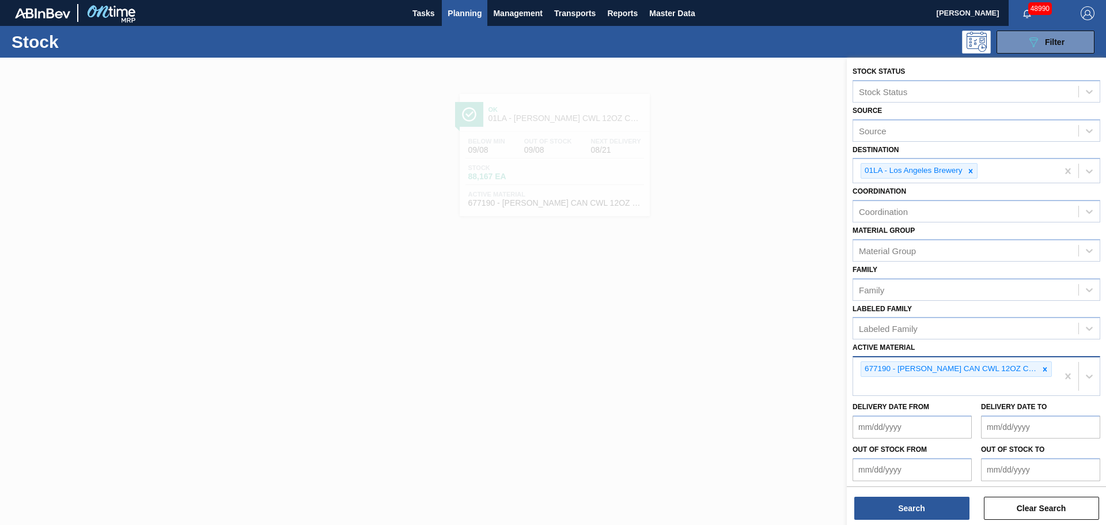
click at [1044, 371] on icon at bounding box center [1045, 369] width 8 height 8
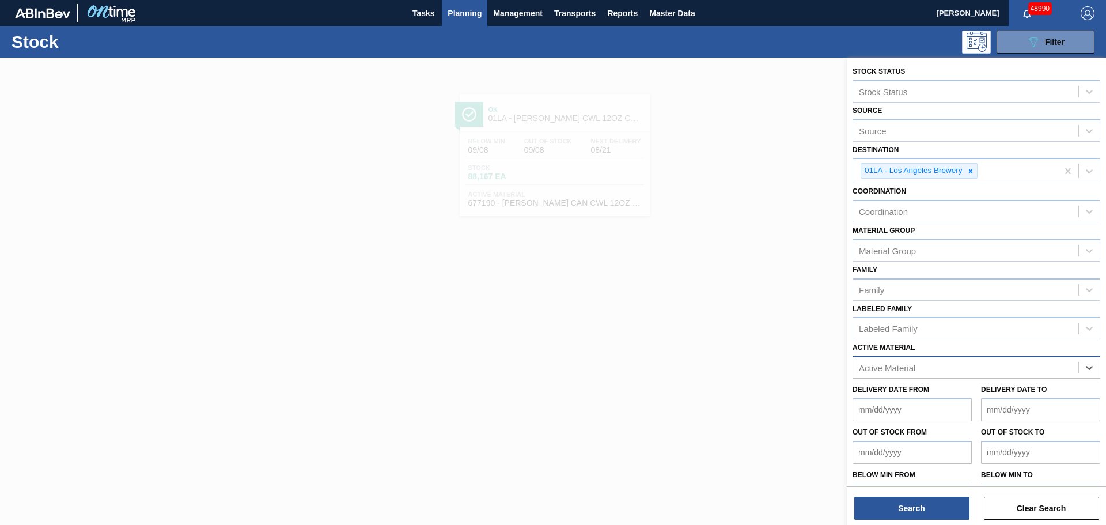
paste Material "677043"
type Material "677043"
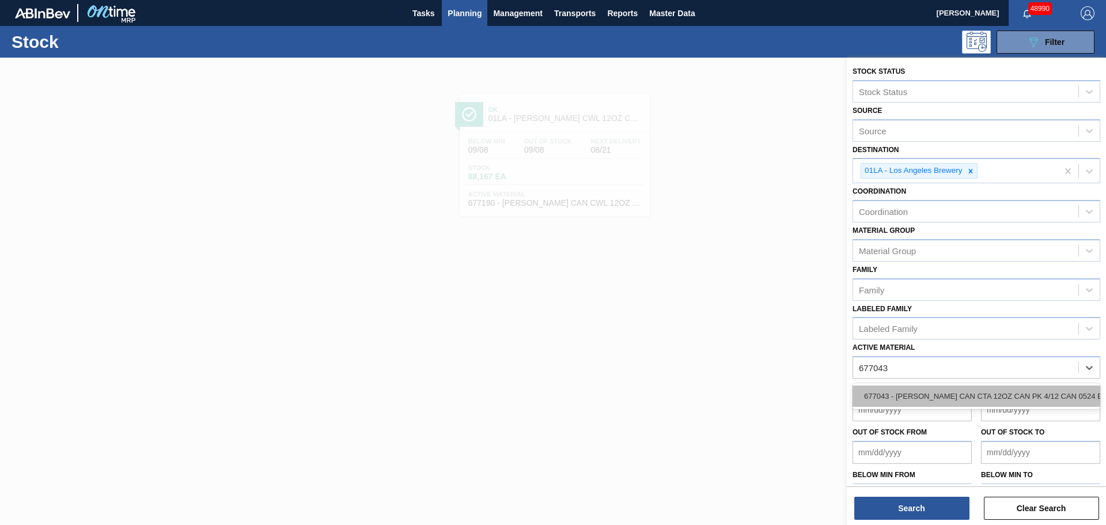
click at [931, 395] on div "677043 - [PERSON_NAME] CAN CTA 12OZ CAN PK 4/12 CAN 0524 B" at bounding box center [977, 396] width 248 height 21
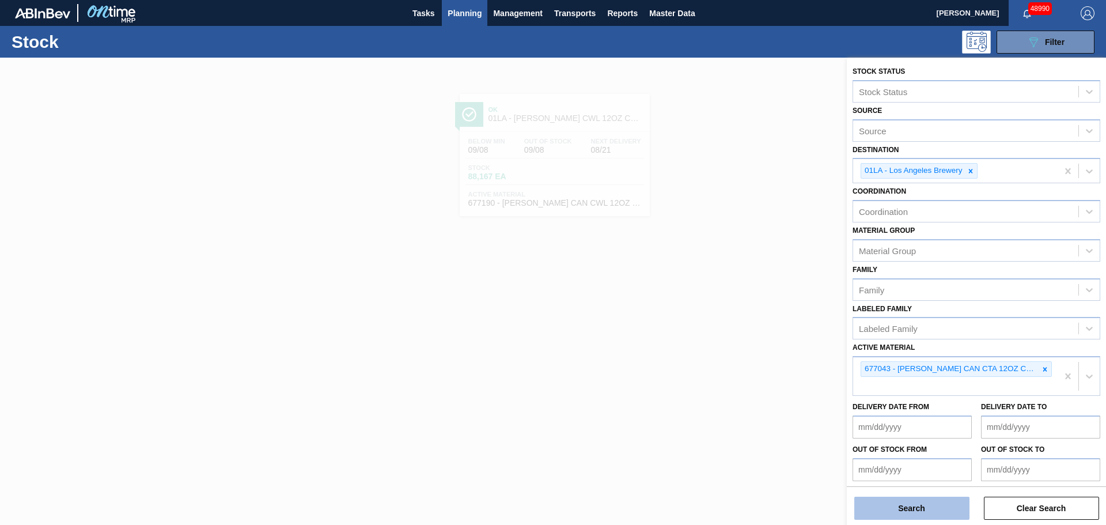
click at [902, 510] on button "Search" at bounding box center [912, 508] width 115 height 23
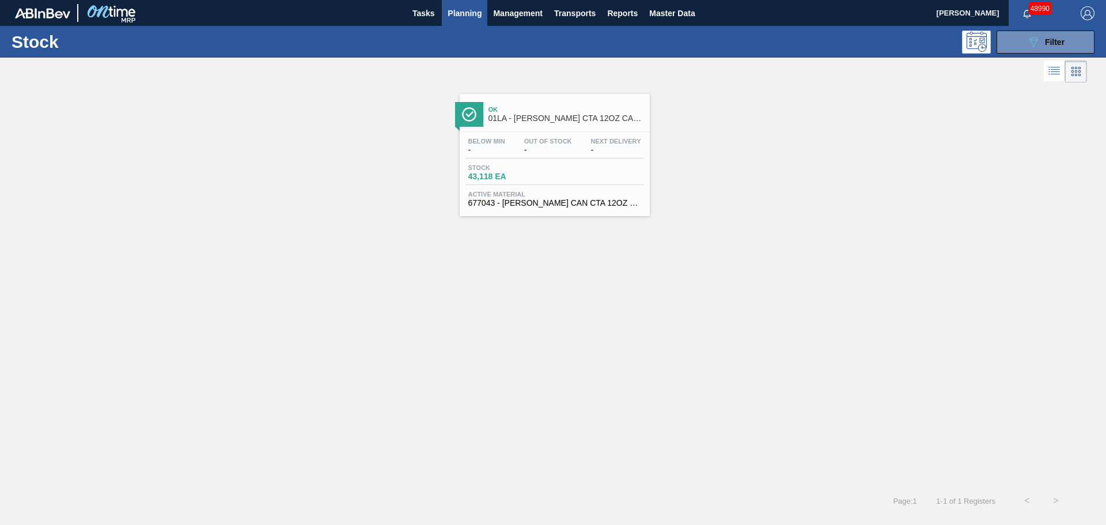
click at [527, 177] on span "43,118 EA" at bounding box center [509, 176] width 81 height 9
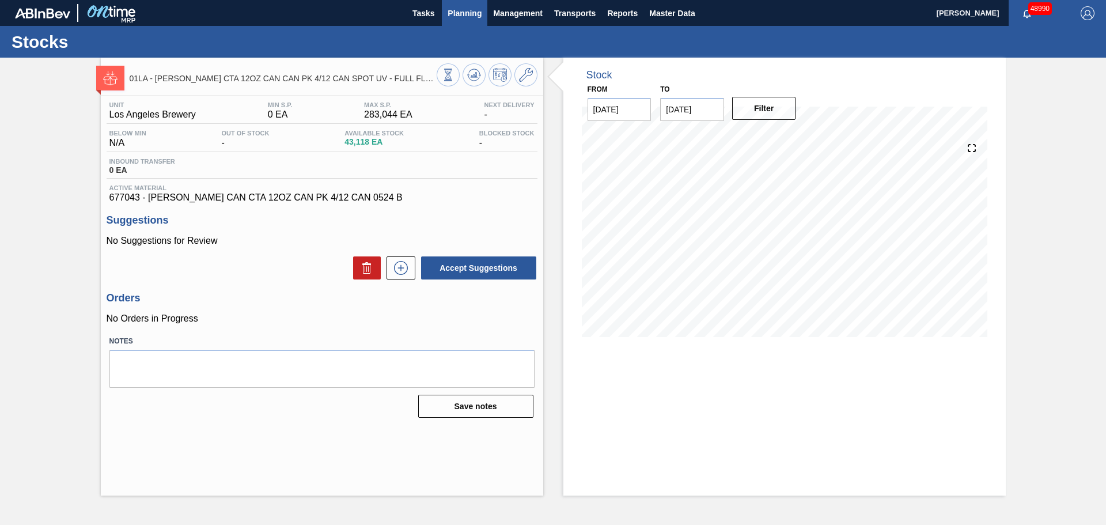
click at [462, 15] on span "Planning" at bounding box center [465, 13] width 34 height 14
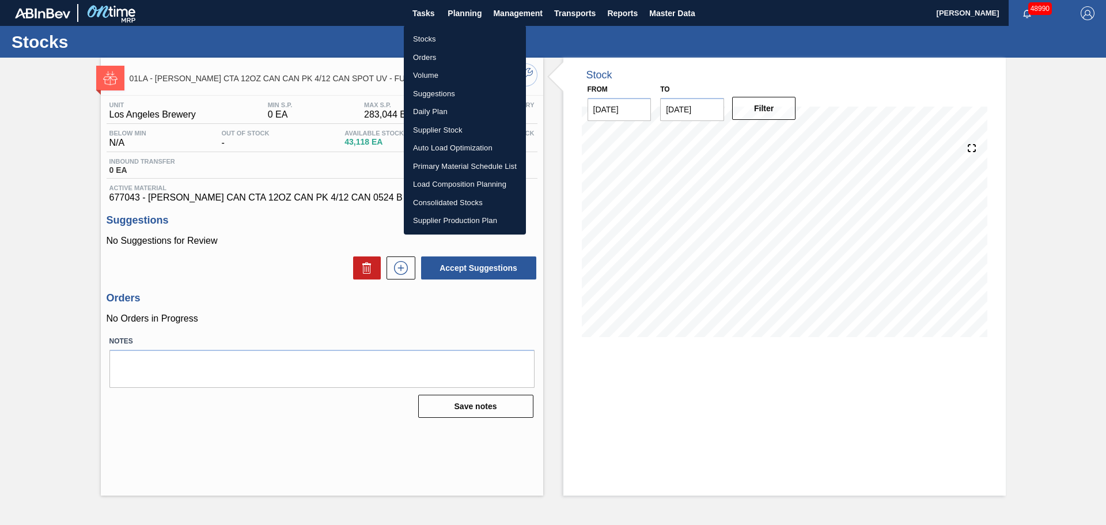
click at [431, 38] on li "Stocks" at bounding box center [465, 39] width 122 height 18
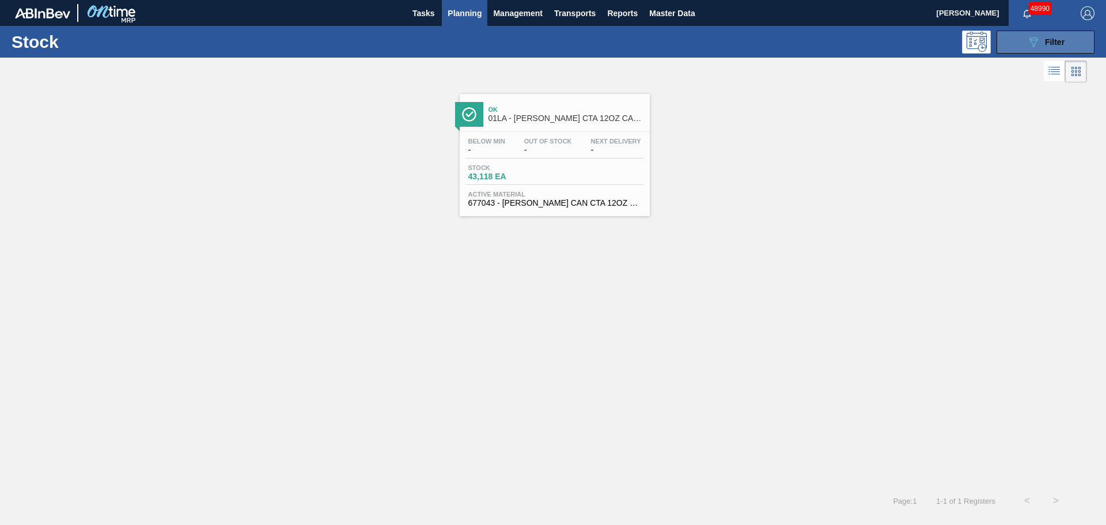
click at [1053, 48] on div "089F7B8B-B2A5-4AFE-B5C0-19BA573D28AC Filter" at bounding box center [1046, 42] width 38 height 14
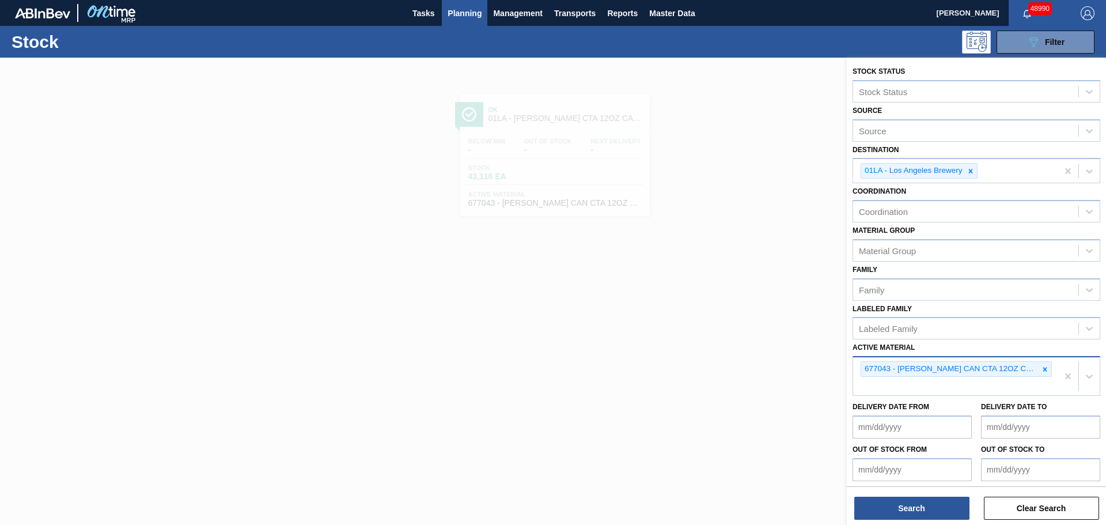
click at [1044, 369] on icon at bounding box center [1045, 369] width 8 height 8
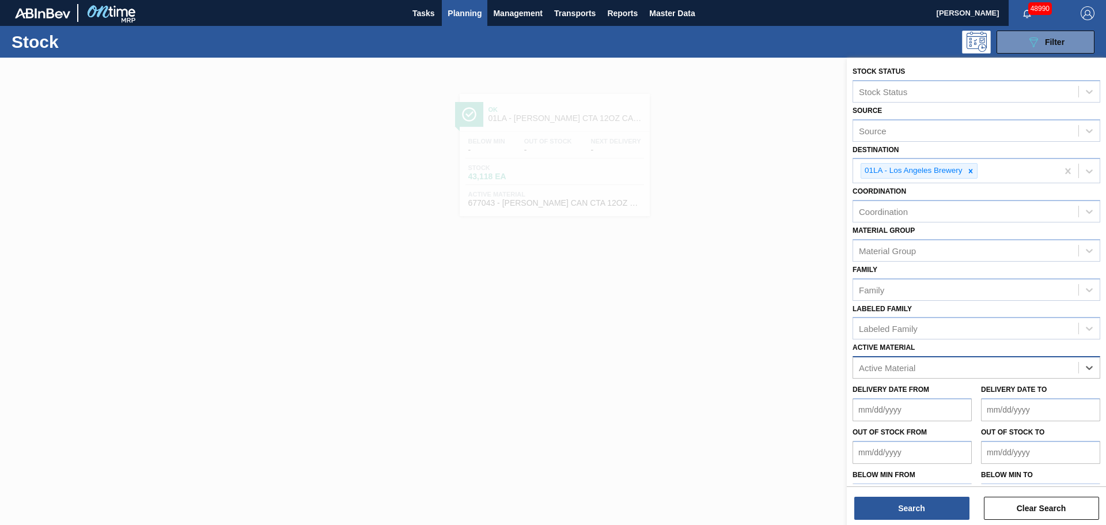
paste Material "676989"
type Material "676989"
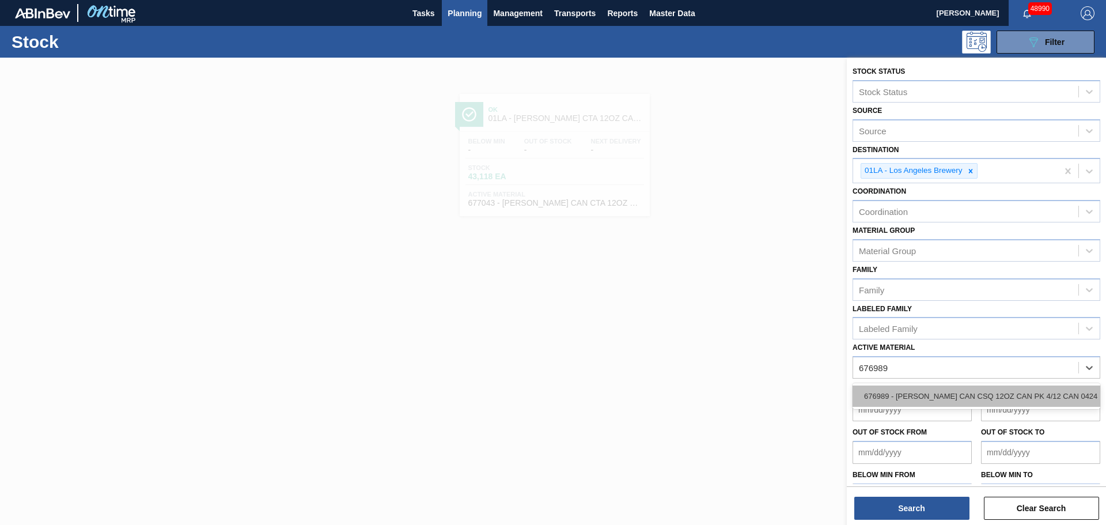
click at [935, 391] on div "676989 - [PERSON_NAME] CAN CSQ 12OZ CAN PK 4/12 CAN 0424 B" at bounding box center [977, 396] width 248 height 21
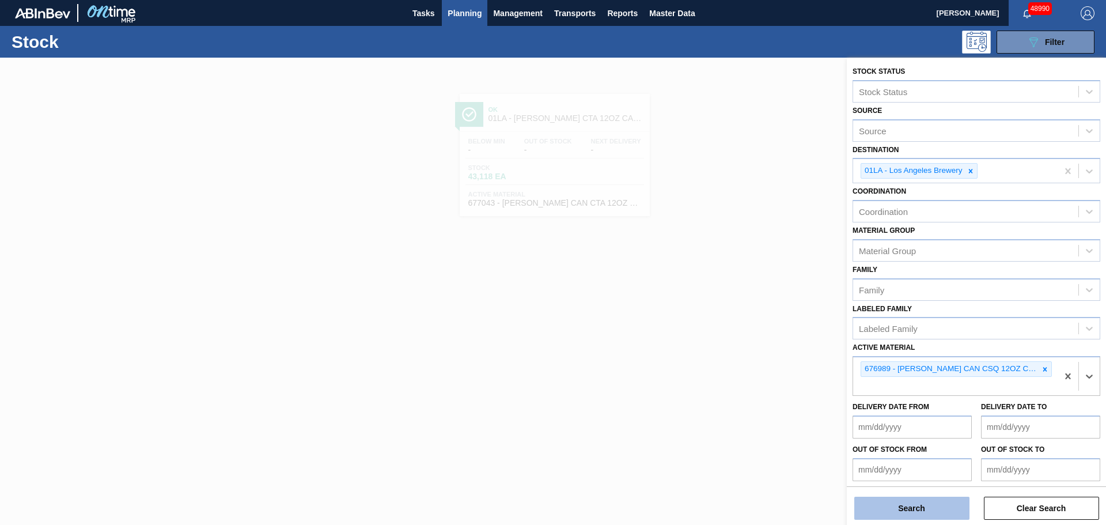
click at [916, 507] on button "Search" at bounding box center [912, 508] width 115 height 23
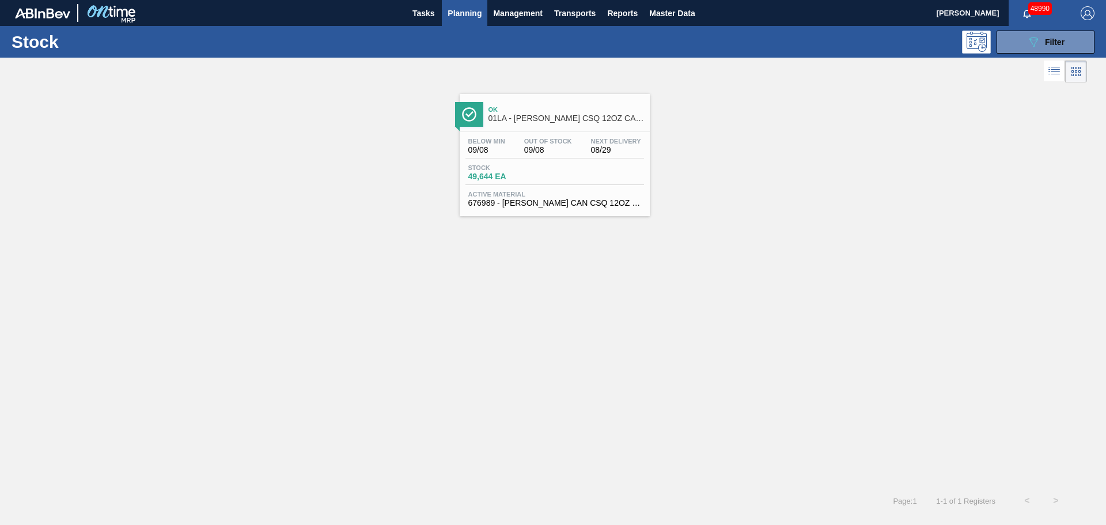
click at [553, 183] on div "Stock 49,644 EA" at bounding box center [555, 174] width 179 height 21
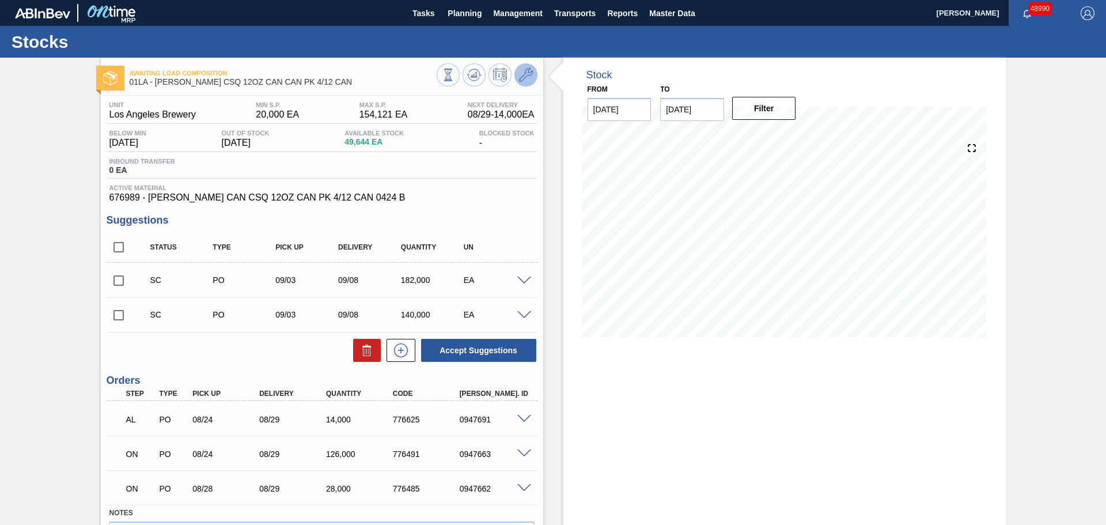
click at [533, 74] on button at bounding box center [526, 74] width 23 height 23
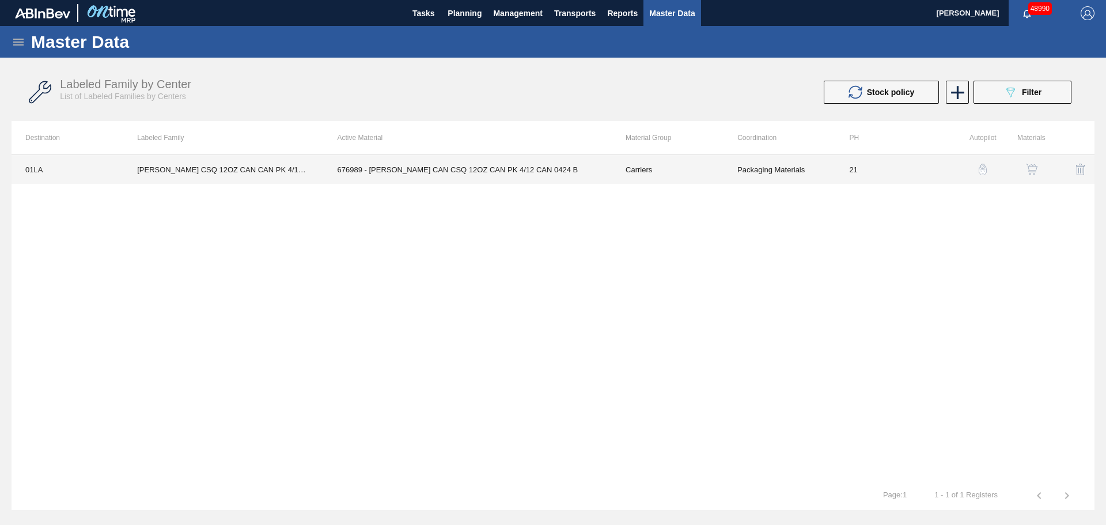
click at [500, 171] on td "676989 - [PERSON_NAME] CAN CSQ 12OZ CAN PK 4/12 CAN 0424 B" at bounding box center [468, 169] width 288 height 29
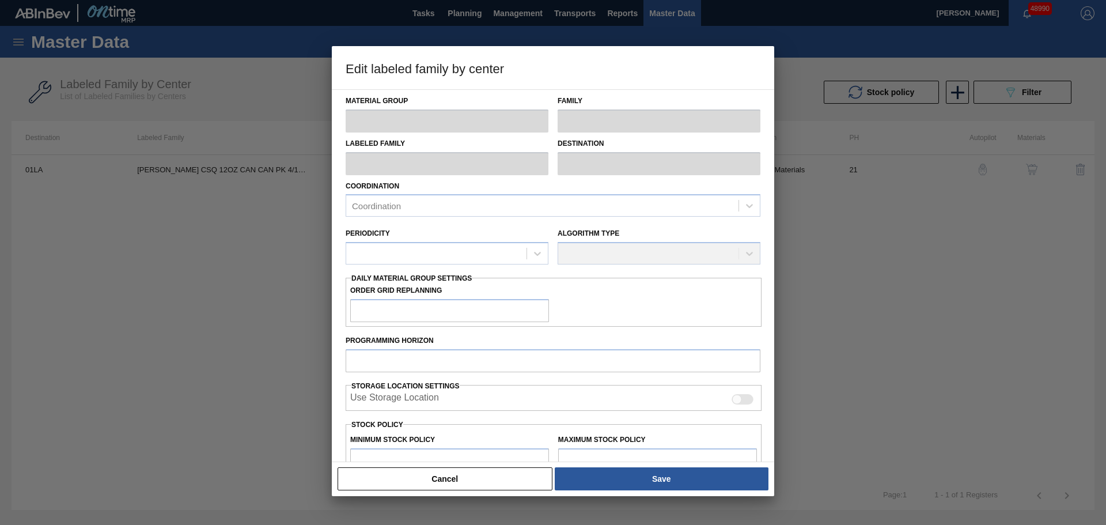
type input "Carriers"
type input "Can Carriers"
type input "[PERSON_NAME] CSQ 12OZ CAN CAN PK 4/12 CAN"
type input "01LA - Los Angeles Brewery"
type input "21"
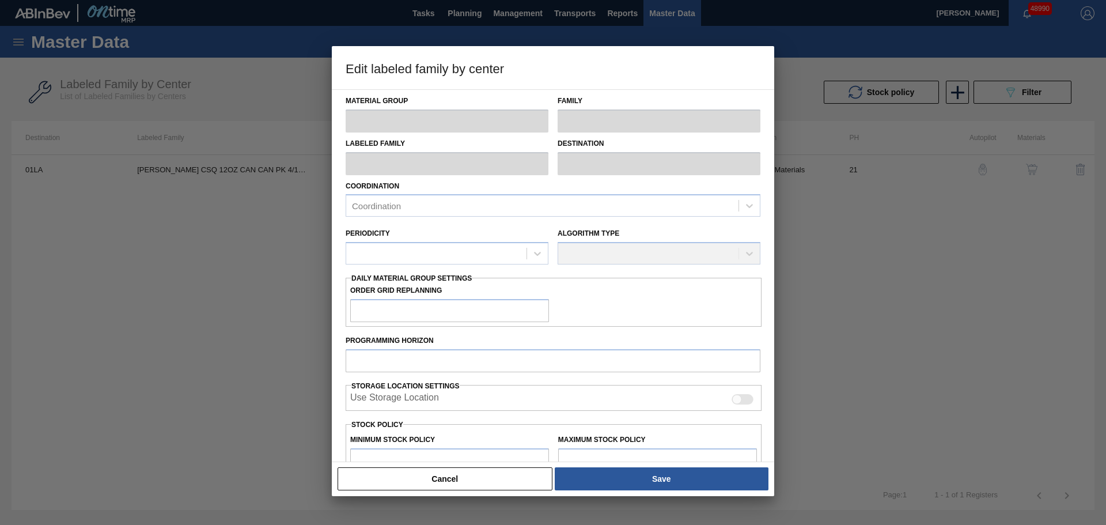
type input "20,000"
type input "154,121"
type input "100"
type input "154,121"
checkbox input "true"
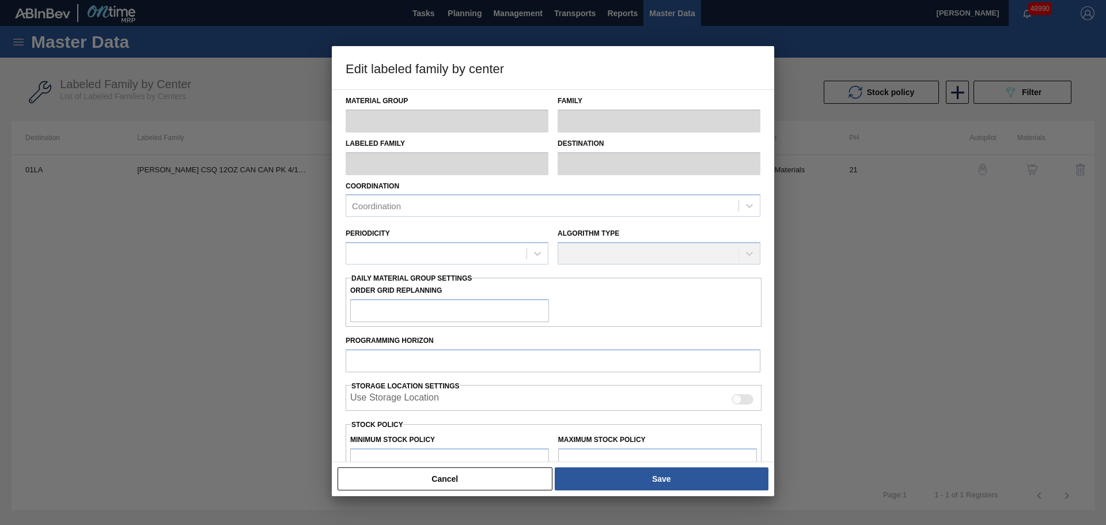
checkbox input "true"
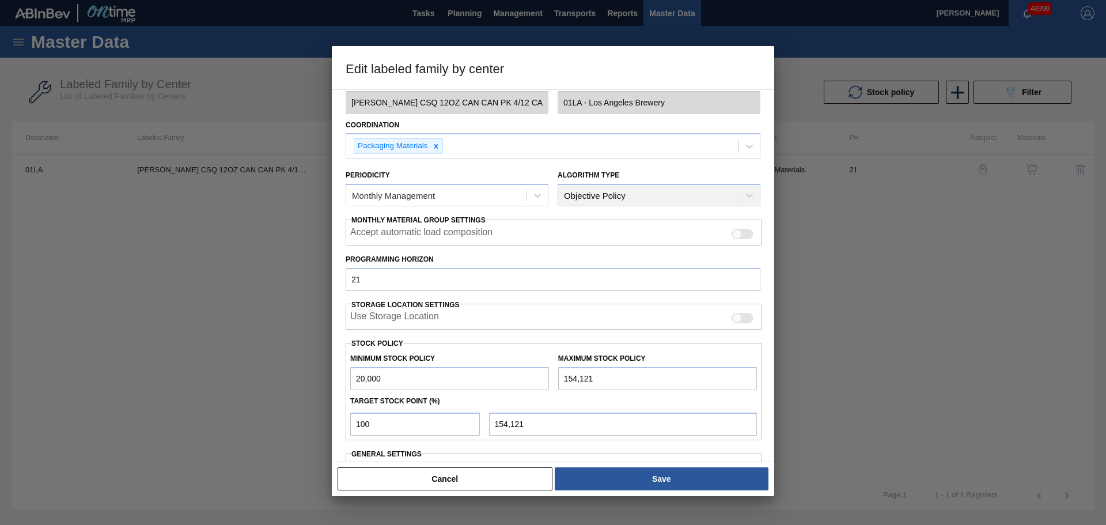
scroll to position [140, 0]
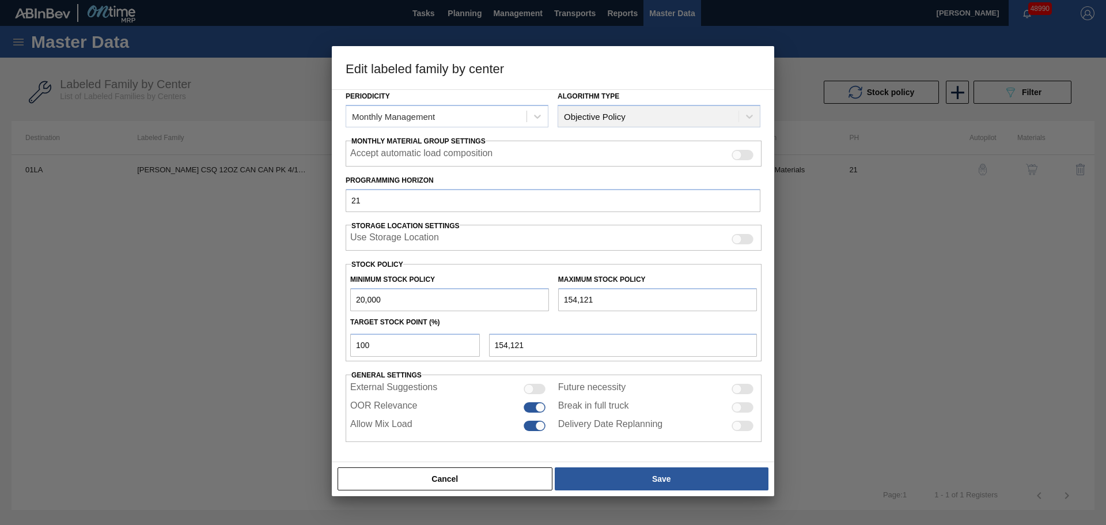
drag, startPoint x: 617, startPoint y: 299, endPoint x: 515, endPoint y: 303, distance: 102.1
click at [515, 303] on div "Minimum Stock Policy 20,000 Maximum Stock Policy 154,121" at bounding box center [554, 290] width 416 height 43
paste input "343,136"
type input "343,136"
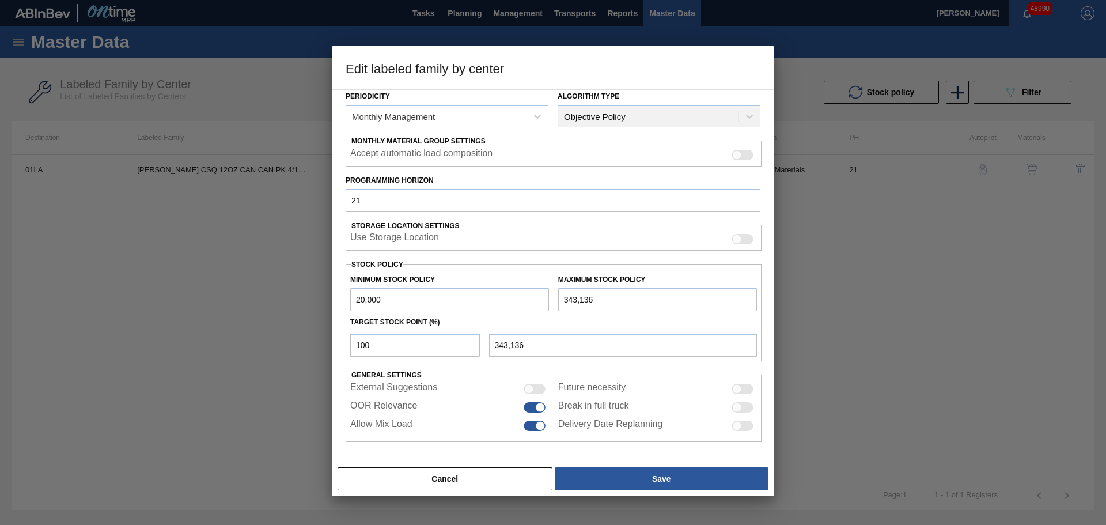
type input "343,136"
drag, startPoint x: 403, startPoint y: 343, endPoint x: 304, endPoint y: 341, distance: 98.6
click at [304, 341] on div "Edit labeled family by center Material Group Carriers Family Can Carriers Label…" at bounding box center [553, 262] width 1106 height 525
type input "0"
type input "20,000"
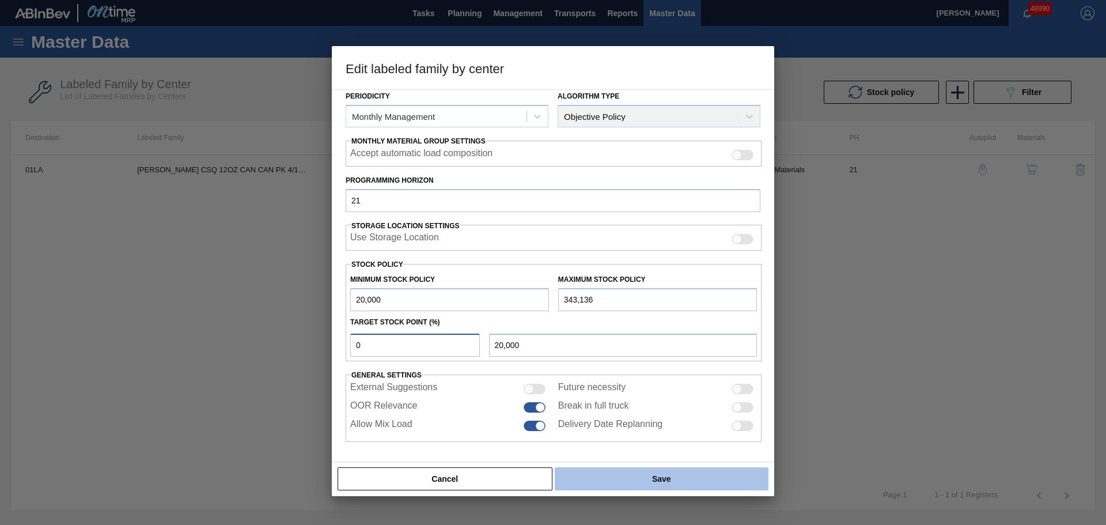
type input "0"
click at [662, 484] on button "Save" at bounding box center [662, 478] width 214 height 23
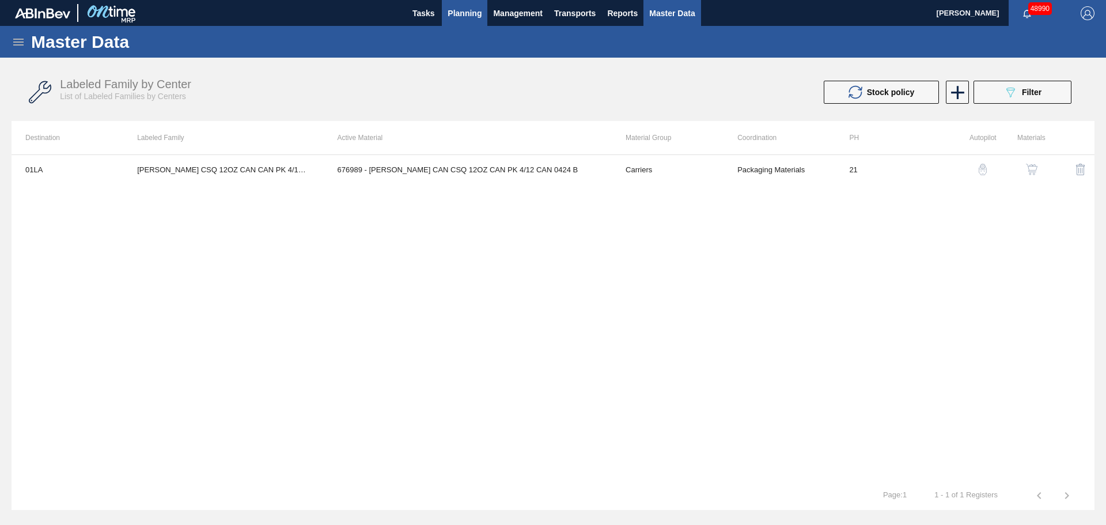
click at [473, 11] on span "Planning" at bounding box center [465, 13] width 34 height 14
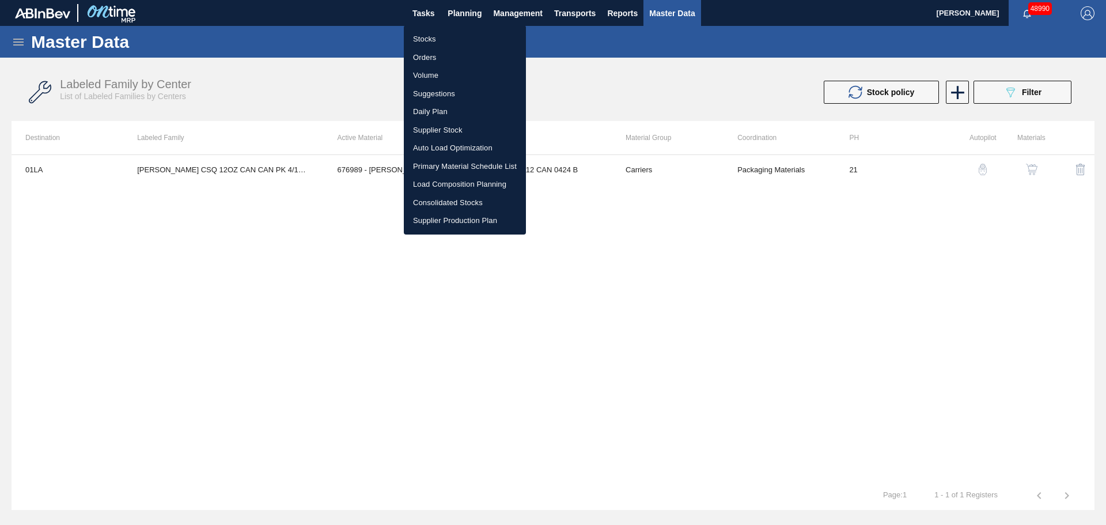
click at [441, 36] on li "Stocks" at bounding box center [465, 39] width 122 height 18
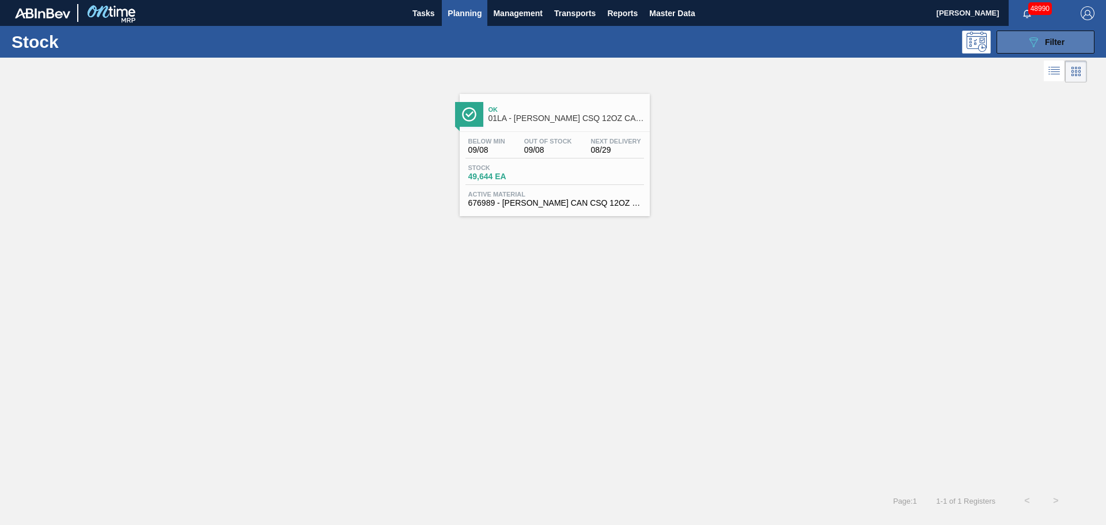
click at [1053, 48] on div "089F7B8B-B2A5-4AFE-B5C0-19BA573D28AC Filter" at bounding box center [1046, 42] width 38 height 14
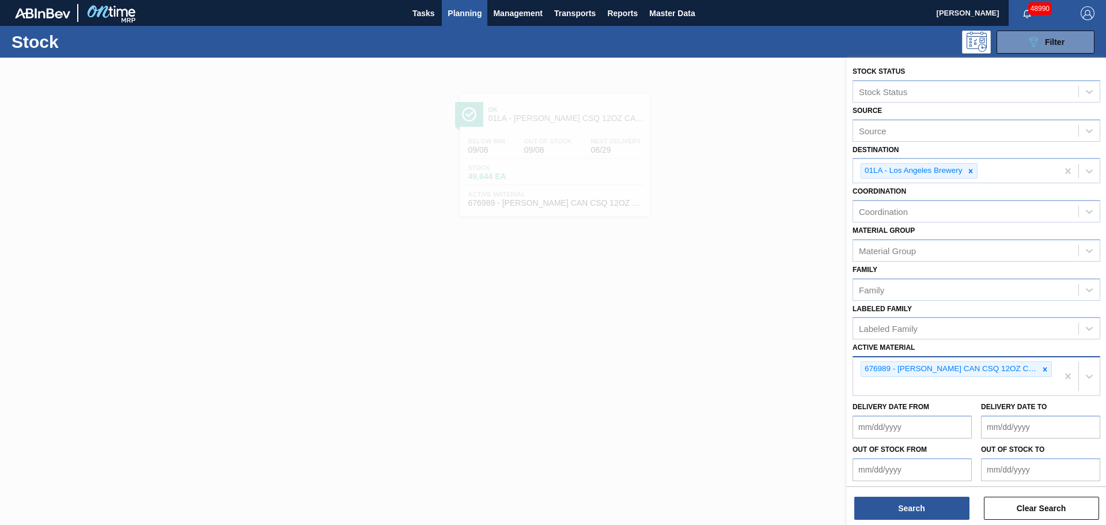
click at [883, 384] on div "676989 - [PERSON_NAME] CAN CSQ 12OZ CAN PK 4/12 CAN 0424 B" at bounding box center [955, 376] width 205 height 38
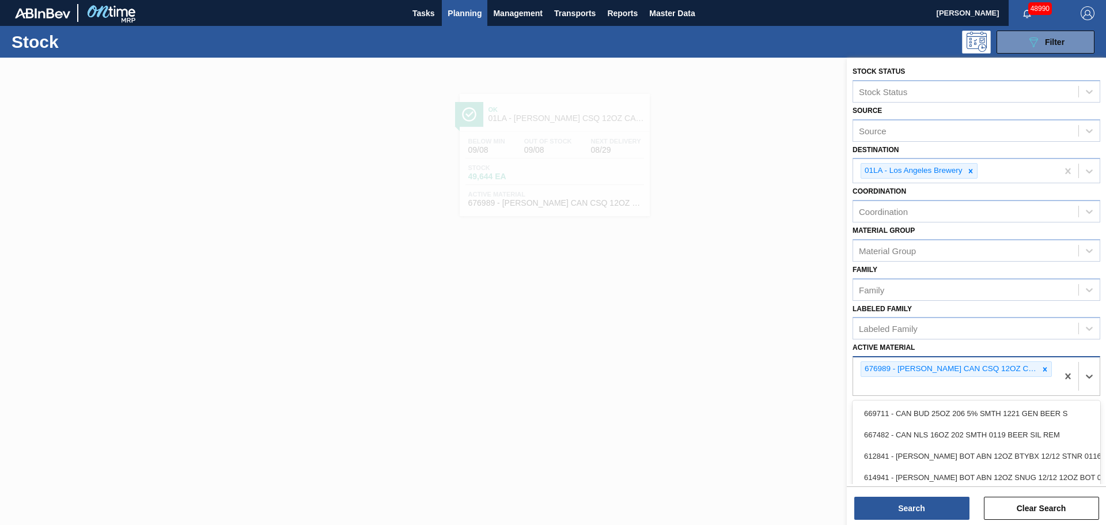
paste Material "676988"
type Material "676988"
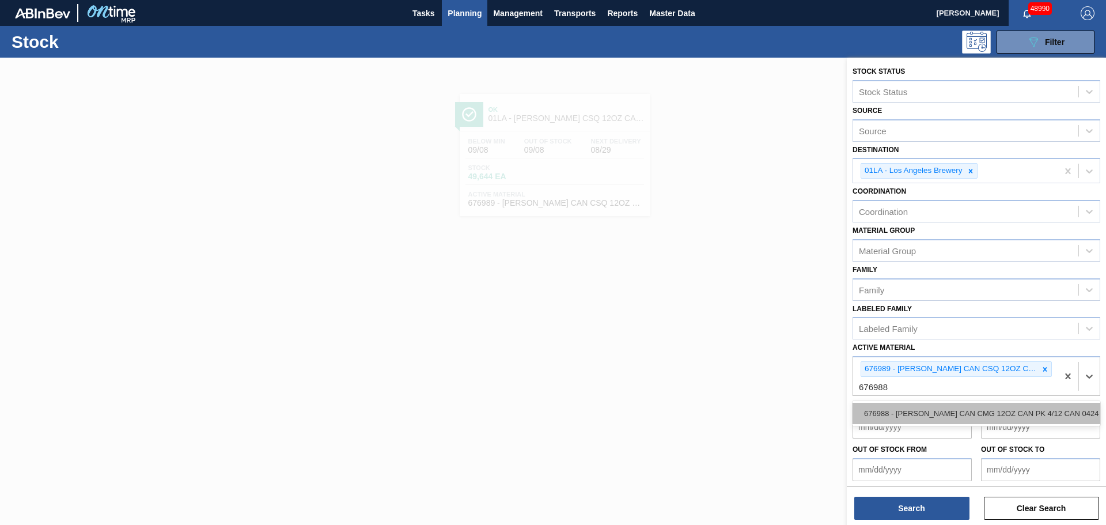
click at [1031, 421] on div "676988 - [PERSON_NAME] CAN CMG 12OZ CAN PK 4/12 CAN 0424 B" at bounding box center [977, 413] width 248 height 21
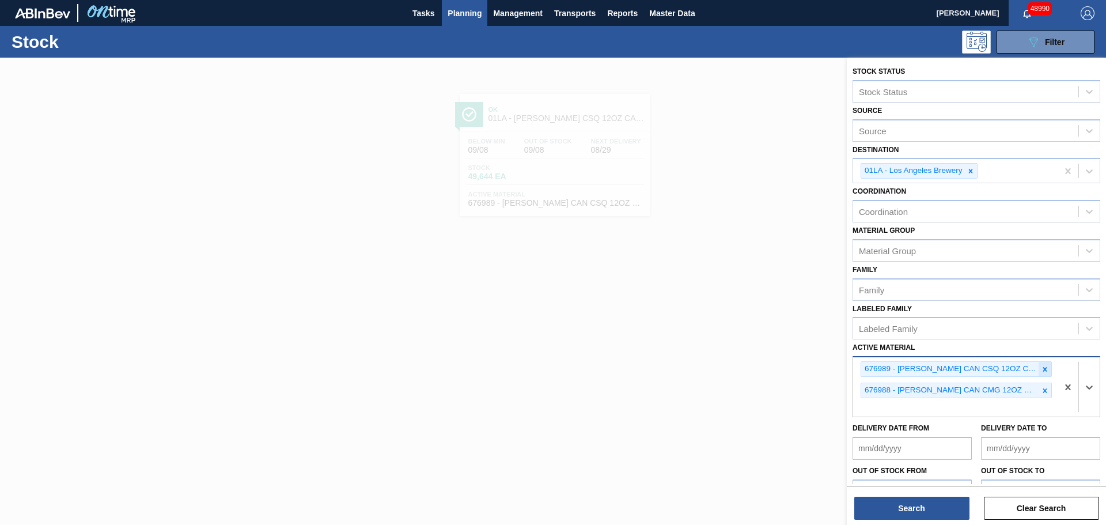
click at [1045, 372] on icon at bounding box center [1045, 369] width 8 height 8
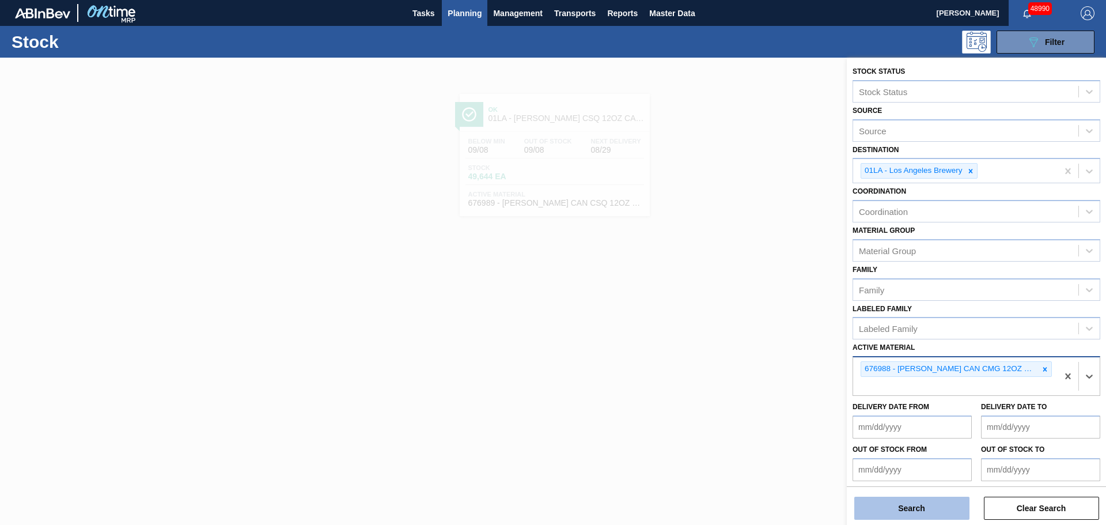
click at [917, 512] on button "Search" at bounding box center [912, 508] width 115 height 23
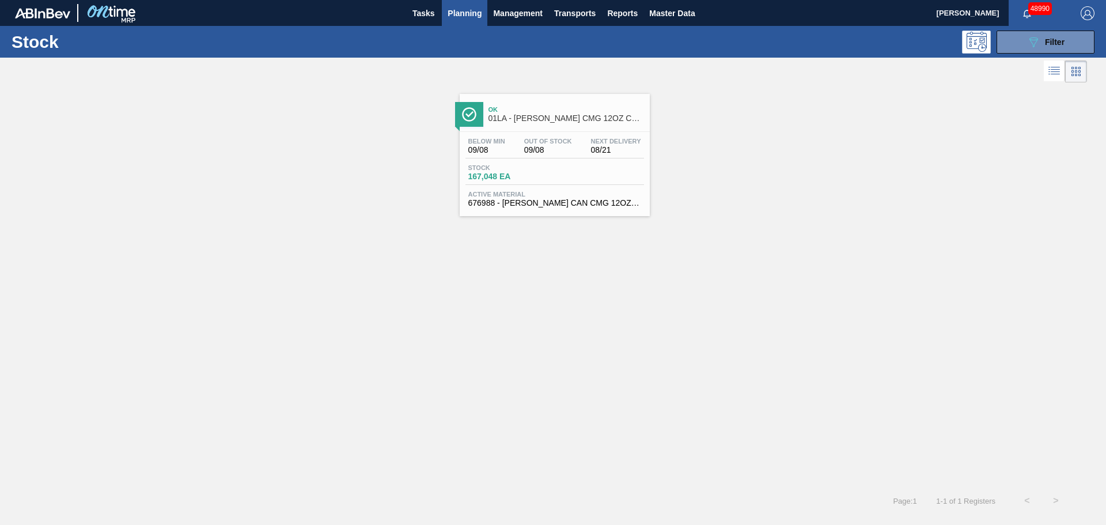
click at [558, 175] on div "Stock 167,048 EA" at bounding box center [555, 174] width 179 height 21
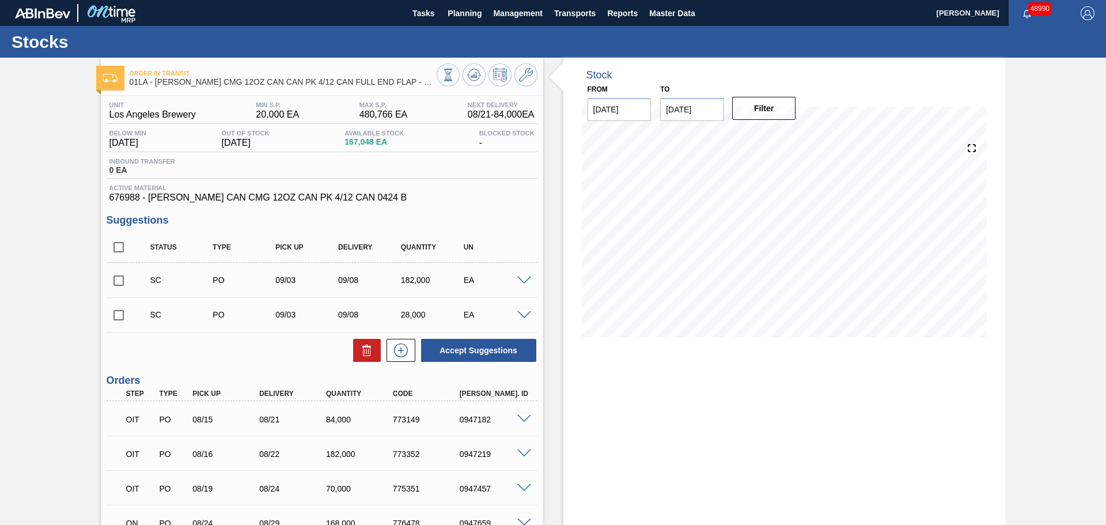
click at [395, 173] on div "Inbound Transfer 0 EA" at bounding box center [322, 168] width 431 height 21
